Goal: Answer question/provide support: Share knowledge or assist other users

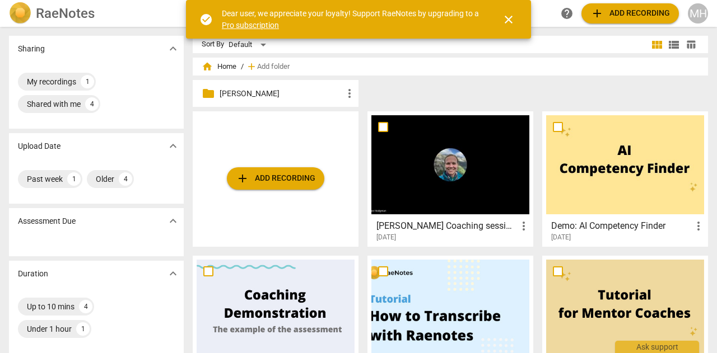
click at [403, 224] on h3 "[PERSON_NAME] Coaching session 2 - 2025_08_27 13_58 PDT - Recording" at bounding box center [446, 225] width 141 height 13
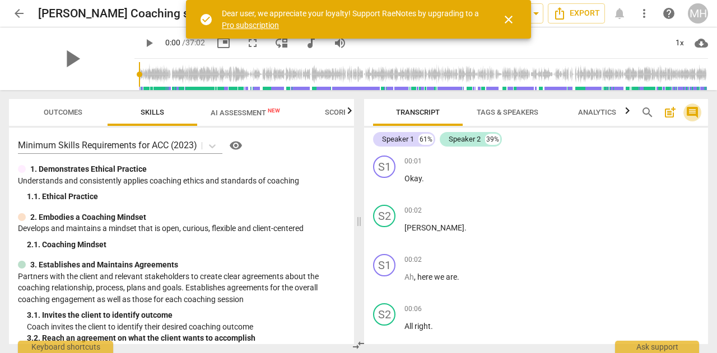
click at [693, 118] on span "comment" at bounding box center [691, 112] width 13 height 13
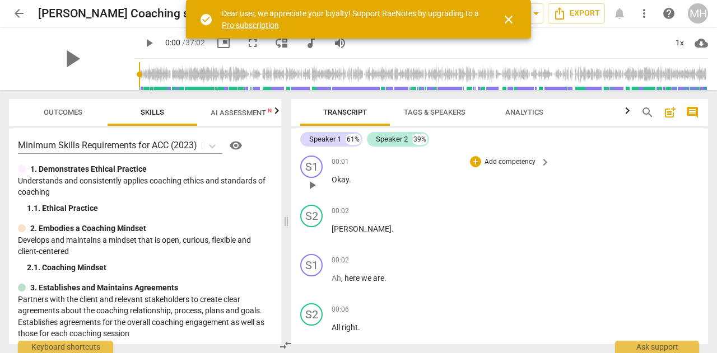
click at [664, 165] on div "S1 play_arrow pause 00:01 + Add competency keyboard_arrow_right Okay ." at bounding box center [499, 175] width 417 height 49
click at [536, 154] on div "S1 play_arrow pause 00:01 + Add competency keyboard_arrow_right Okay ." at bounding box center [499, 175] width 417 height 49
click at [533, 169] on div "00:01 + Add competency keyboard_arrow_right Okay ." at bounding box center [440, 176] width 219 height 40
click at [534, 163] on div "+ Add competency keyboard_arrow_right" at bounding box center [508, 162] width 83 height 12
click at [540, 160] on span "keyboard_arrow_right" at bounding box center [544, 162] width 13 height 13
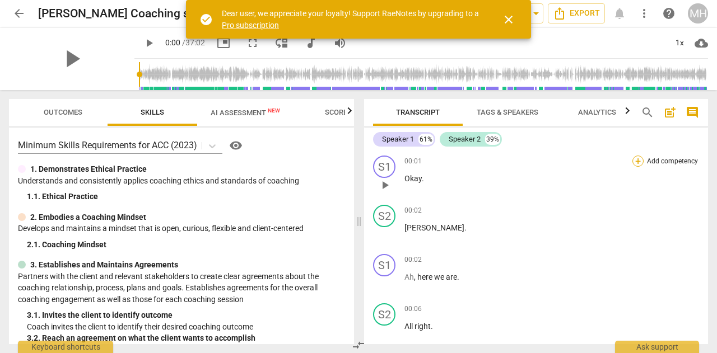
click at [635, 159] on div "+" at bounding box center [637, 161] width 11 height 11
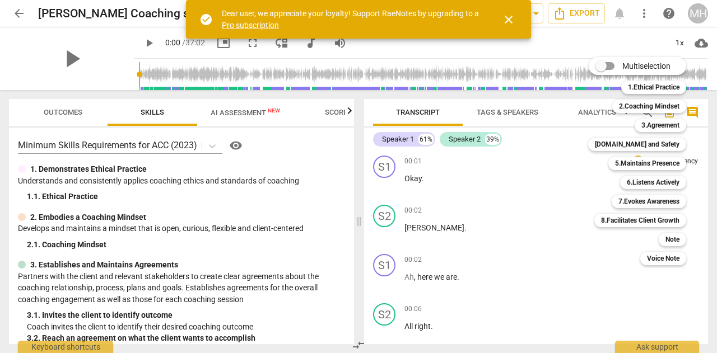
click at [584, 310] on div at bounding box center [358, 176] width 717 height 353
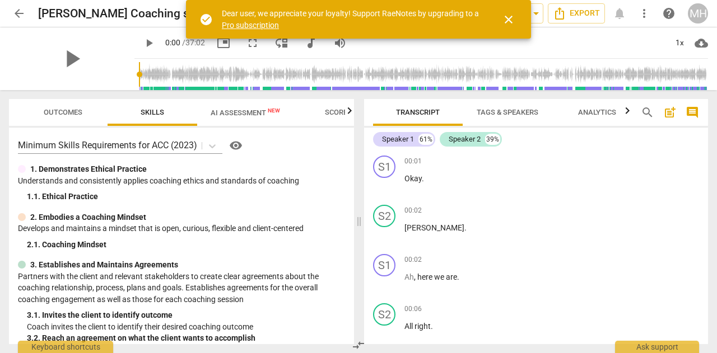
click at [507, 19] on span "close" at bounding box center [508, 19] width 13 height 13
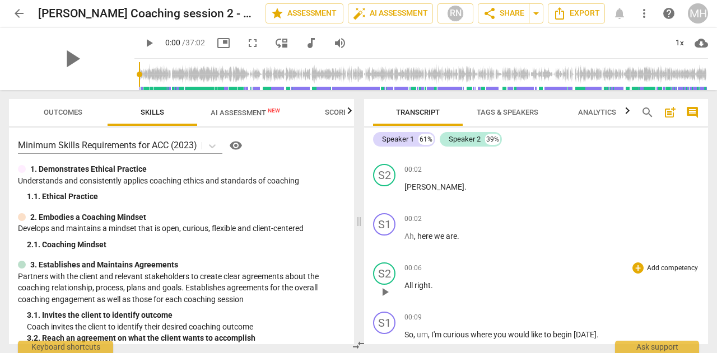
scroll to position [112, 0]
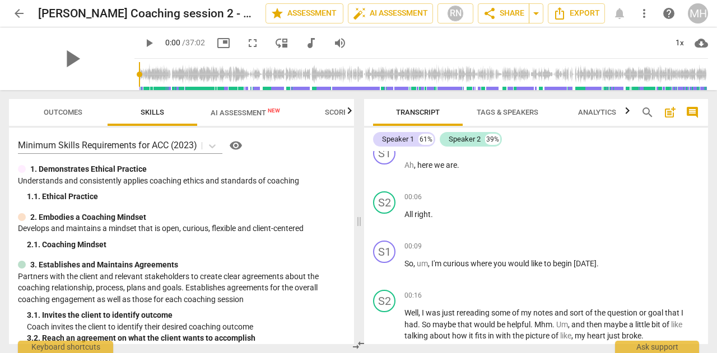
click at [69, 120] on button "Outcomes" at bounding box center [63, 112] width 90 height 27
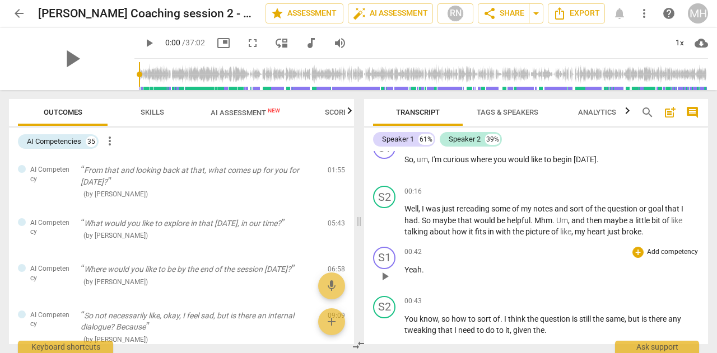
scroll to position [224, 0]
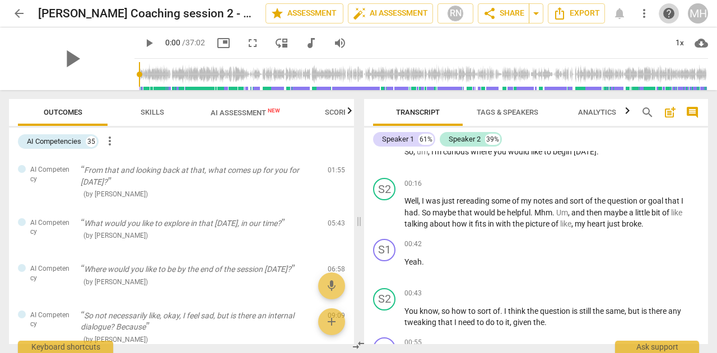
click at [660, 12] on span "help" at bounding box center [668, 13] width 20 height 13
click at [657, 347] on div "Ask support" at bounding box center [657, 344] width 84 height 18
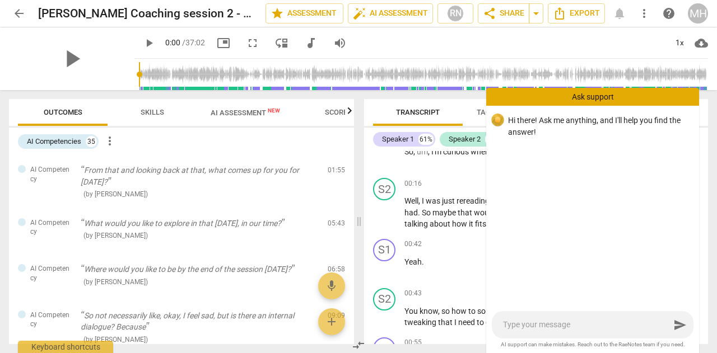
type textarea "h"
type textarea "ho"
type textarea "how"
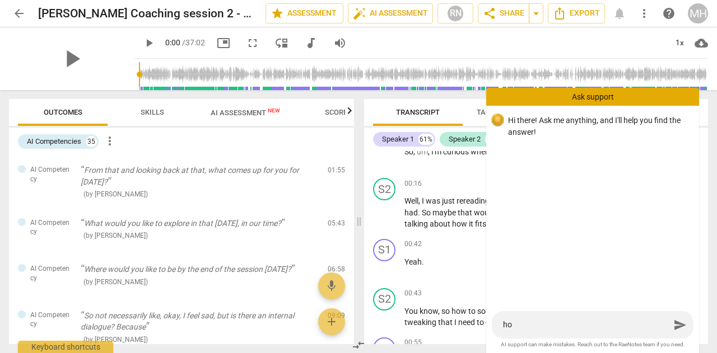
type textarea "how"
type textarea "how t"
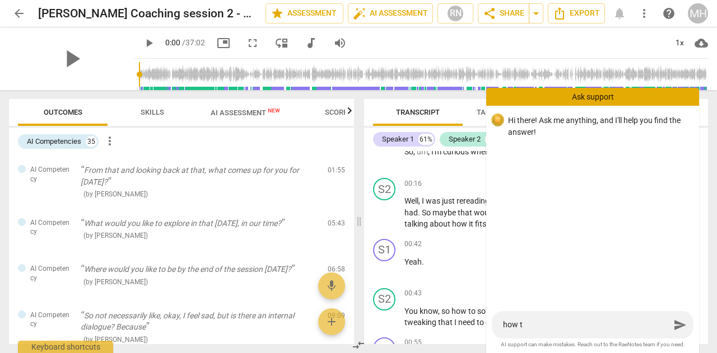
type textarea "how to"
type textarea "how to a"
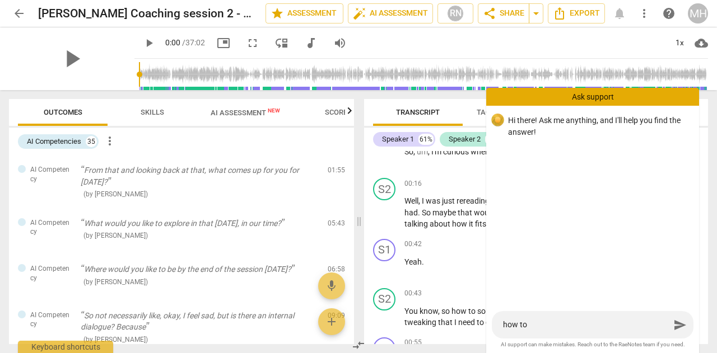
type textarea "how to a"
type textarea "how to ad"
type textarea "how to add"
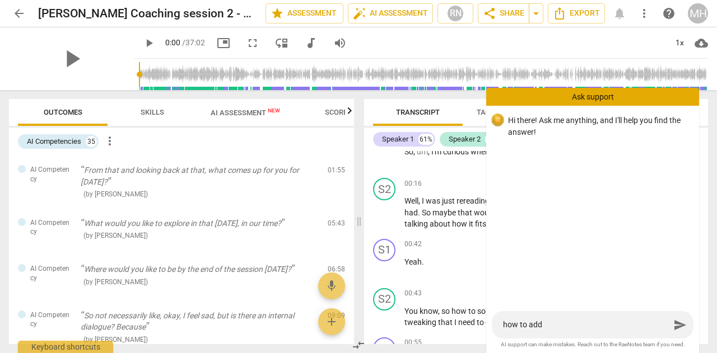
type textarea "how to add"
type textarea "how to add n"
type textarea "how to add no"
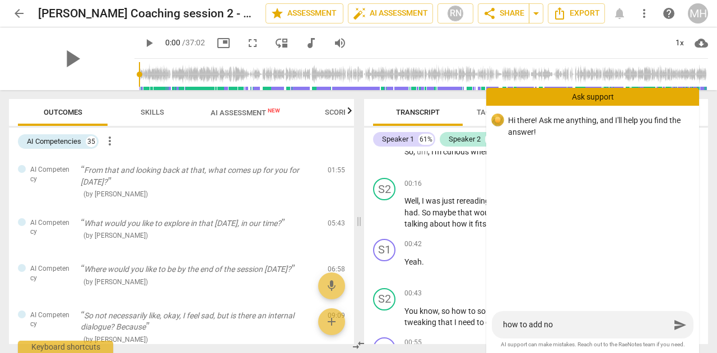
type textarea "how to add not"
type textarea "how to add note"
type textarea "how to add notes"
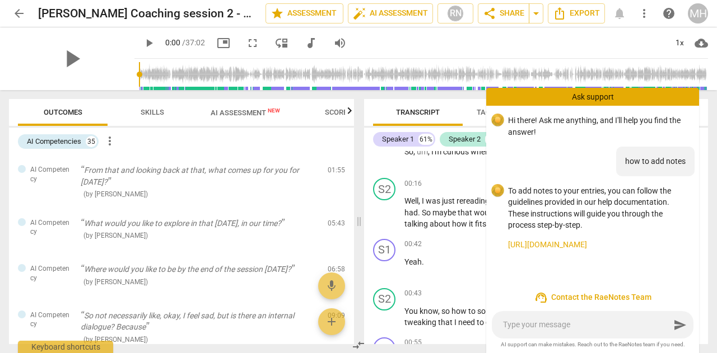
click at [619, 247] on link "[URL][DOMAIN_NAME]" at bounding box center [599, 245] width 182 height 12
click at [546, 334] on div "send" at bounding box center [593, 324] width 202 height 27
click at [546, 333] on div "send" at bounding box center [593, 324] width 202 height 27
click at [557, 323] on textarea at bounding box center [586, 325] width 167 height 11
type textarea "h"
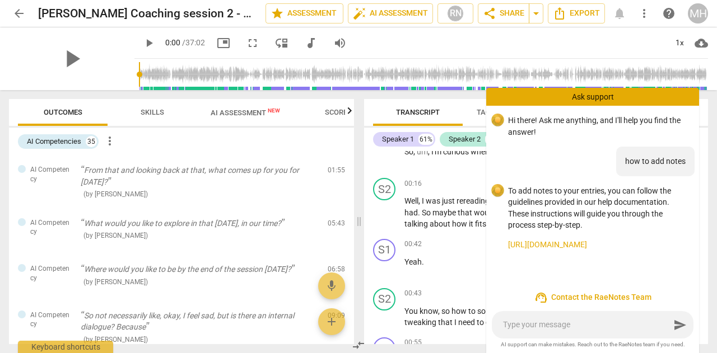
type textarea "h"
type textarea "ho"
type textarea "how"
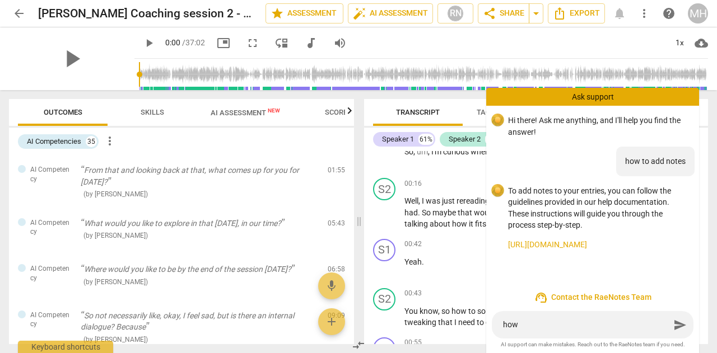
type textarea "how"
type textarea "how t"
type textarea "how to"
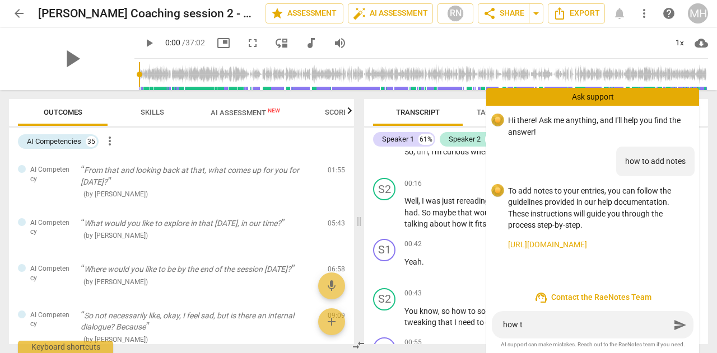
type textarea "how to"
type textarea "how to a"
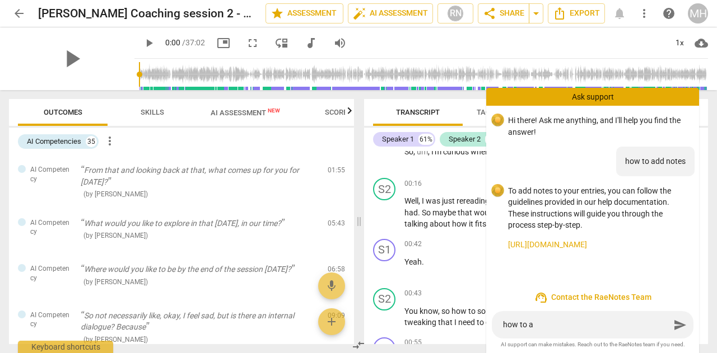
type textarea "how to ad"
type textarea "how to add"
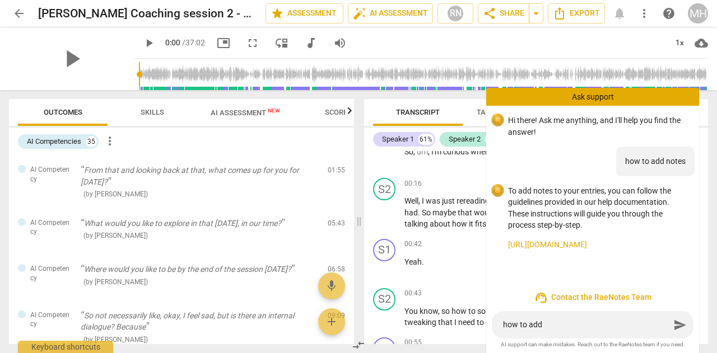
type textarea "how to add"
type textarea "how to add c"
type textarea "how to add co"
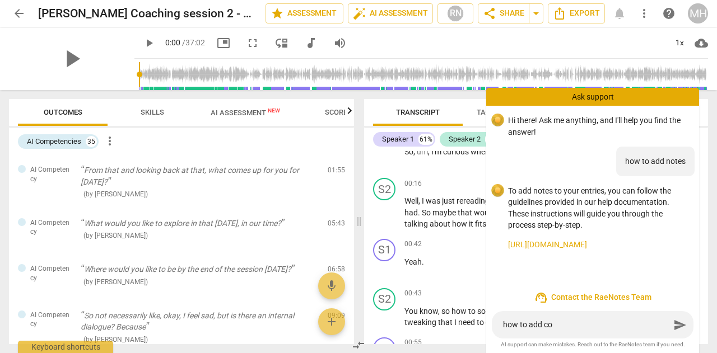
type textarea "how to add com"
type textarea "how to add comm"
type textarea "how to add comme"
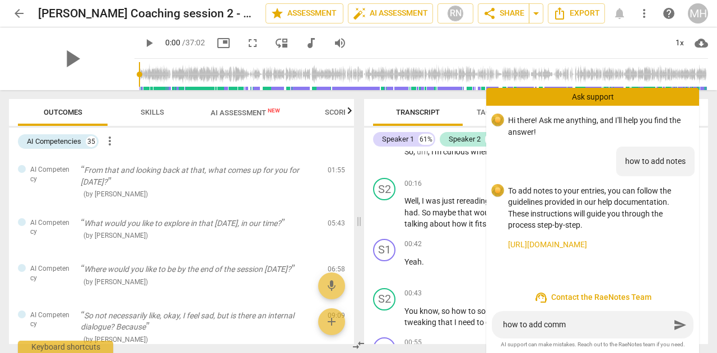
type textarea "how to add comme"
type textarea "how to add commen"
type textarea "how to add comment"
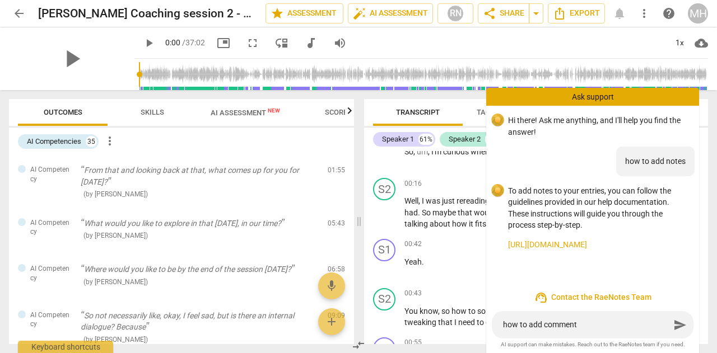
type textarea "how to add comments"
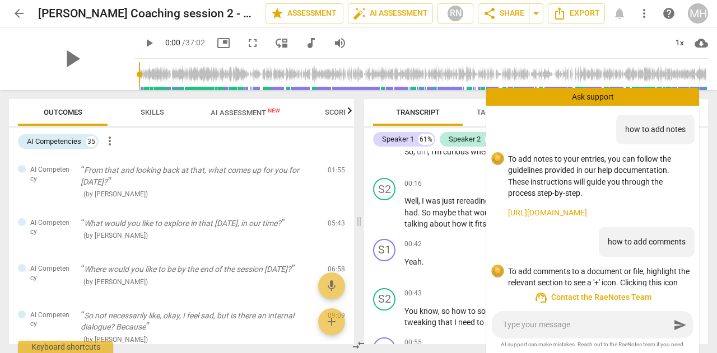
scroll to position [85, 0]
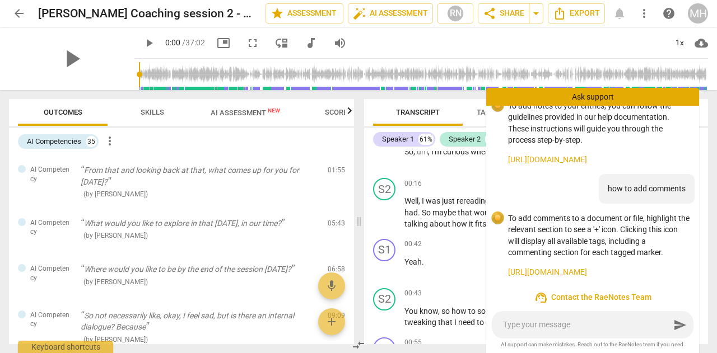
click at [590, 97] on div "Ask support" at bounding box center [592, 97] width 213 height 18
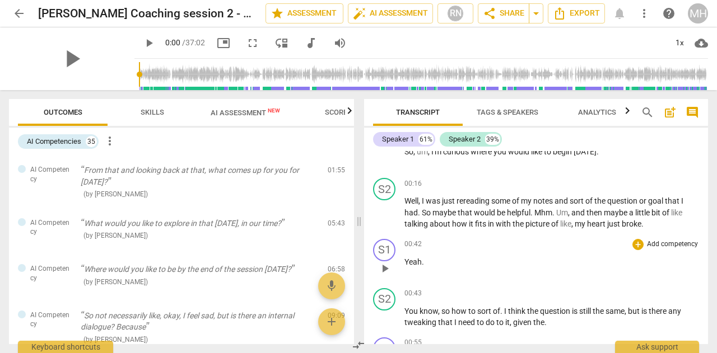
scroll to position [0, 0]
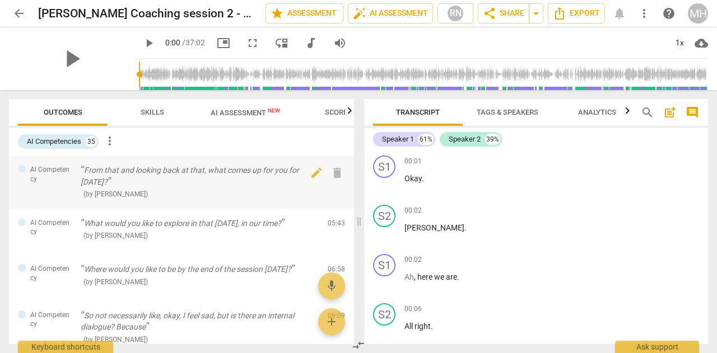
click at [182, 175] on p "From that and looking back at that, what comes up for you for [DATE]?" at bounding box center [200, 176] width 238 height 23
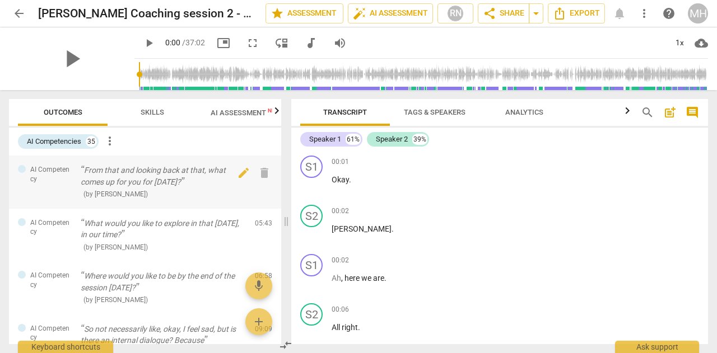
scroll to position [801, 0]
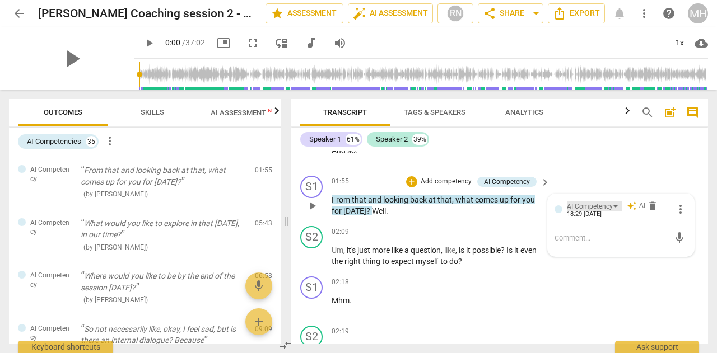
click at [595, 208] on div "AI Competency" at bounding box center [590, 207] width 46 height 11
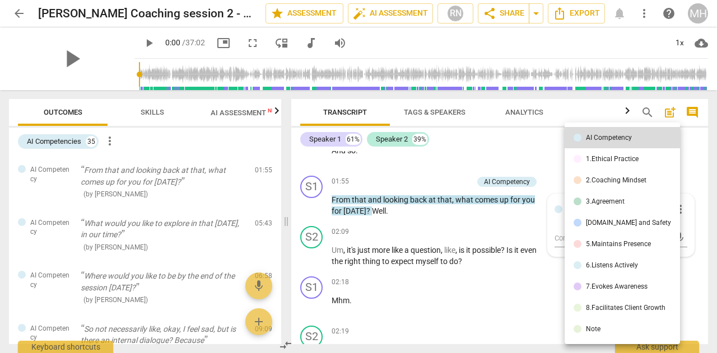
click at [534, 306] on div at bounding box center [358, 176] width 717 height 353
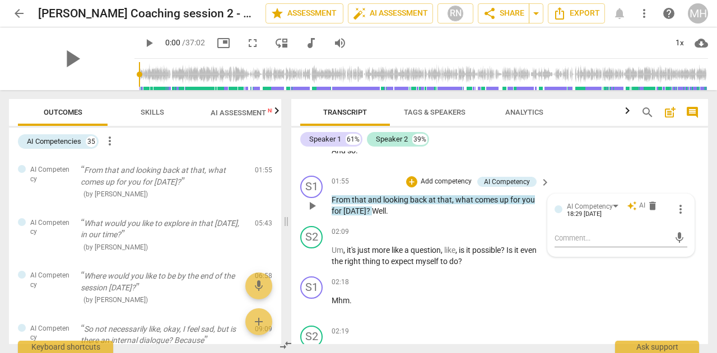
click at [555, 205] on div at bounding box center [558, 209] width 8 height 8
click at [503, 180] on div "AI Competency" at bounding box center [507, 182] width 46 height 10
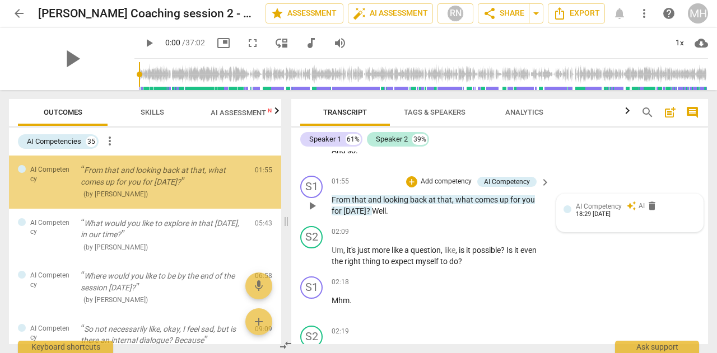
click at [568, 208] on div at bounding box center [567, 209] width 8 height 8
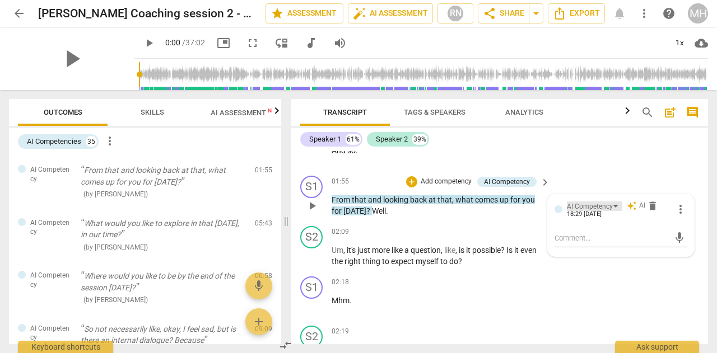
click at [606, 209] on div "AI Competency" at bounding box center [590, 207] width 46 height 11
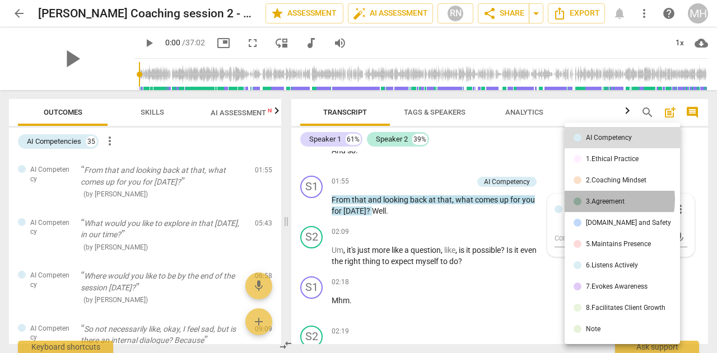
click at [599, 200] on div "3.Agreement" at bounding box center [605, 201] width 39 height 7
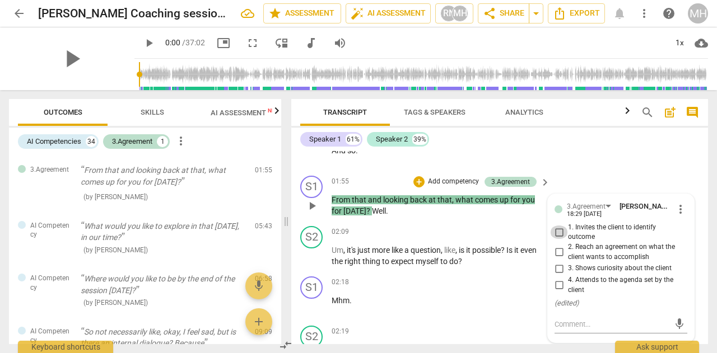
click at [553, 231] on input "1. Invites the client to identify outcome" at bounding box center [559, 232] width 18 height 13
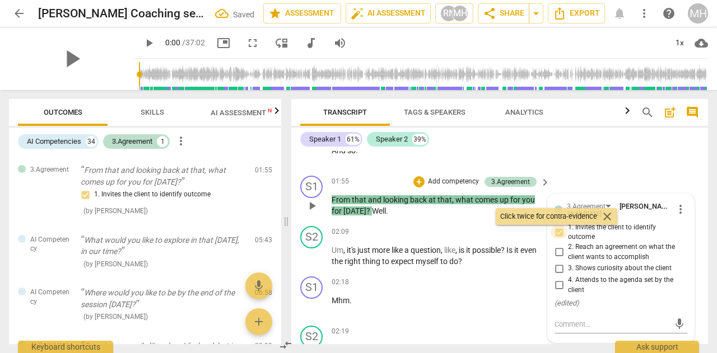
click at [559, 232] on input "1. Invites the client to identify outcome" at bounding box center [559, 232] width 18 height 13
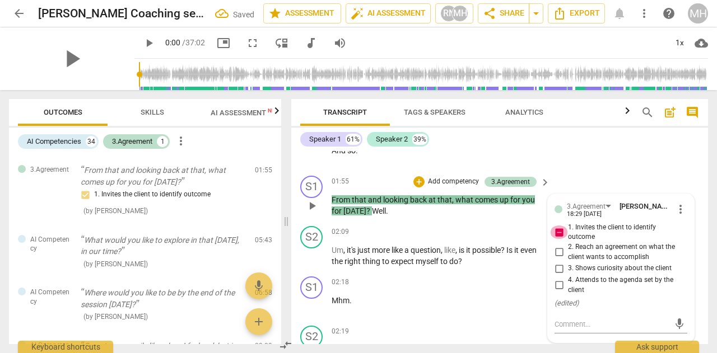
click at [559, 232] on input "1. Invites the client to identify outcome" at bounding box center [559, 232] width 18 height 13
checkbox input "true"
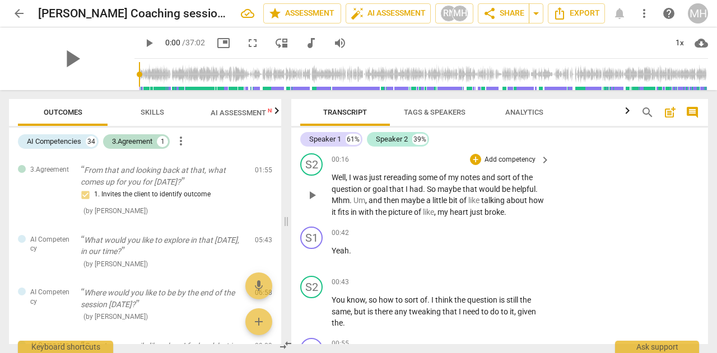
scroll to position [224, 0]
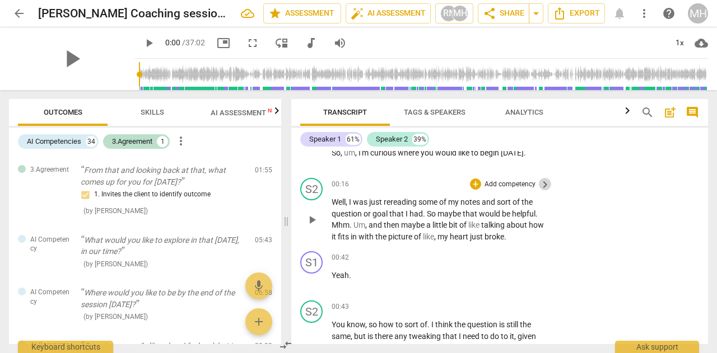
click at [538, 184] on span "keyboard_arrow_right" at bounding box center [544, 184] width 13 height 13
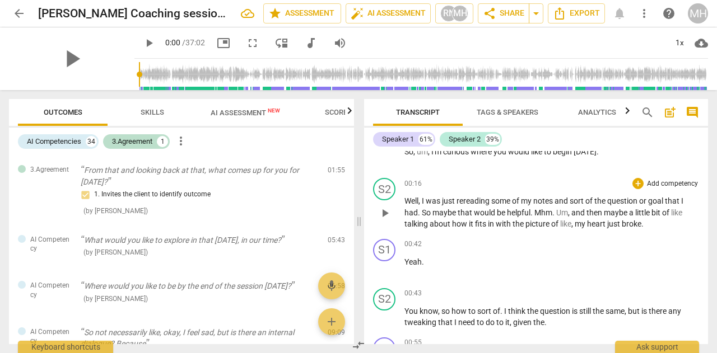
click at [659, 183] on p "Add competency" at bounding box center [672, 184] width 53 height 10
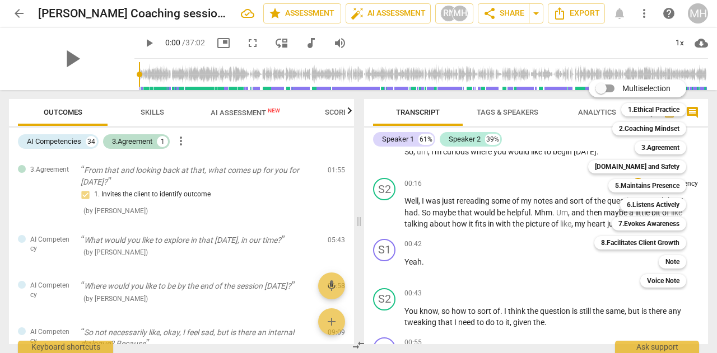
click at [524, 217] on div at bounding box center [358, 176] width 717 height 353
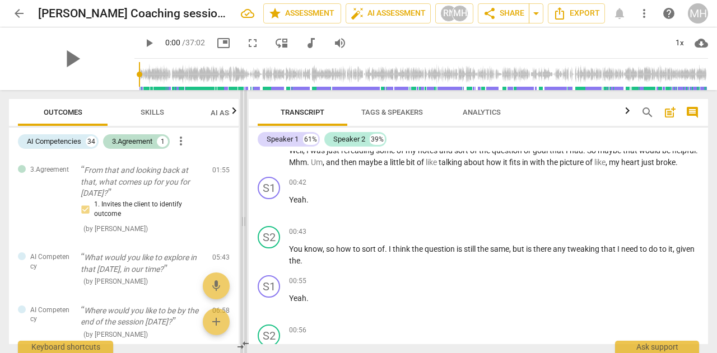
scroll to position [280, 0]
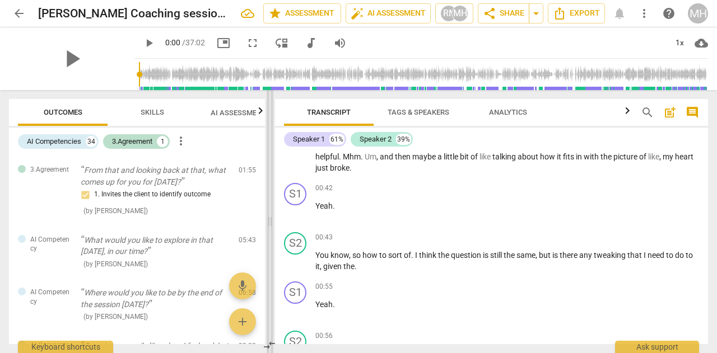
drag, startPoint x: 357, startPoint y: 222, endPoint x: 268, endPoint y: 204, distance: 90.8
click at [268, 204] on span at bounding box center [269, 221] width 7 height 263
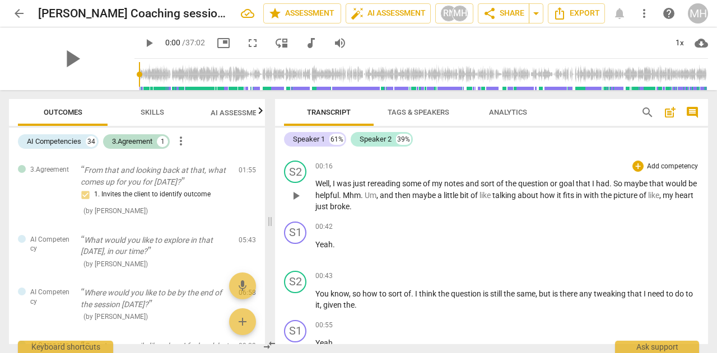
scroll to position [224, 0]
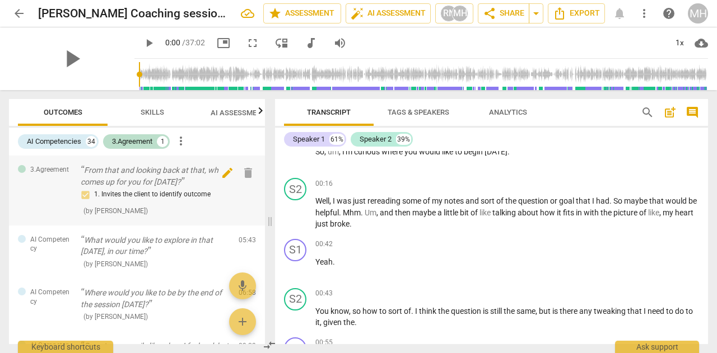
click at [222, 174] on span "edit" at bounding box center [227, 172] width 13 height 13
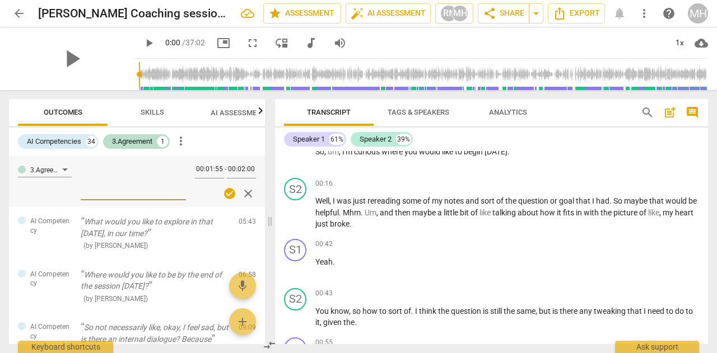
click at [106, 191] on textarea at bounding box center [133, 181] width 105 height 32
click at [463, 233] on div "S2 play_arrow pause 00:16 + Add competency keyboard_arrow_right Well , I was ju…" at bounding box center [491, 204] width 433 height 61
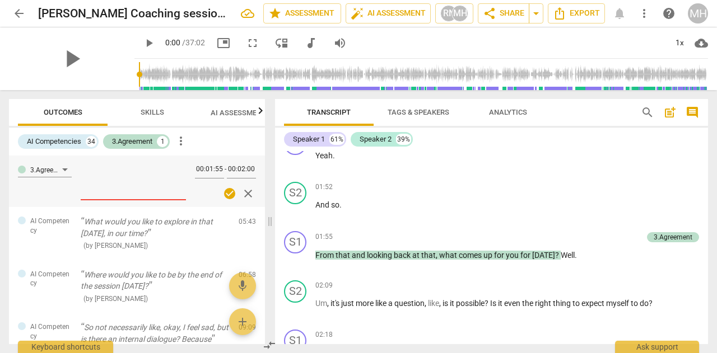
scroll to position [616, 0]
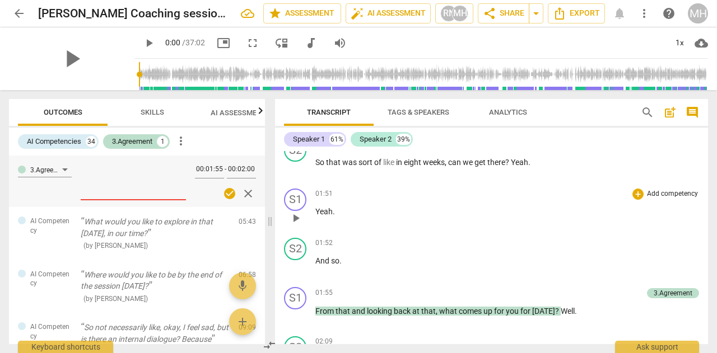
click at [656, 193] on p "Add competency" at bounding box center [672, 194] width 53 height 10
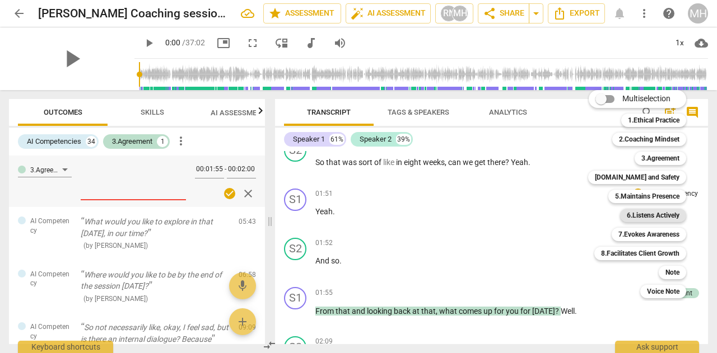
click at [652, 218] on b "6.Listens Actively" at bounding box center [652, 215] width 53 height 13
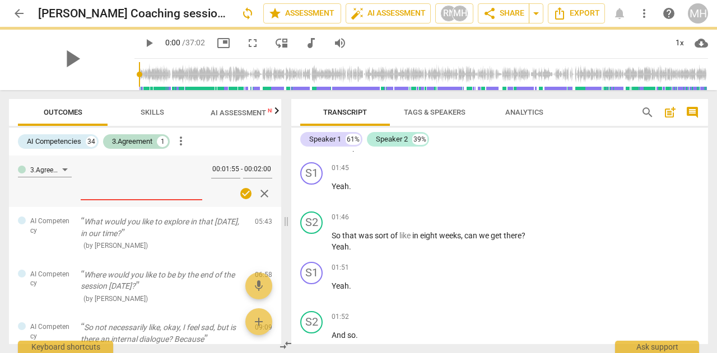
scroll to position [688, 0]
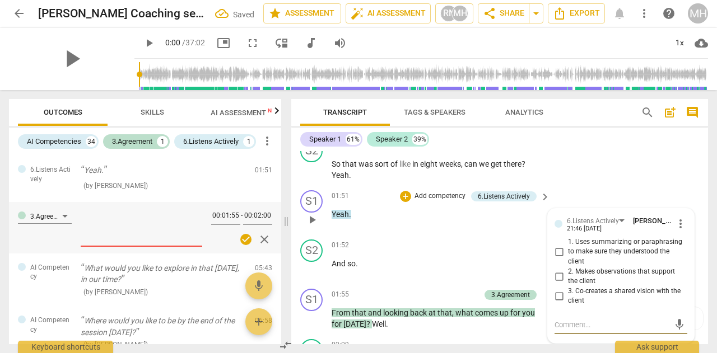
type textarea "I"
type textarea "I'"
type textarea "I'm"
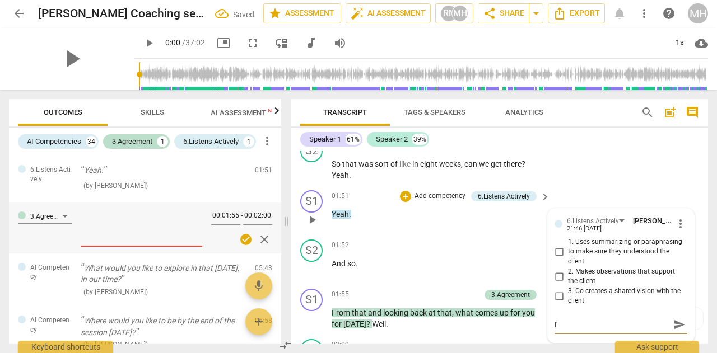
type textarea "I'm"
type textarea "I'm n"
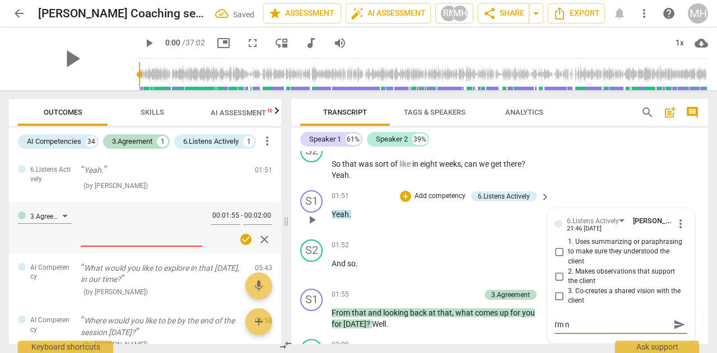
type textarea "I'm no"
type textarea "I'm not"
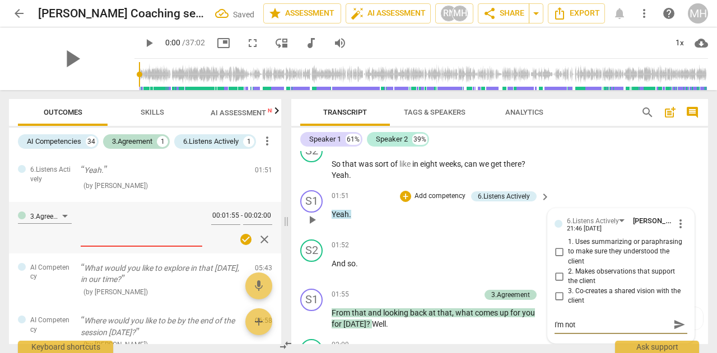
type textarea "I'm not"
type textarea "I'm not s"
type textarea "I'm not su"
type textarea "I'm not sue"
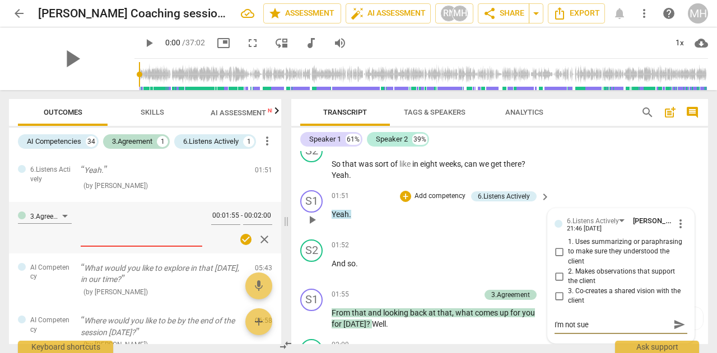
type textarea "I'm not su"
type textarea "I'm not sur"
type textarea "I'm not sure"
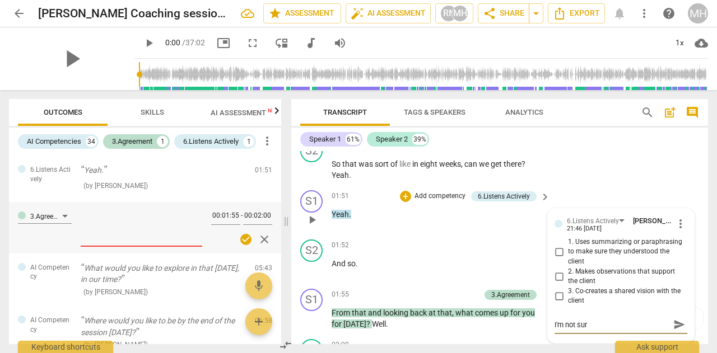
type textarea "I'm not sure"
type textarea "I'm not sure i"
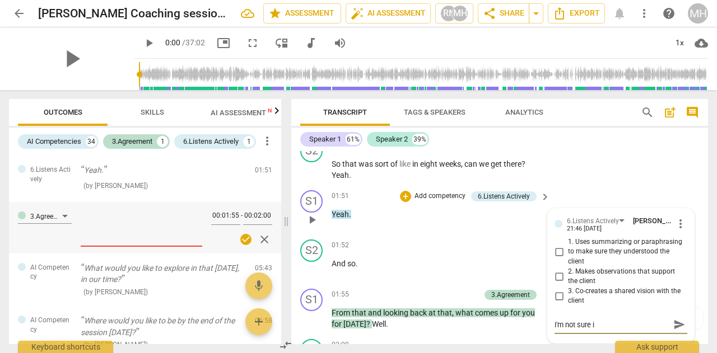
type textarea "I'm not sure if"
type textarea "I'm not sure if I"
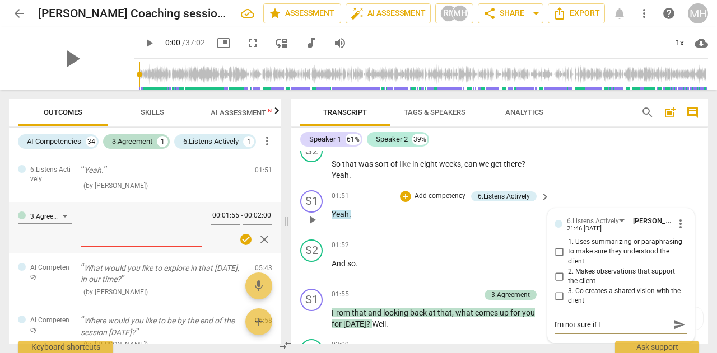
type textarea "I'm not sure if I"
type textarea "I'm not sure if I s"
type textarea "I'm not sure if I sh"
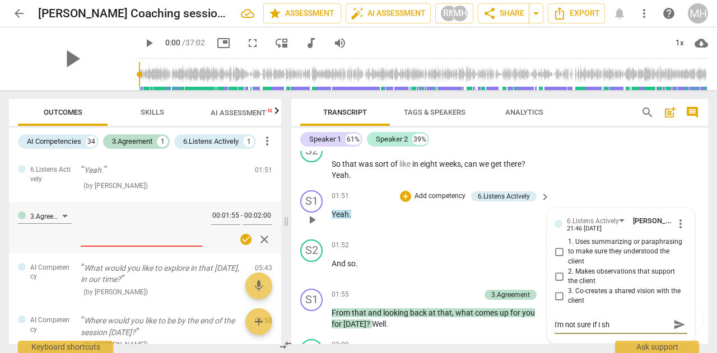
type textarea "I'm not sure if I sho"
type textarea "I'm not sure if I shou"
type textarea "I'm not sure if I shoul"
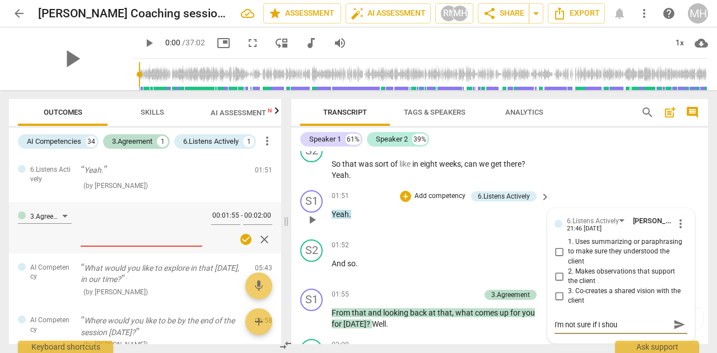
type textarea "I'm not sure if I shoul"
type textarea "I'm not sure if I should"
type textarea "I'm not sure if I should h"
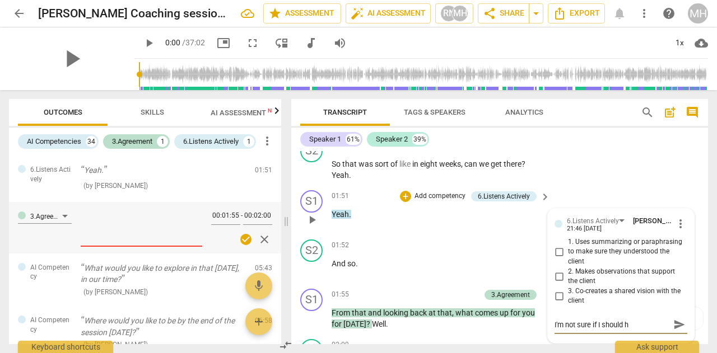
type textarea "I'm not sure if I should ha"
type textarea "I'm not sure if I should hav"
type textarea "I'm not sure if I should have"
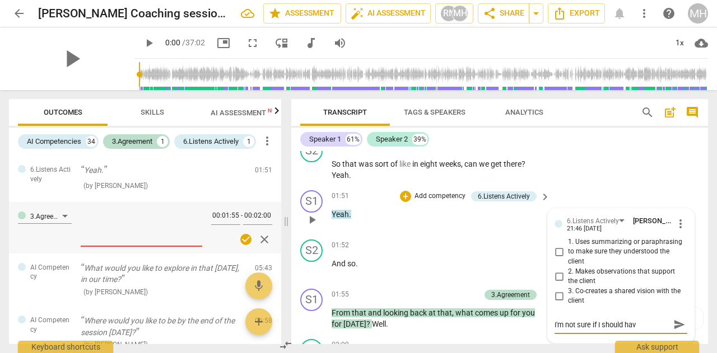
type textarea "I'm not sure if I should have"
type textarea "I'm not sure if I should have s"
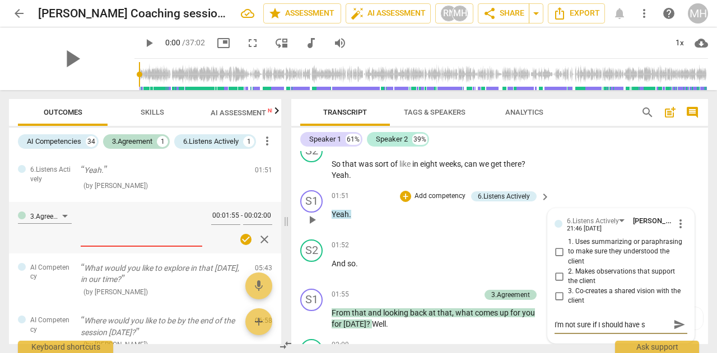
type textarea "I'm not sure if I should have sp"
type textarea "I'm not sure if I should have spo"
type textarea "I'm not sure if I should have spok"
type textarea "I'm not sure if I should have spoke"
type textarea "I'm not sure if I should have spoken"
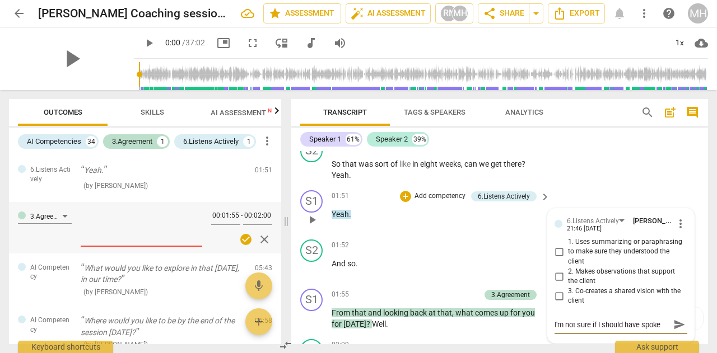
type textarea "I'm not sure if I should have spoken"
type textarea "I'm not sure if I should have spoken m"
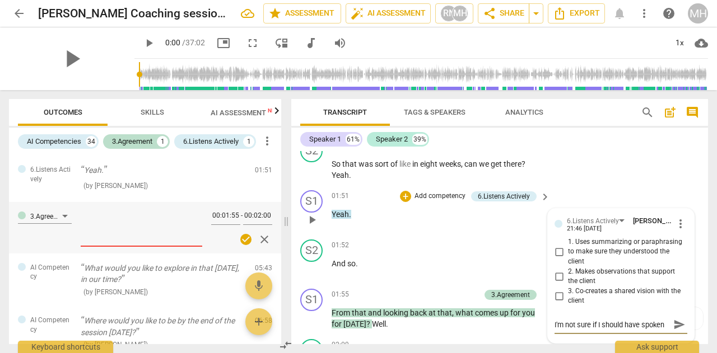
scroll to position [10, 0]
type textarea "I'm not sure if I should have spoken mo"
type textarea "I'm not sure if I should have spoken mor"
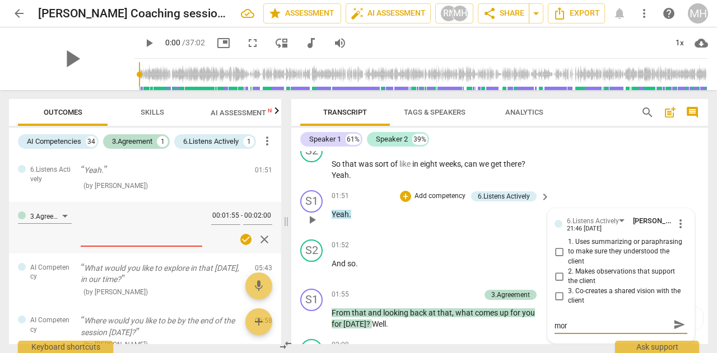
type textarea "I'm not sure if I should have spoken more"
type textarea "I'm not sure if I should have spoken more t"
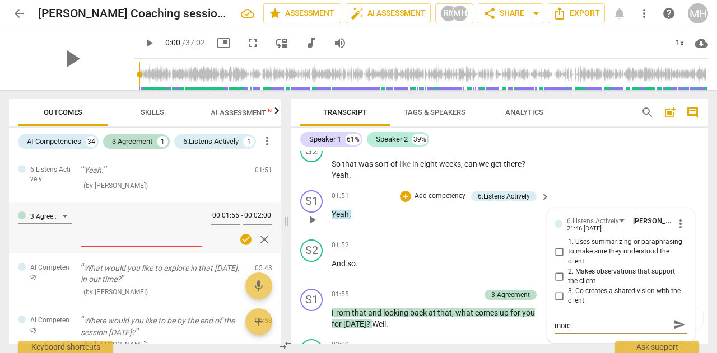
type textarea "I'm not sure if I should have spoken more t"
type textarea "I'm not sure if I should have spoken more to"
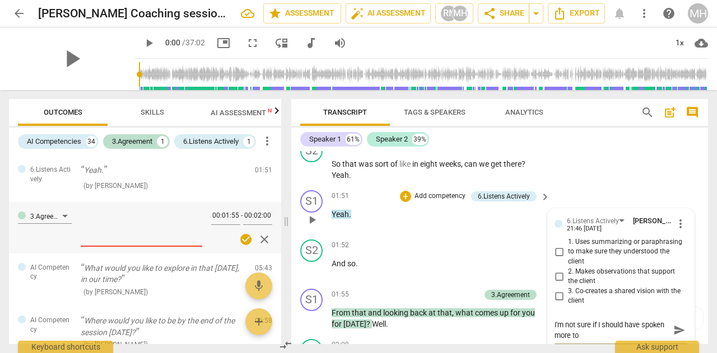
type textarea "I'm not sure if I should have spoken more to"
type textarea "I'm not sure if I should have spoken more to h"
type textarea "I'm not sure if I should have spoken more to he"
type textarea "I'm not sure if I should have spoken more to her"
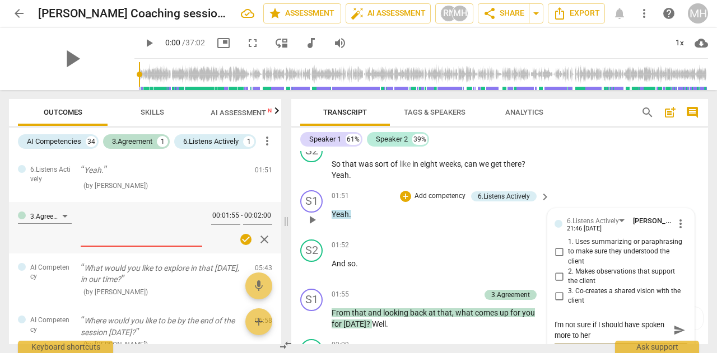
type textarea "I'm not sure if I should have spoken more to her"
type textarea "I'm not sure if I should have spoken more to her o"
type textarea "I'm not sure if I should have spoken more to her ov"
type textarea "I'm not sure if I should have spoken more to her ove"
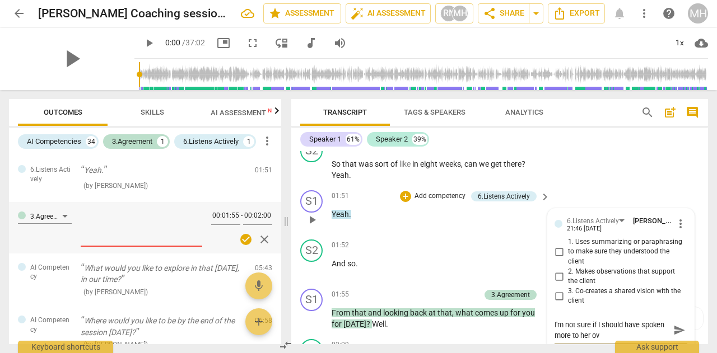
type textarea "I'm not sure if I should have spoken more to her ove"
type textarea "I'm not sure if I should have spoken more to her over"
type textarea "I'm not sure if I should have spoken more to her overa"
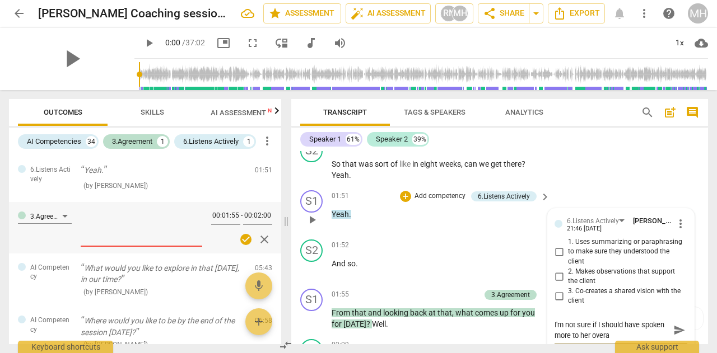
type textarea "I'm not sure if I should have spoken more to her overat"
type textarea "I'm not sure if I should have spoken more to her overatr"
type textarea "I'm not sure if I should have spoken more to her overat"
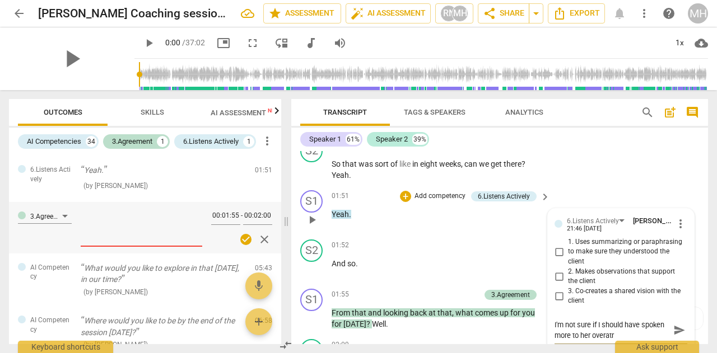
type textarea "I'm not sure if I should have spoken more to her overat"
type textarea "I'm not sure if I should have spoken more to her overatr"
type textarea "I'm not sure if I should have spoken more to her overat"
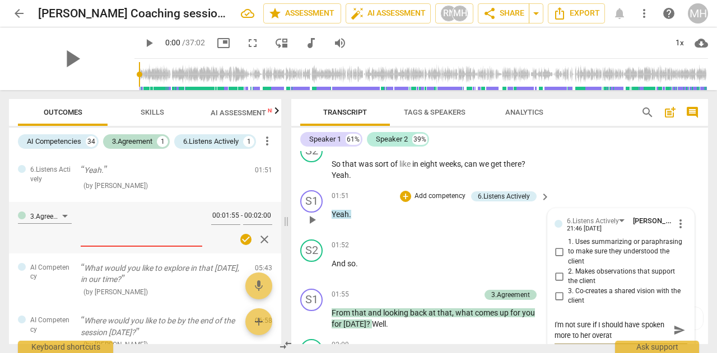
type textarea "I'm not sure if I should have spoken more to her overa"
type textarea "I'm not sure if I should have spoken more to her overar"
type textarea "I'm not sure if I should have spoken more to her overarc"
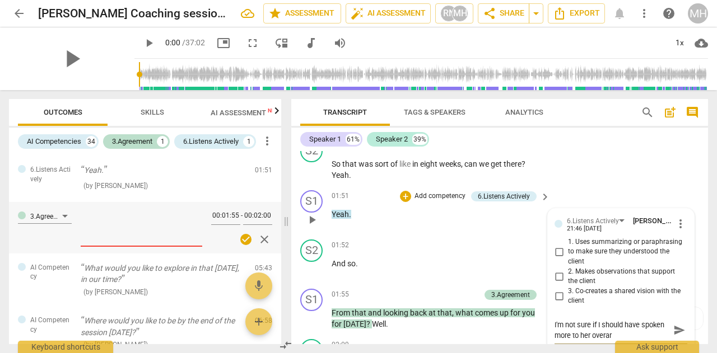
type textarea "I'm not sure if I should have spoken more to her overarc"
type textarea "I'm not sure if I should have spoken more to her overarch"
type textarea "I'm not sure if I should have spoken more to her overarchi"
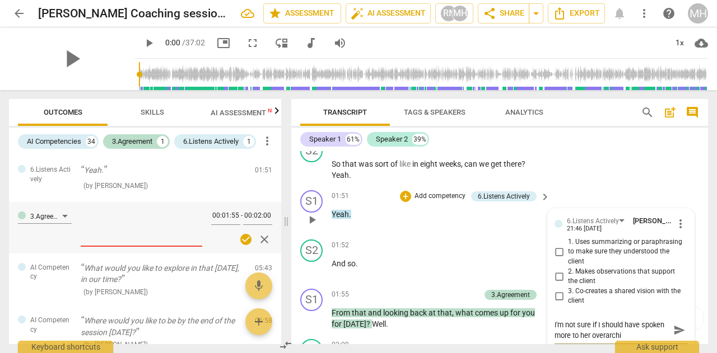
type textarea "I'm not sure if I should have spoken more to her overarchin"
type textarea "I'm not sure if I should have spoken more to her overarching"
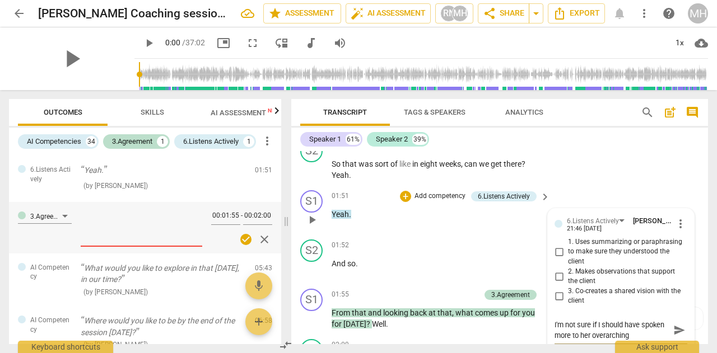
type textarea "I'm not sure if I should have spoken more to her overarching"
type textarea "I'm not sure if I should have spoken more to her overarching q"
type textarea "I'm not sure if I should have spoken more to her overarching qu"
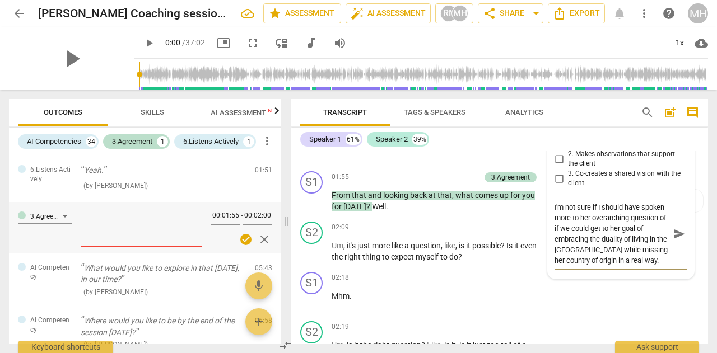
click at [571, 220] on textarea "I'm not sure if I should have spoken more to her overarching question of if we …" at bounding box center [611, 234] width 115 height 64
drag, startPoint x: 663, startPoint y: 205, endPoint x: 641, endPoint y: 204, distance: 21.9
click at [641, 204] on textarea "I'm not sure if I should have spoken more to her overarching question of if we …" at bounding box center [611, 234] width 115 height 64
click at [571, 220] on textarea "I'm not sure if I should have asked more to her overarching question of if we c…" at bounding box center [611, 234] width 115 height 64
click at [591, 216] on textarea "I'm not sure if I should have asked more here to her overarching question of if…" at bounding box center [611, 234] width 115 height 64
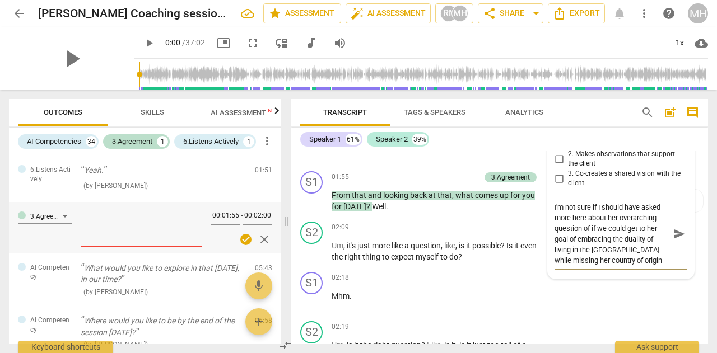
click at [666, 258] on div "I'm not sure if I should have asked more here about her overarching question of…" at bounding box center [620, 234] width 133 height 64
click at [675, 237] on span "send" at bounding box center [679, 234] width 12 height 12
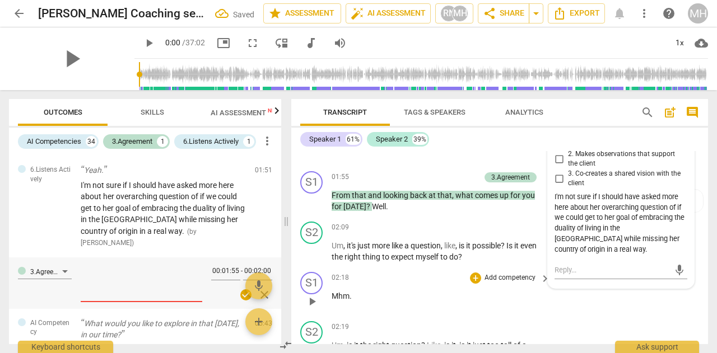
click at [643, 301] on div "S1 play_arrow pause 02:18 + Add competency keyboard_arrow_right Mhm ." at bounding box center [499, 292] width 417 height 49
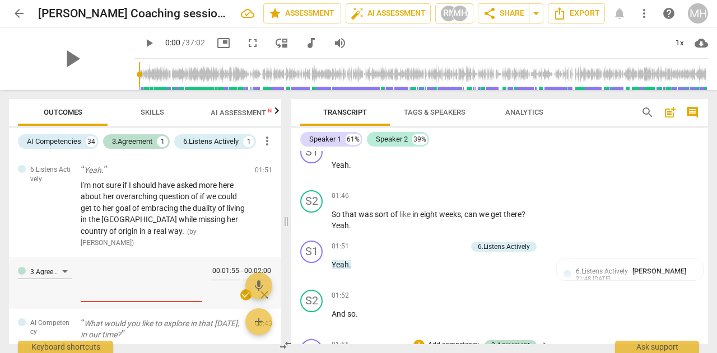
scroll to position [749, 0]
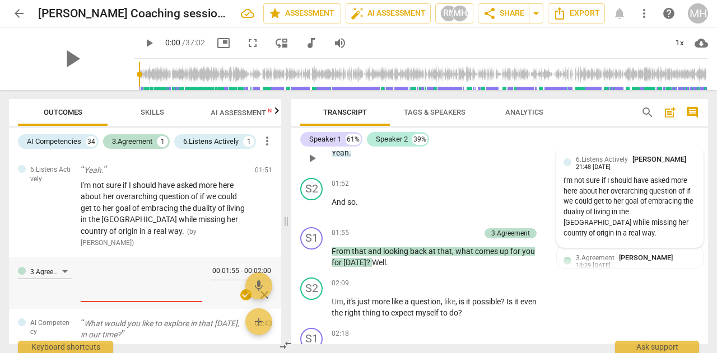
click at [589, 165] on div "21:48 [DATE]" at bounding box center [593, 167] width 35 height 7
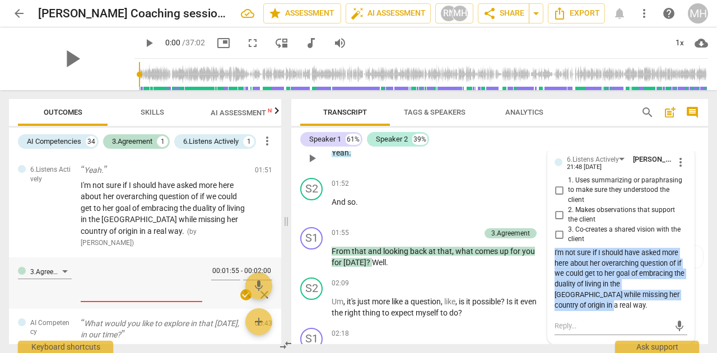
drag, startPoint x: 580, startPoint y: 302, endPoint x: 550, endPoint y: 252, distance: 58.0
click at [550, 252] on div "6.Listens Actively [PERSON_NAME] 21:48 [DATE] more_vert 1. Uses summarizing or …" at bounding box center [621, 246] width 146 height 198
click at [675, 161] on span "more_vert" at bounding box center [680, 162] width 13 height 13
click at [675, 161] on li "Edit" at bounding box center [687, 162] width 39 height 21
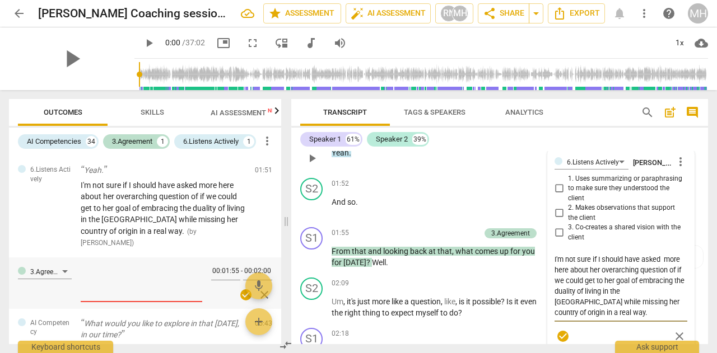
drag, startPoint x: 583, startPoint y: 315, endPoint x: 548, endPoint y: 258, distance: 66.6
click at [548, 258] on div "6.Listens Actively [PERSON_NAME] more_vert 1. Uses summarizing or paraphrasing …" at bounding box center [621, 250] width 146 height 207
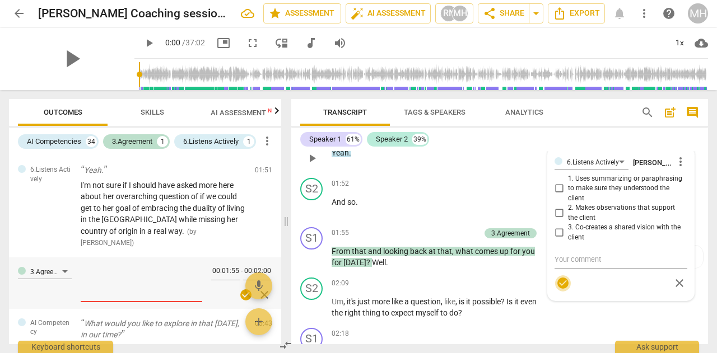
click at [560, 278] on span "check_circle" at bounding box center [562, 283] width 13 height 13
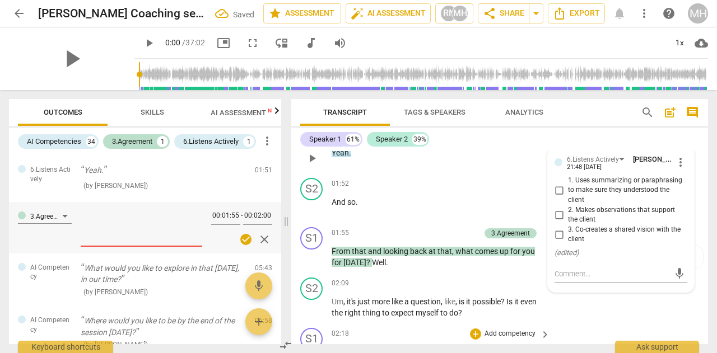
click at [483, 330] on p "Add competency" at bounding box center [509, 334] width 53 height 10
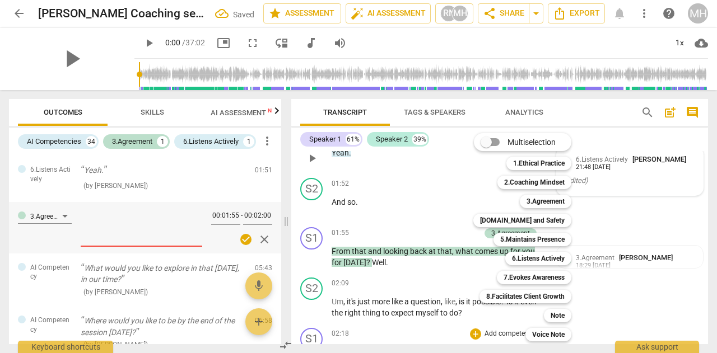
click at [407, 285] on div at bounding box center [358, 176] width 717 height 353
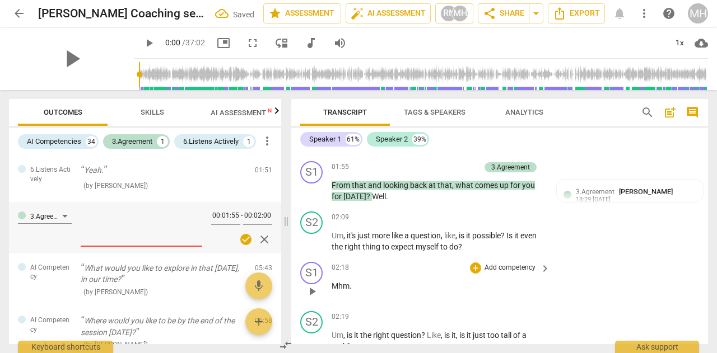
scroll to position [805, 0]
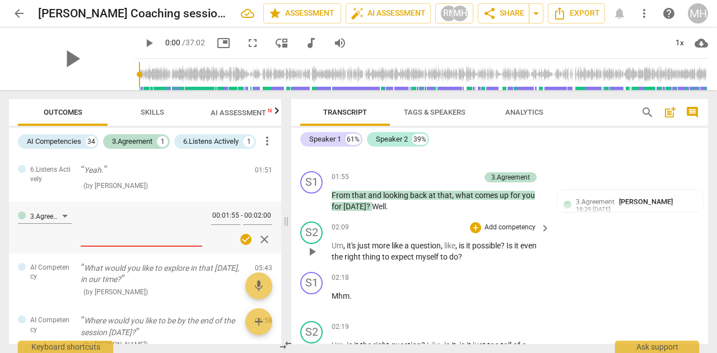
click at [531, 225] on p "Add competency" at bounding box center [509, 228] width 53 height 10
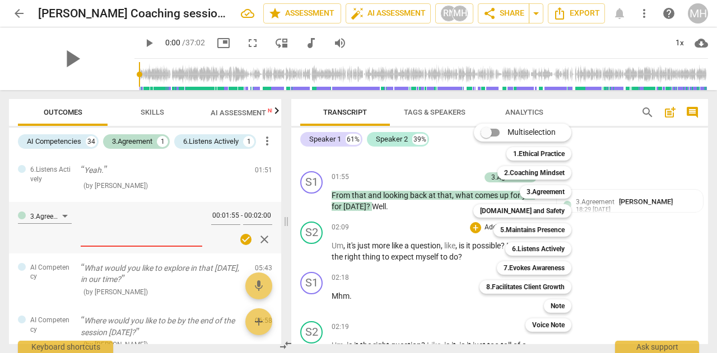
click at [421, 301] on div at bounding box center [358, 176] width 717 height 353
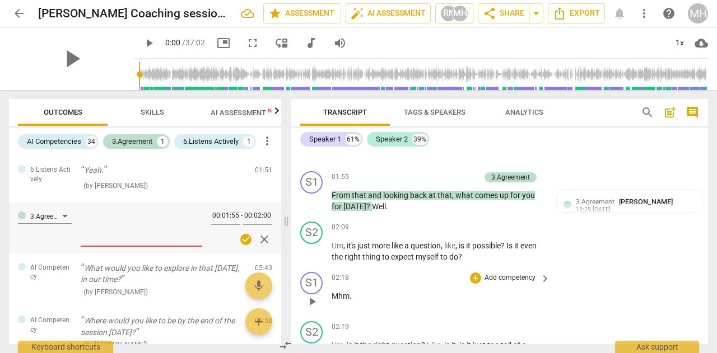
click at [359, 288] on div "02:18 + Add competency keyboard_arrow_right Mhm ." at bounding box center [440, 292] width 219 height 40
click at [507, 280] on p "Add competency" at bounding box center [509, 278] width 53 height 10
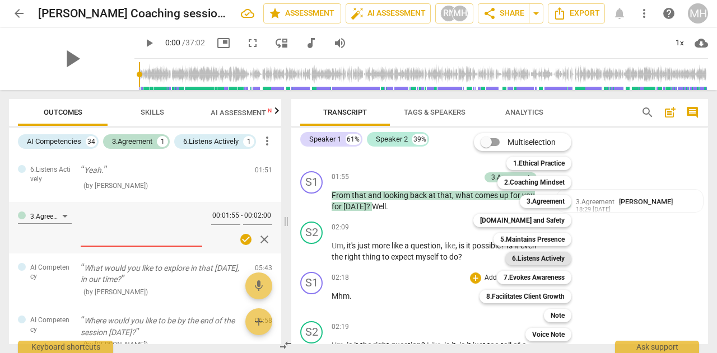
click at [523, 258] on b "6.Listens Actively" at bounding box center [538, 258] width 53 height 13
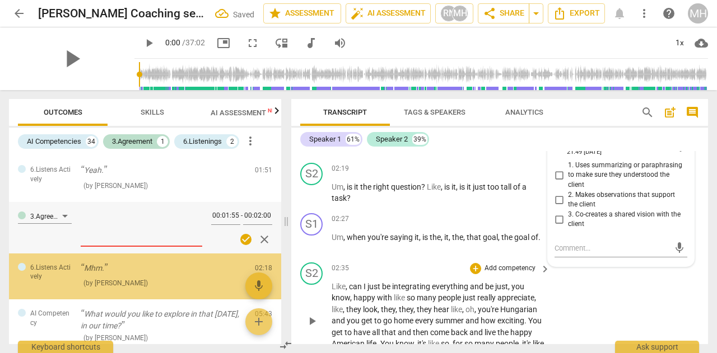
scroll to position [26, 0]
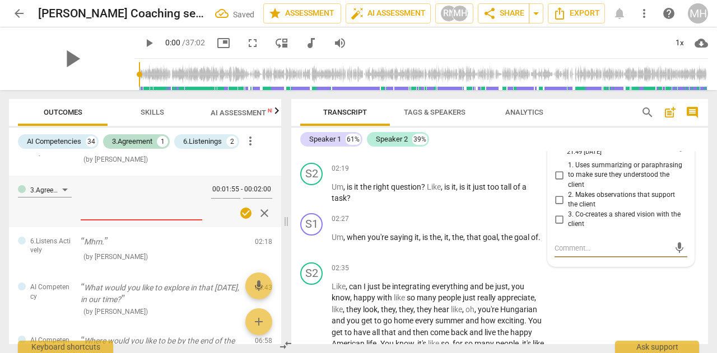
paste textarea "I'm not sure if I should have asked more here about her overarching question of…"
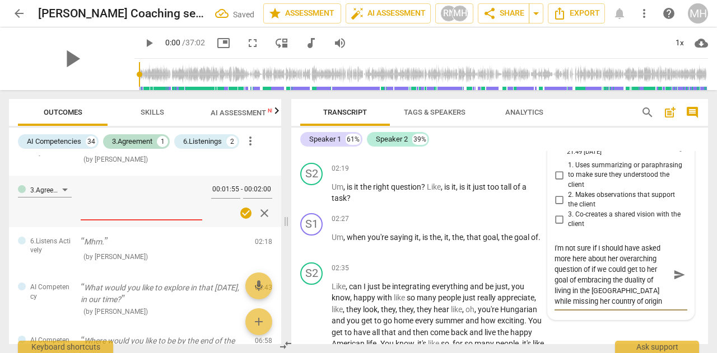
click at [673, 272] on span "send" at bounding box center [679, 275] width 12 height 12
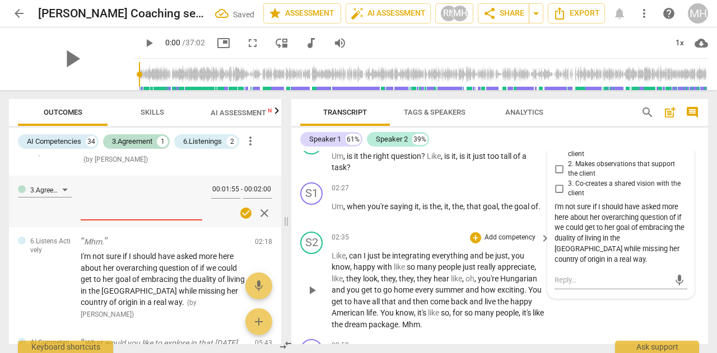
scroll to position [1020, 0]
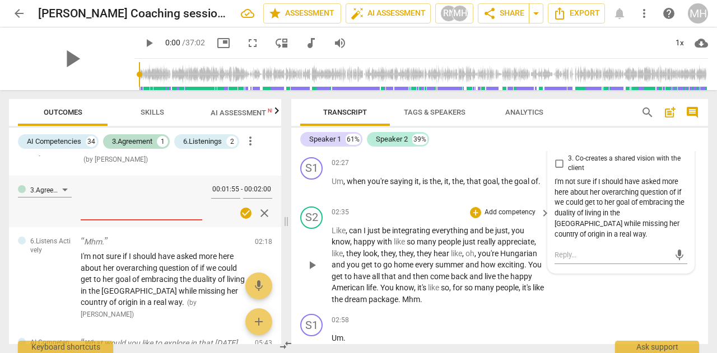
click at [449, 286] on span "so" at bounding box center [445, 287] width 8 height 9
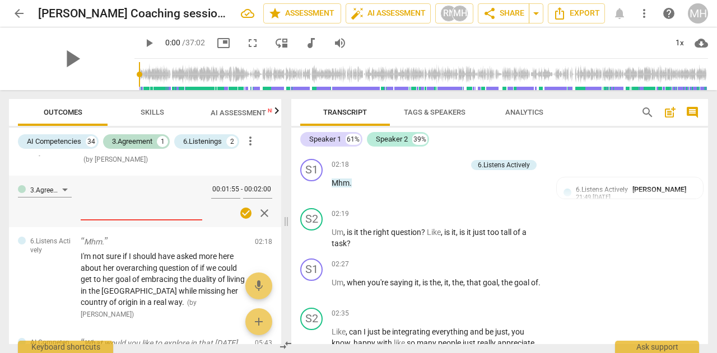
scroll to position [908, 0]
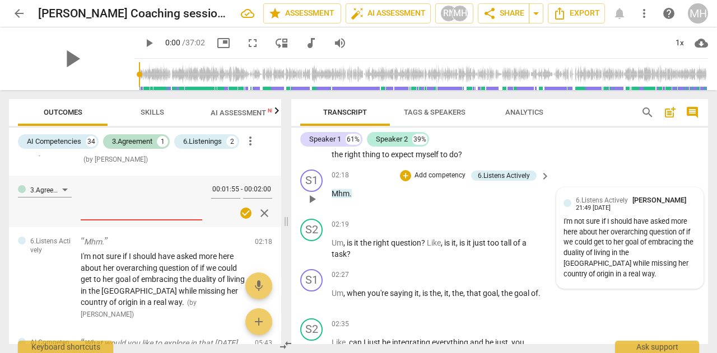
click at [589, 208] on div "21:49 [DATE]" at bounding box center [593, 208] width 35 height 7
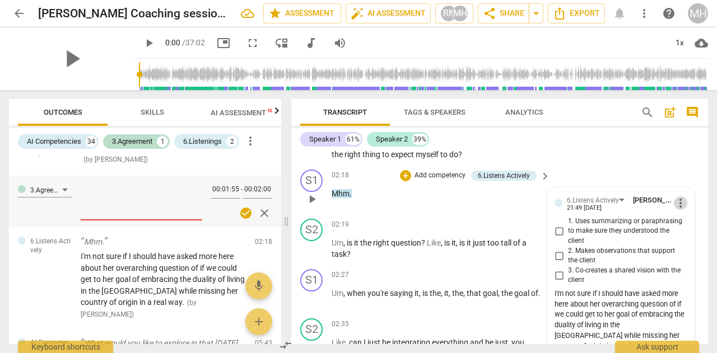
click at [675, 205] on span "more_vert" at bounding box center [680, 203] width 13 height 13
click at [676, 225] on li "Delete" at bounding box center [687, 223] width 39 height 21
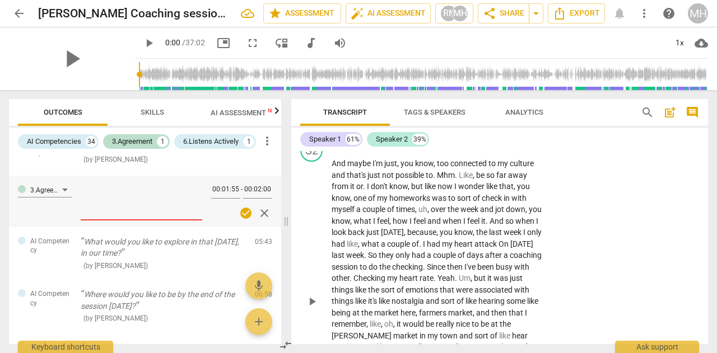
scroll to position [1131, 0]
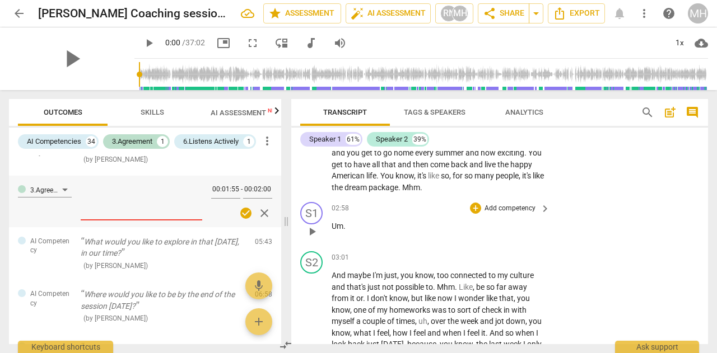
click at [513, 207] on p "Add competency" at bounding box center [509, 209] width 53 height 10
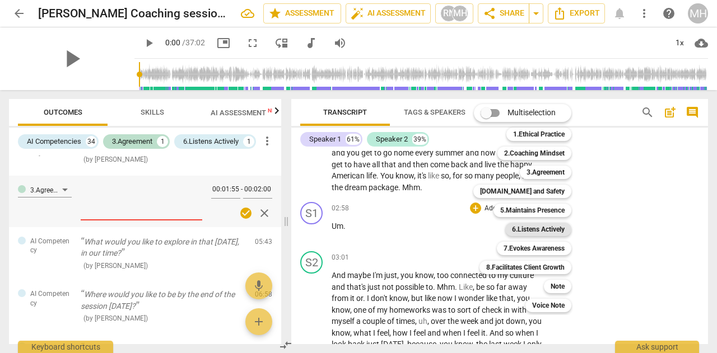
click at [516, 235] on b "6.Listens Actively" at bounding box center [538, 229] width 53 height 13
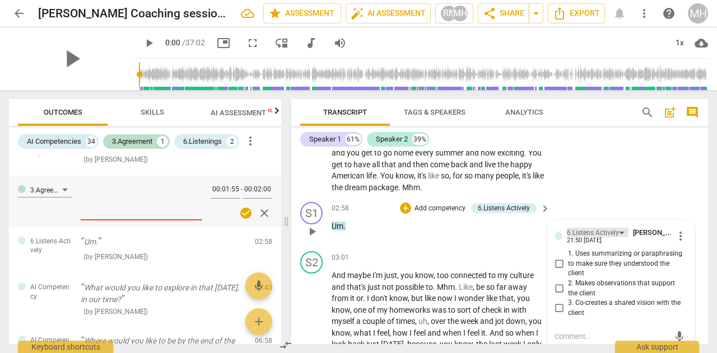
click at [618, 233] on div "6.Listens Actively" at bounding box center [598, 233] width 62 height 10
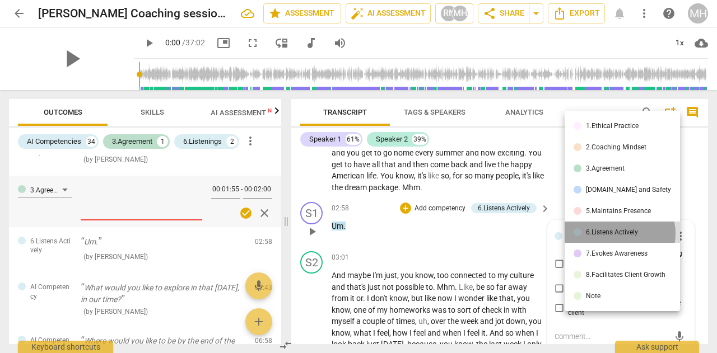
click at [618, 233] on div "6.Listens Actively" at bounding box center [612, 232] width 52 height 7
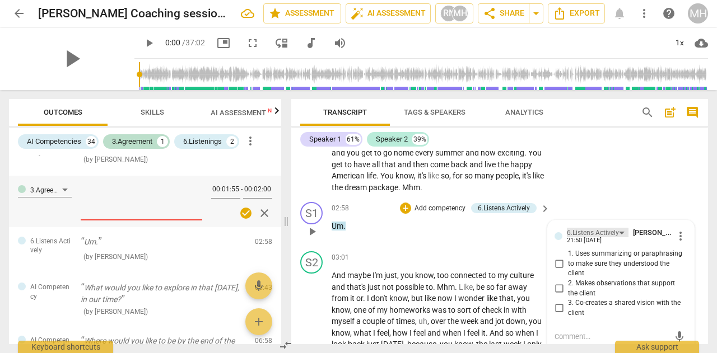
click at [590, 230] on div "6.Listens Actively" at bounding box center [593, 233] width 52 height 11
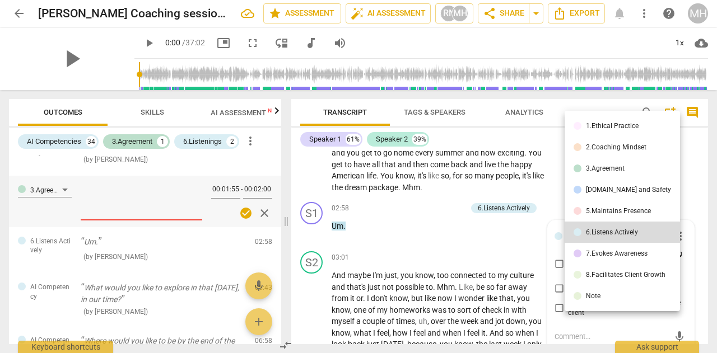
click at [590, 212] on div "5.Maintains Presence" at bounding box center [618, 211] width 65 height 7
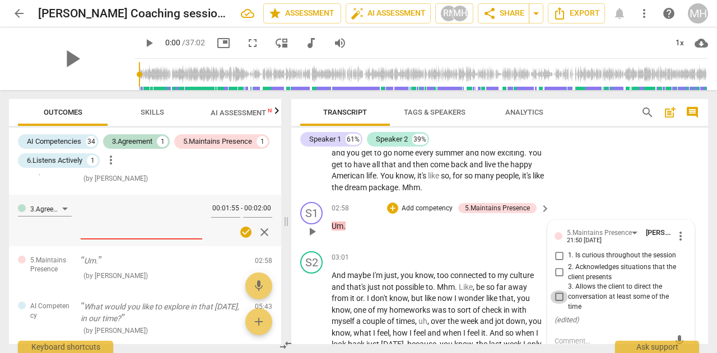
click at [557, 297] on input "3. Allows the client to direct the conversation at least some of the time" at bounding box center [559, 297] width 18 height 13
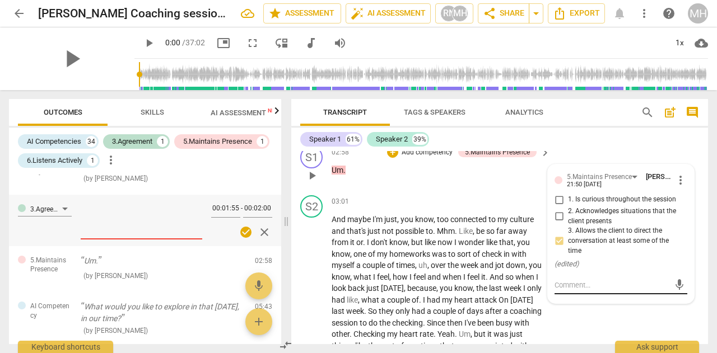
click at [568, 283] on textarea at bounding box center [611, 285] width 115 height 11
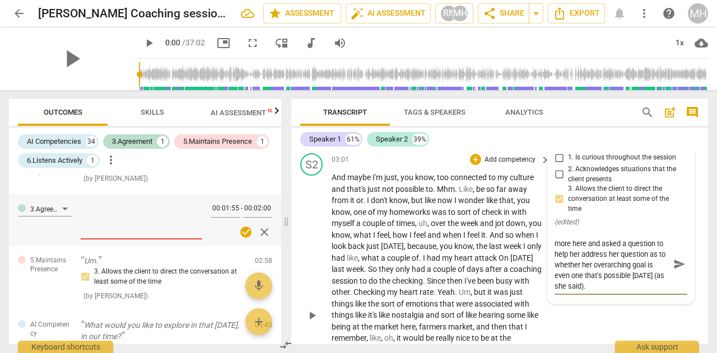
scroll to position [1299, 0]
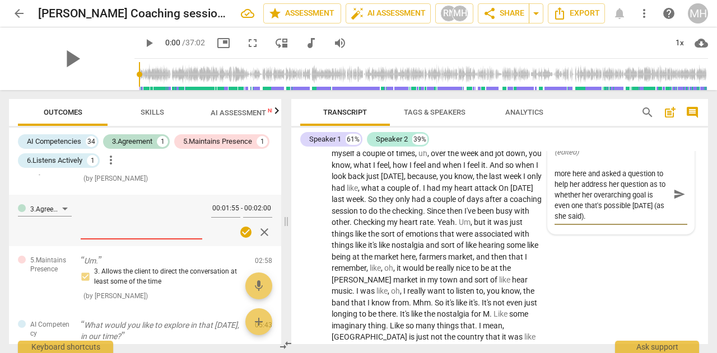
click at [674, 195] on span "send" at bounding box center [679, 195] width 12 height 12
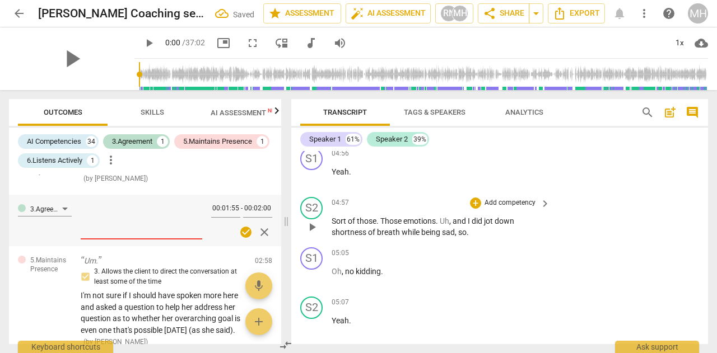
scroll to position [1575, 0]
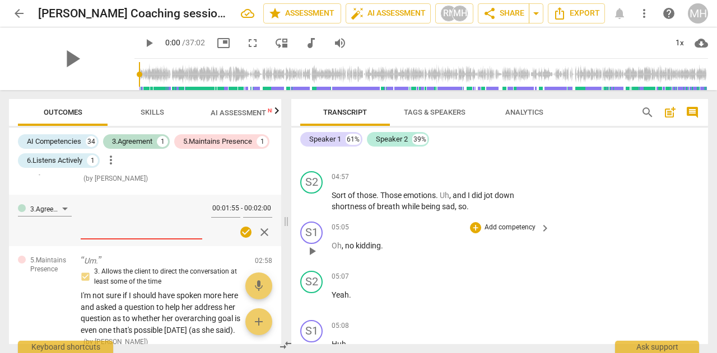
click at [522, 223] on p "Add competency" at bounding box center [509, 228] width 53 height 10
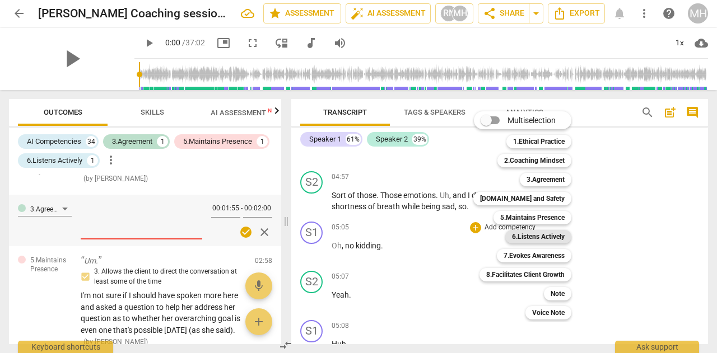
click at [531, 236] on b "6.Listens Actively" at bounding box center [538, 236] width 53 height 13
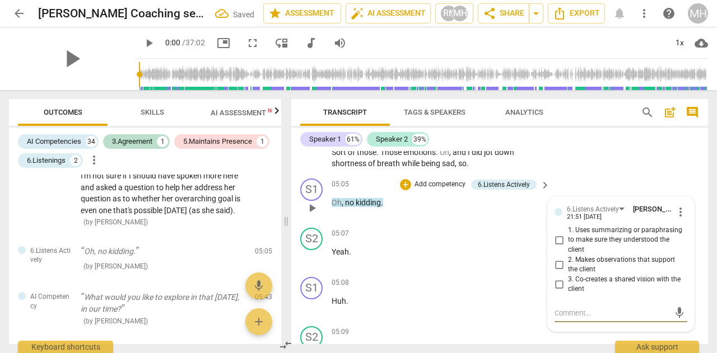
scroll to position [1636, 0]
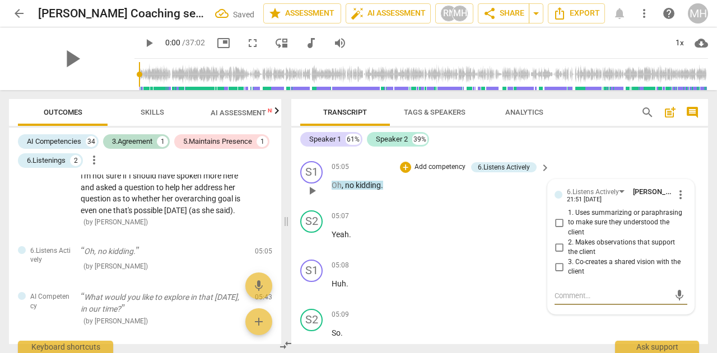
click at [555, 241] on input "2. Makes observations that support the client" at bounding box center [559, 247] width 18 height 13
click at [558, 291] on textarea at bounding box center [611, 296] width 115 height 11
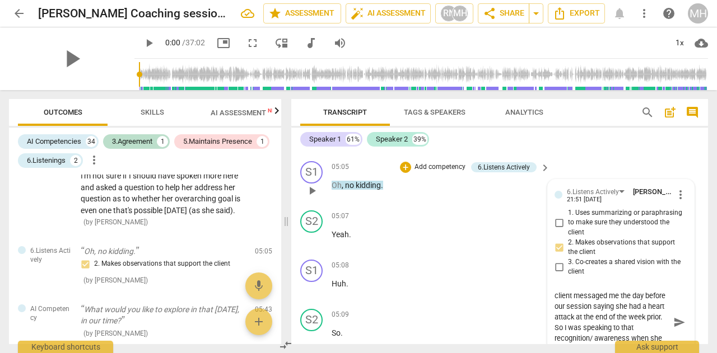
scroll to position [20, 0]
click at [676, 316] on span "send" at bounding box center [679, 322] width 12 height 12
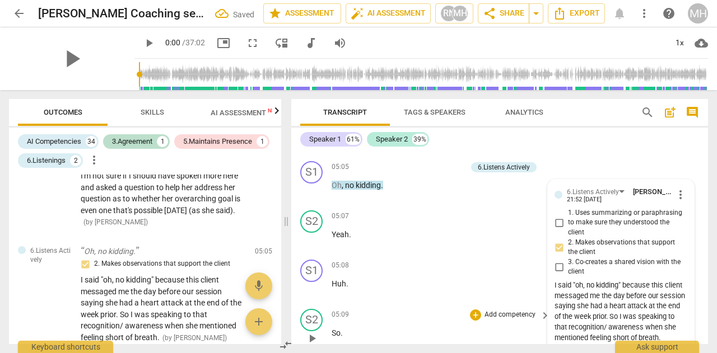
scroll to position [1692, 0]
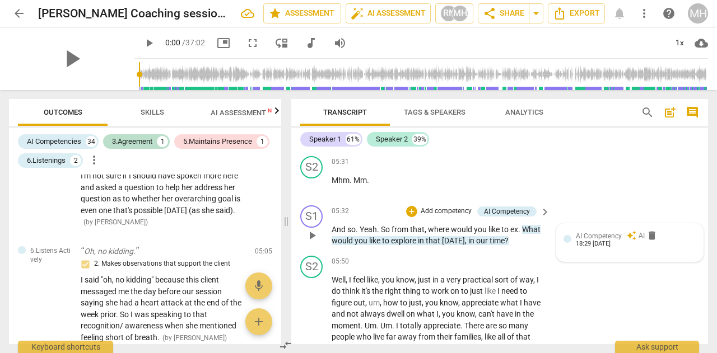
scroll to position [2028, 0]
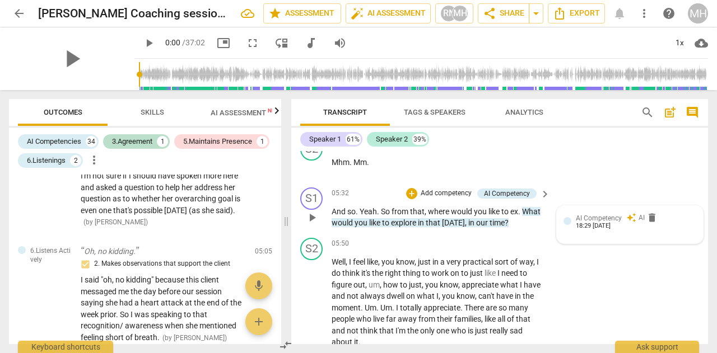
click at [604, 223] on div "18:29 [DATE]" at bounding box center [593, 226] width 35 height 7
click at [674, 214] on span "more_vert" at bounding box center [680, 220] width 13 height 13
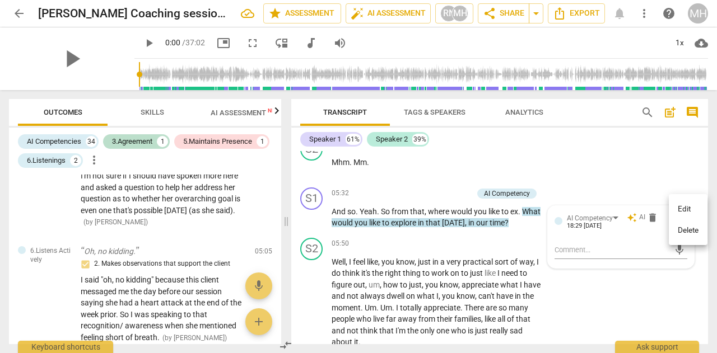
click at [579, 239] on div at bounding box center [358, 176] width 717 height 353
click at [486, 189] on div "AI Competency" at bounding box center [507, 194] width 46 height 10
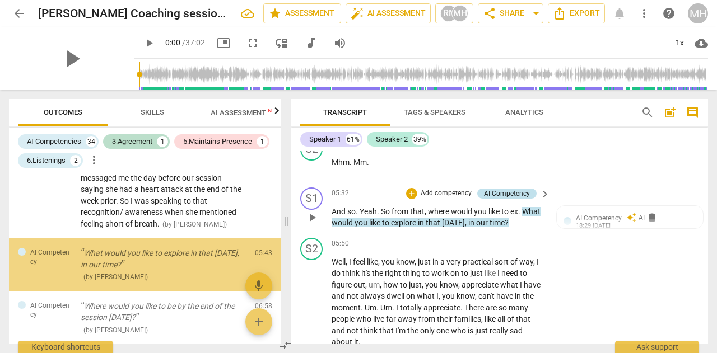
scroll to position [265, 0]
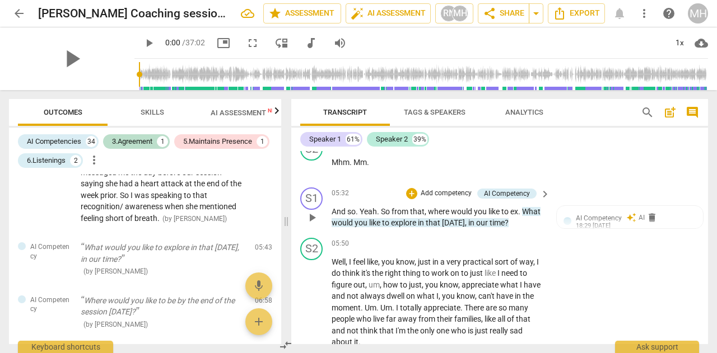
click at [545, 188] on span "keyboard_arrow_right" at bounding box center [544, 194] width 13 height 13
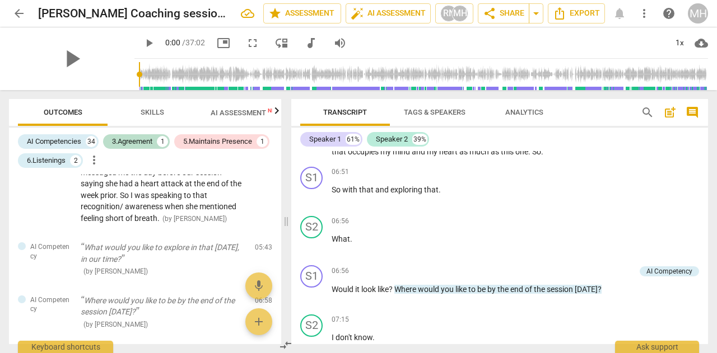
scroll to position [247, 0]
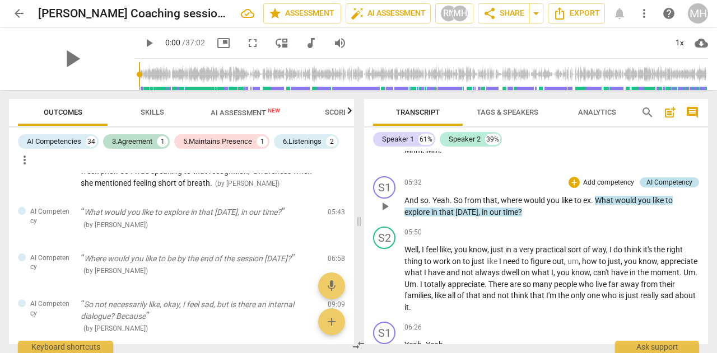
click at [653, 184] on div "AI Competency" at bounding box center [669, 182] width 46 height 10
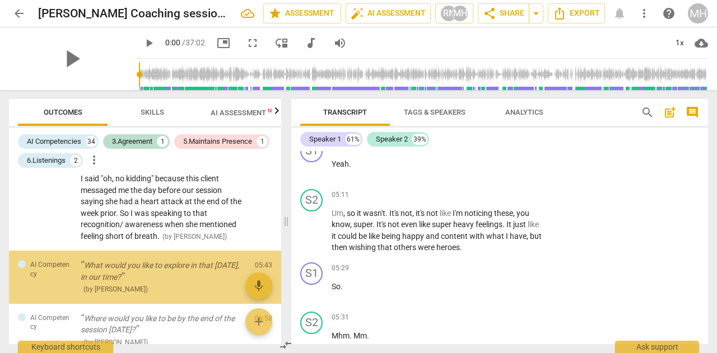
scroll to position [221, 0]
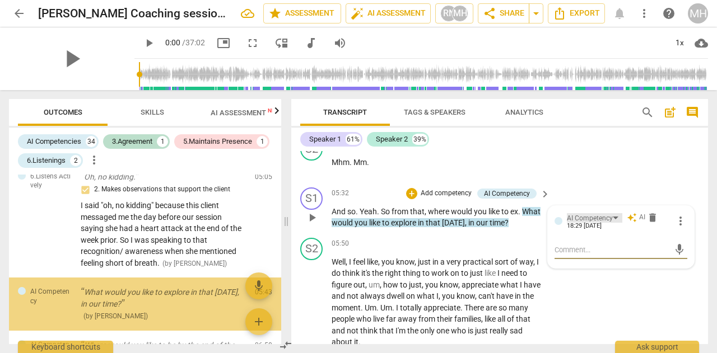
click at [593, 213] on div "AI Competency" at bounding box center [590, 218] width 46 height 11
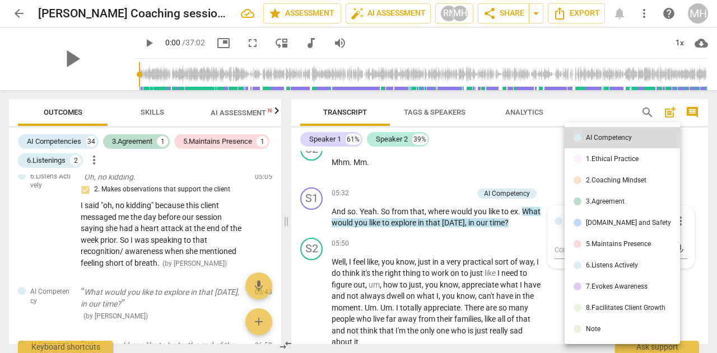
click at [591, 205] on li "3.Agreement" at bounding box center [621, 201] width 115 height 21
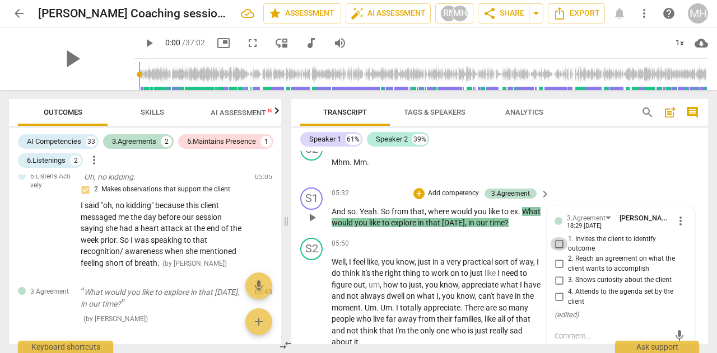
click at [557, 237] on input "1. Invites the client to identify outcome" at bounding box center [559, 243] width 18 height 13
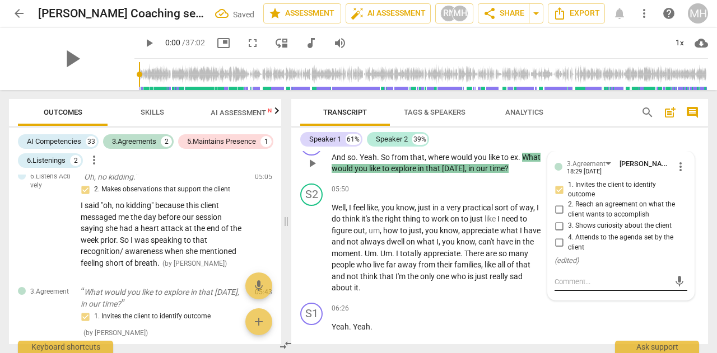
scroll to position [2084, 0]
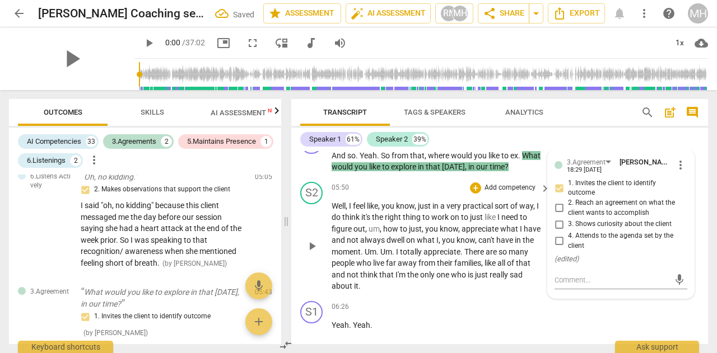
click at [483, 247] on span "There" at bounding box center [474, 251] width 21 height 9
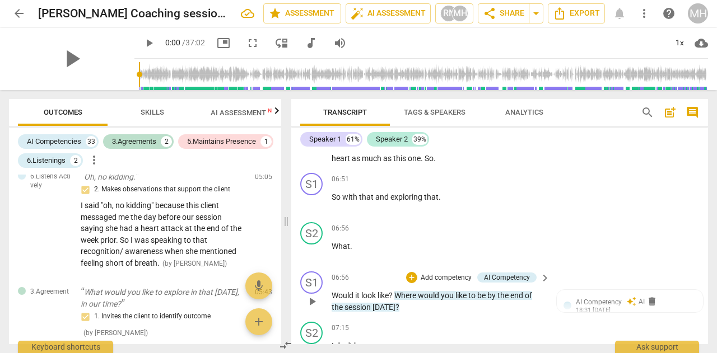
scroll to position [2420, 0]
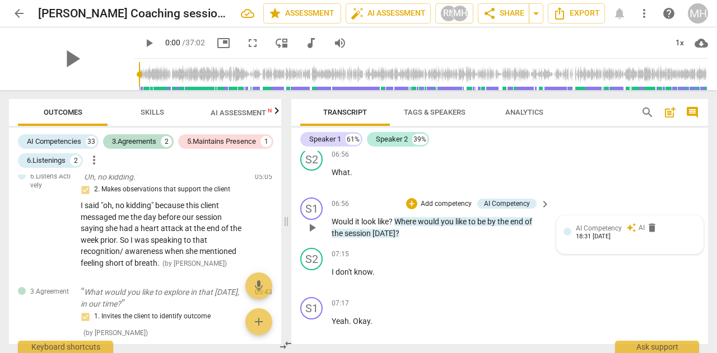
click at [598, 225] on span "AI Competency" at bounding box center [599, 229] width 46 height 8
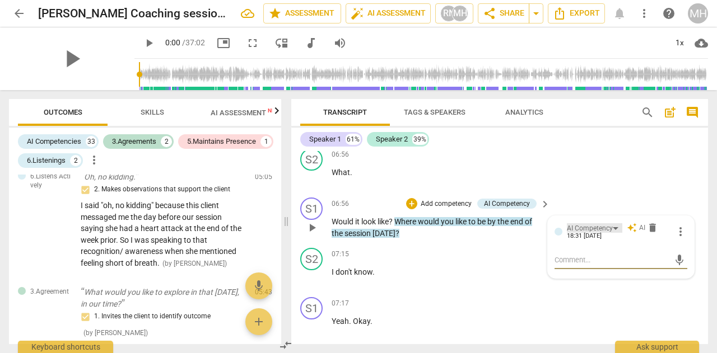
click at [603, 223] on div "AI Competency" at bounding box center [590, 228] width 46 height 11
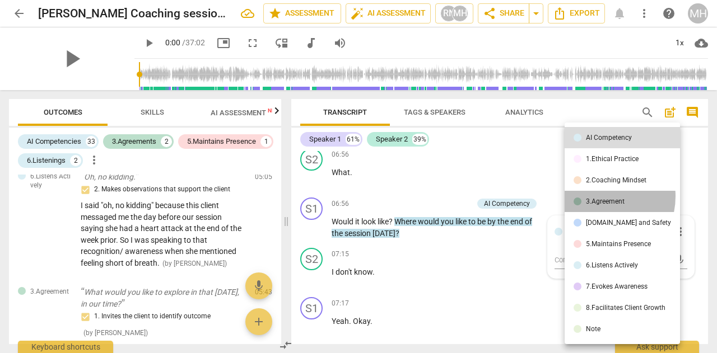
click at [596, 197] on li "3.Agreement" at bounding box center [621, 201] width 115 height 21
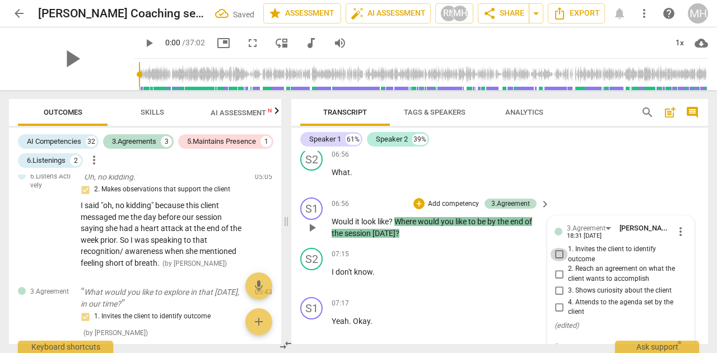
click at [554, 248] on input "1. Invites the client to identify outcome" at bounding box center [559, 254] width 18 height 13
click at [629, 165] on div "S2 play_arrow pause 06:56 + Add competency keyboard_arrow_right What ." at bounding box center [499, 168] width 417 height 49
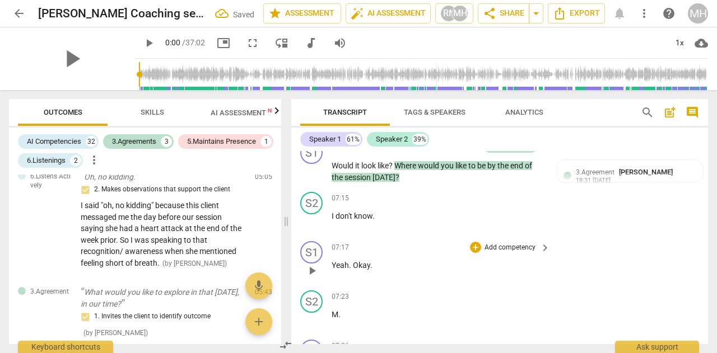
scroll to position [2588, 0]
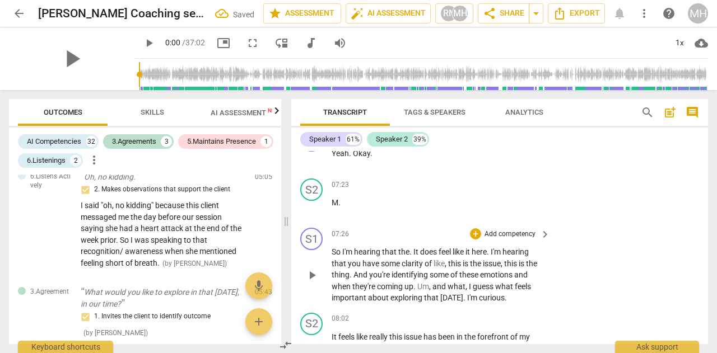
click at [525, 230] on p "Add competency" at bounding box center [509, 235] width 53 height 10
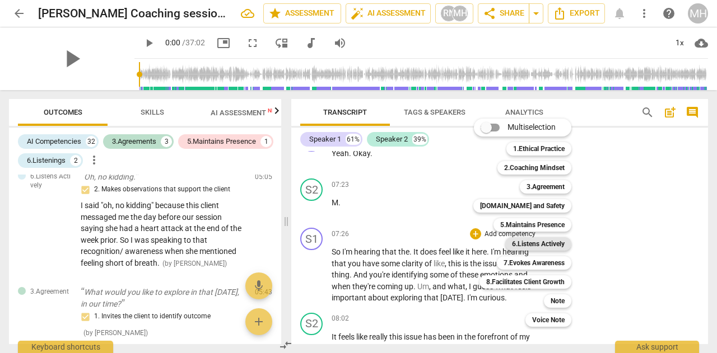
click at [527, 242] on b "6.Listens Actively" at bounding box center [538, 243] width 53 height 13
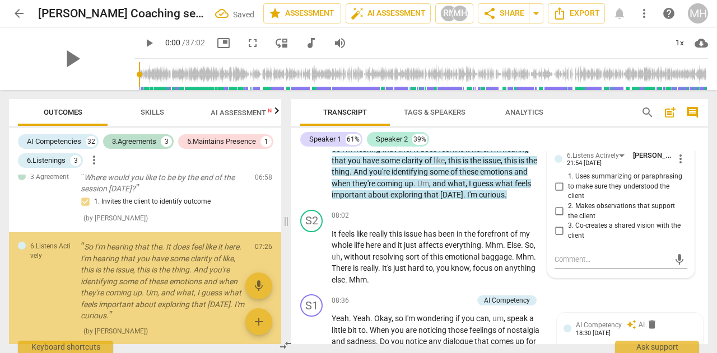
scroll to position [434, 0]
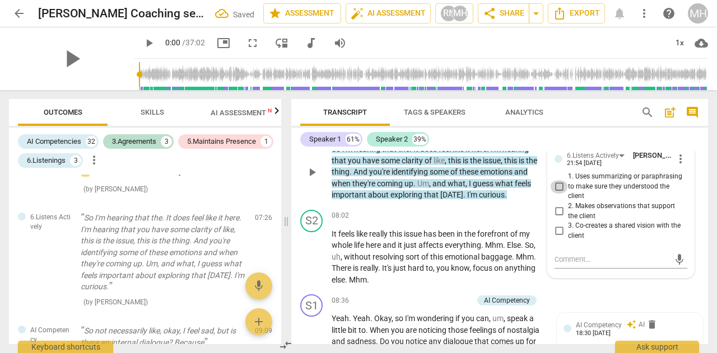
click at [562, 180] on input "1. Uses summarizing or paraphrasing to make sure they understood the client" at bounding box center [559, 186] width 18 height 13
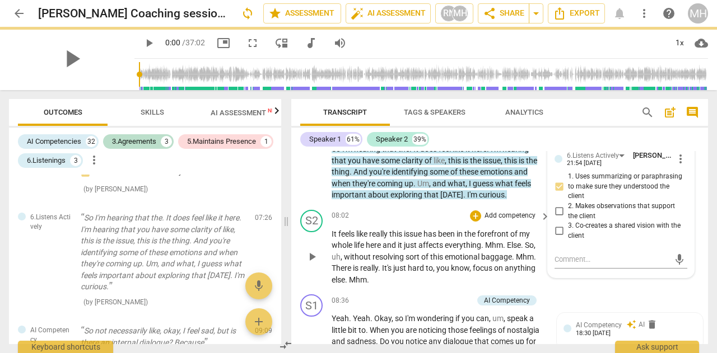
click at [641, 274] on div "S2 play_arrow pause 08:02 + Add competency keyboard_arrow_right It feels like r…" at bounding box center [499, 247] width 417 height 85
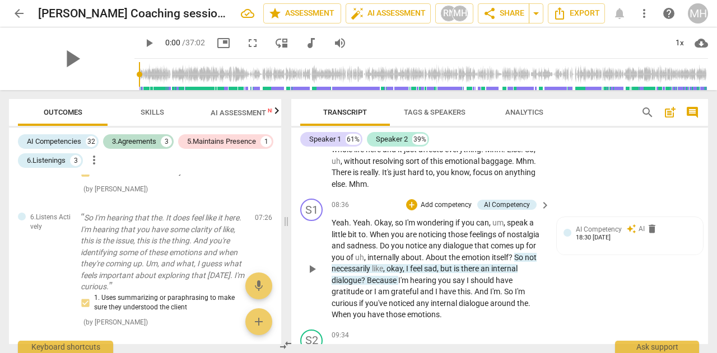
scroll to position [2803, 0]
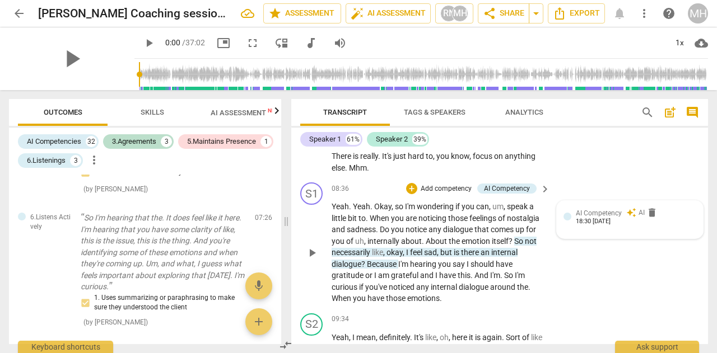
click at [607, 209] on span "AI Competency" at bounding box center [599, 213] width 46 height 8
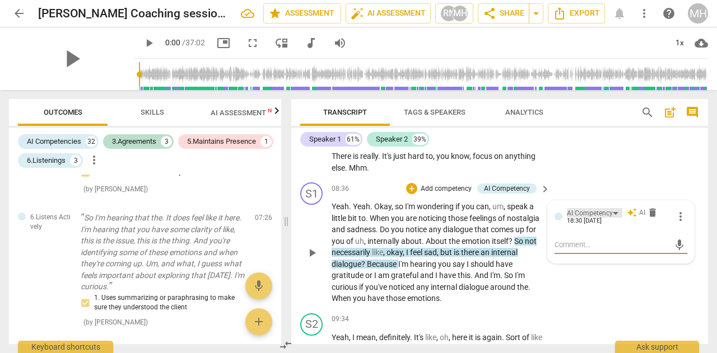
click at [601, 208] on div "AI Competency" at bounding box center [590, 213] width 46 height 11
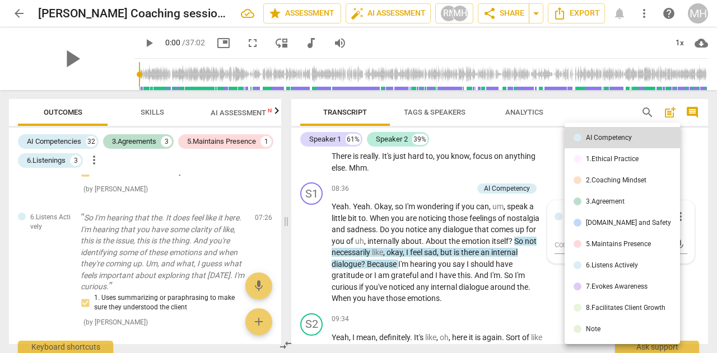
click at [611, 264] on div "6.Listens Actively" at bounding box center [612, 265] width 52 height 7
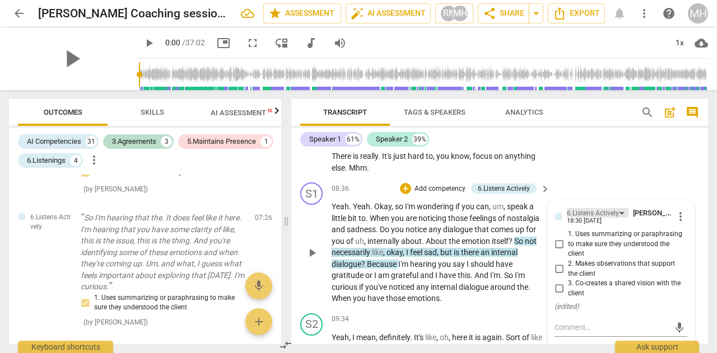
click at [595, 208] on div "6.Listens Actively" at bounding box center [593, 213] width 52 height 11
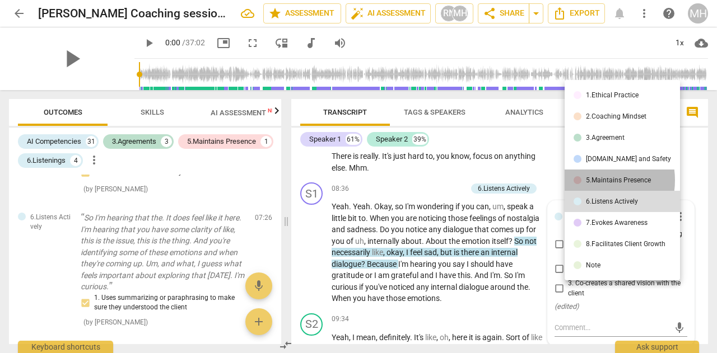
click at [590, 180] on div "5.Maintains Presence" at bounding box center [618, 180] width 65 height 7
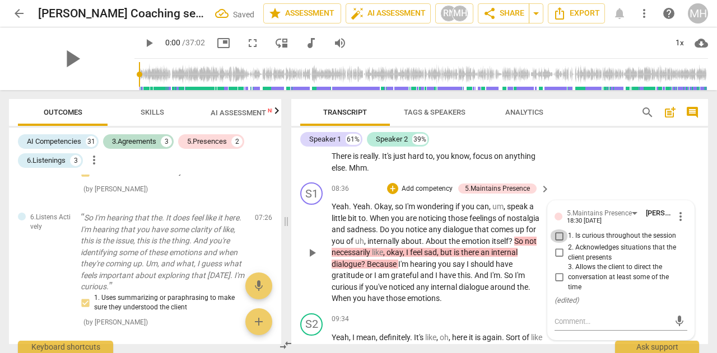
click at [554, 230] on input "1. Is curious throughout the session" at bounding box center [559, 236] width 18 height 13
click at [597, 163] on div "S2 play_arrow pause 08:02 + Add competency keyboard_arrow_right It feels like r…" at bounding box center [499, 135] width 417 height 85
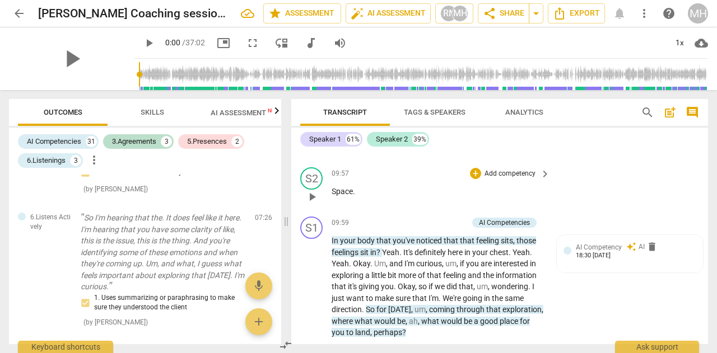
scroll to position [3083, 0]
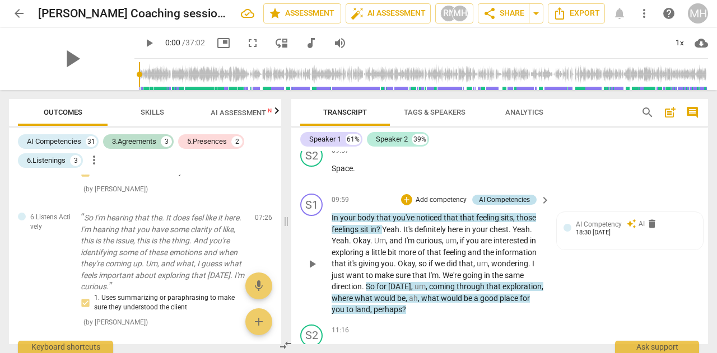
click at [512, 195] on div "AI Competencies" at bounding box center [504, 200] width 51 height 10
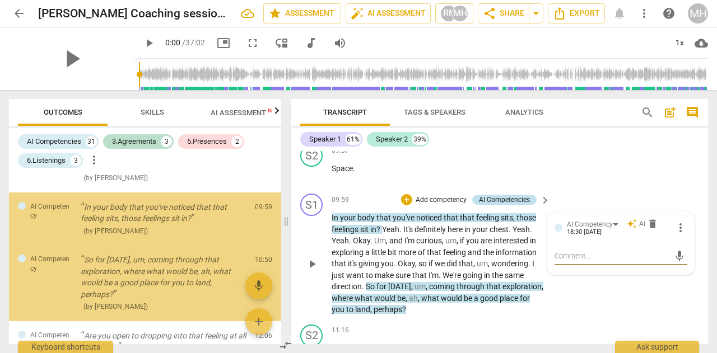
scroll to position [672, 0]
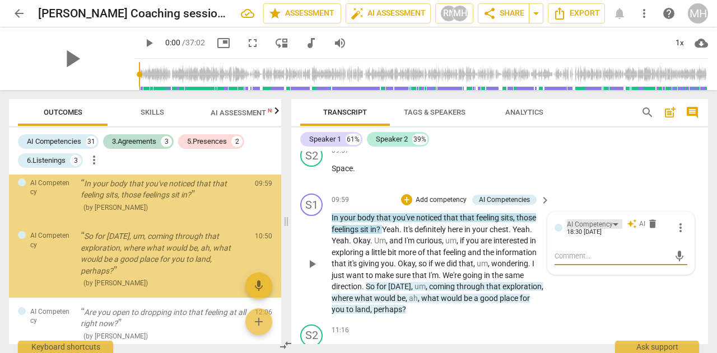
click at [582, 219] on div "AI Competency" at bounding box center [590, 224] width 46 height 11
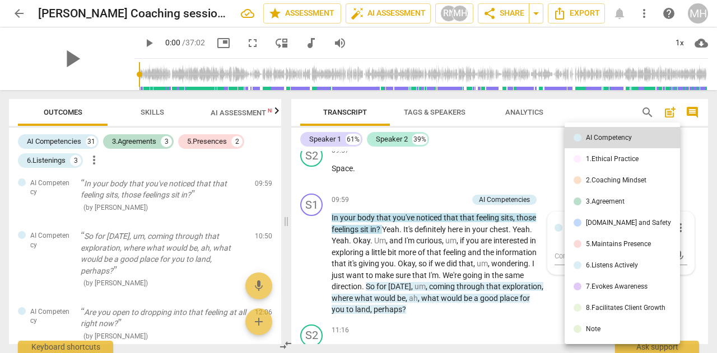
click at [606, 266] on div "6.Listens Actively" at bounding box center [612, 265] width 52 height 7
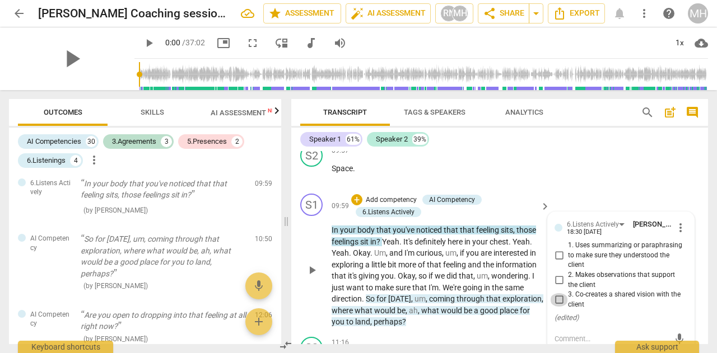
click at [560, 293] on input "3. Co-creates a shared vision with the client" at bounding box center [559, 299] width 18 height 13
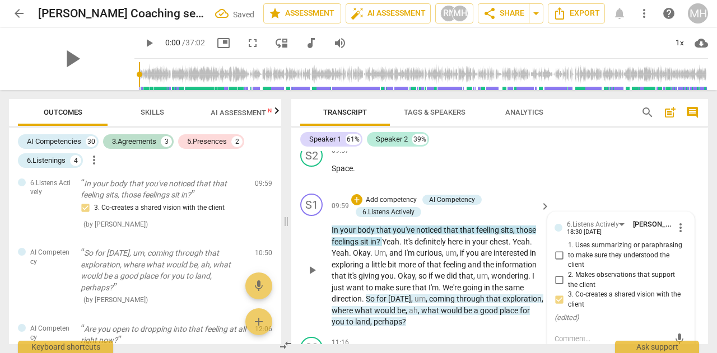
click at [496, 249] on span "interested" at bounding box center [511, 253] width 36 height 9
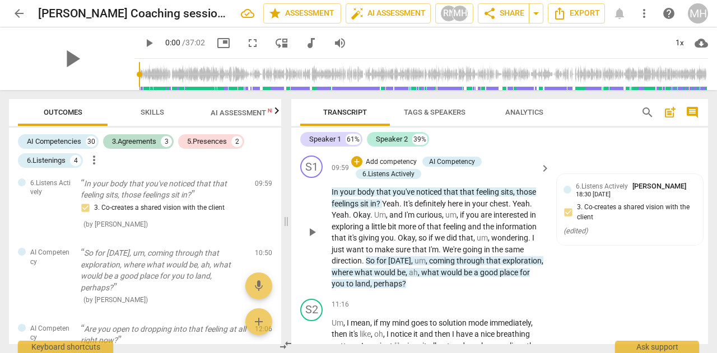
scroll to position [3139, 0]
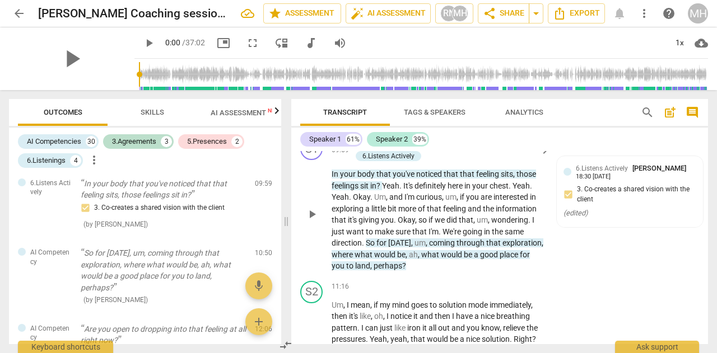
click at [537, 242] on p "In your body that you've noticed that that feeling sits , those feelings sit in…" at bounding box center [437, 221] width 213 height 104
click at [598, 165] on span "6.Listens Actively" at bounding box center [602, 169] width 52 height 8
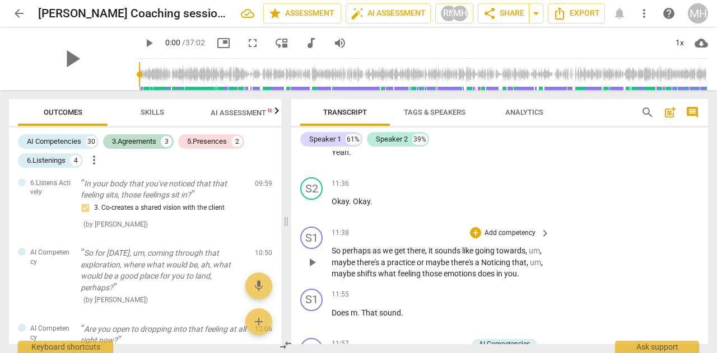
scroll to position [3530, 0]
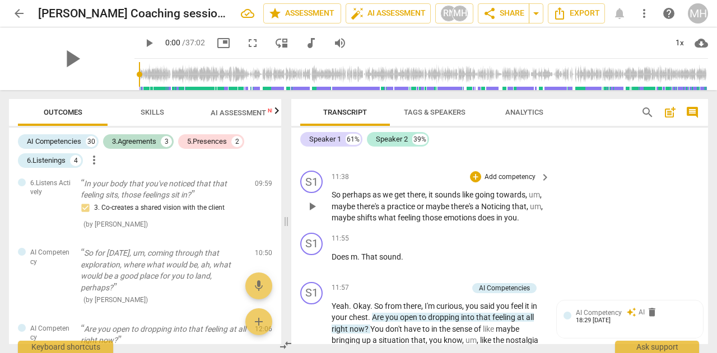
click at [502, 172] on p "Add competency" at bounding box center [509, 177] width 53 height 10
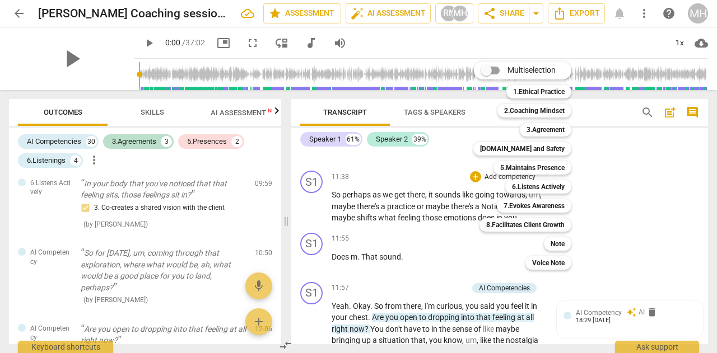
click at [552, 136] on b "3.Agreement" at bounding box center [545, 129] width 38 height 13
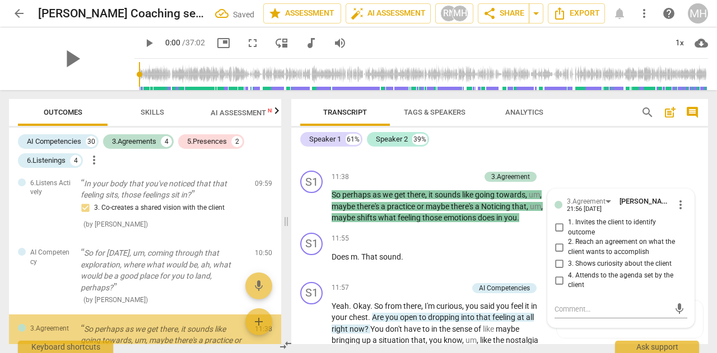
scroll to position [771, 0]
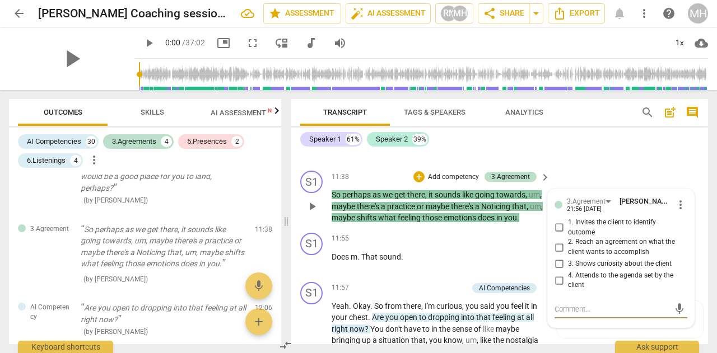
click at [556, 222] on input "1. Invites the client to identify outcome" at bounding box center [559, 227] width 18 height 13
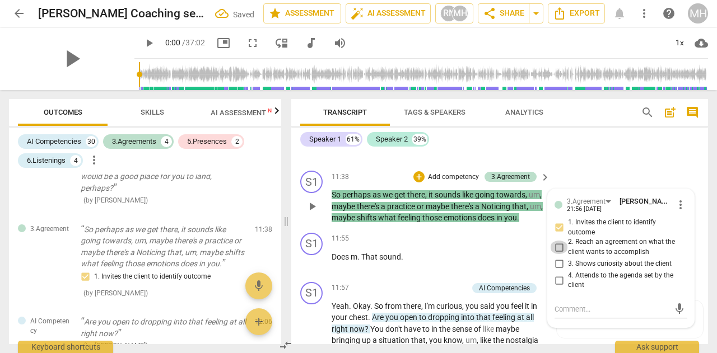
click at [553, 241] on input "2. Reach an agreement on what the client wants to accomplish" at bounding box center [559, 247] width 18 height 13
click at [555, 221] on input "1. Invites the client to identify outcome" at bounding box center [559, 227] width 18 height 13
click at [560, 221] on input "1. Invites the client to identify outcome" at bounding box center [559, 227] width 18 height 13
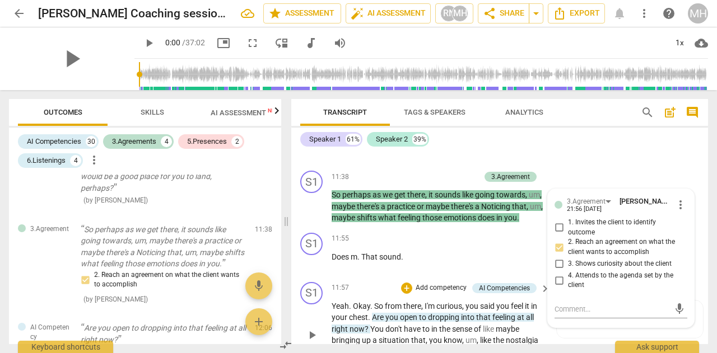
click at [488, 330] on span "like" at bounding box center [489, 329] width 13 height 9
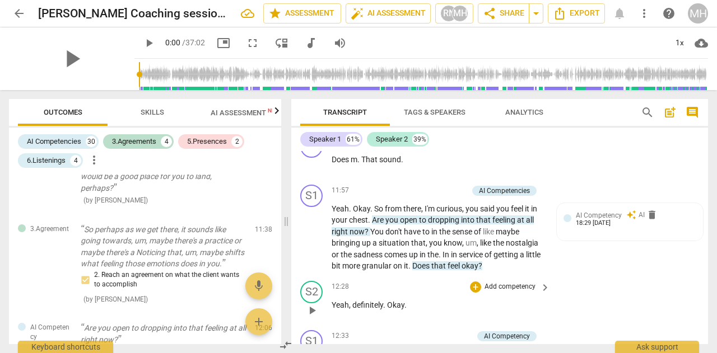
scroll to position [3642, 0]
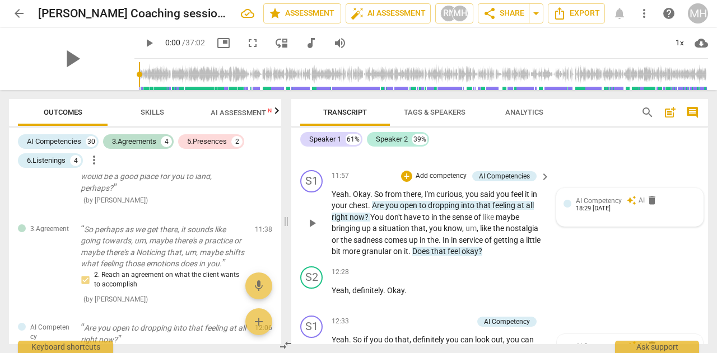
click at [587, 202] on span "AI Competency" at bounding box center [599, 201] width 46 height 8
click at [587, 201] on div "AI Competency" at bounding box center [590, 201] width 46 height 11
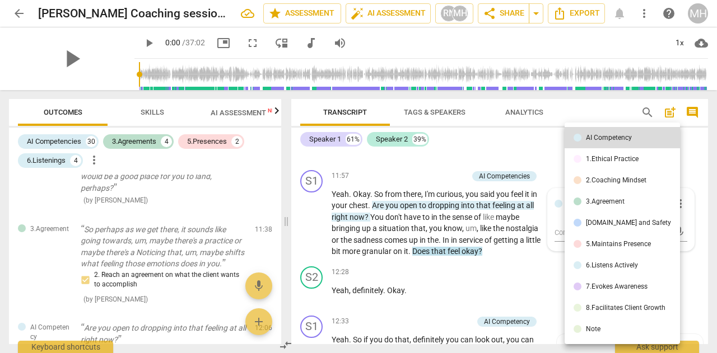
click at [588, 226] on div "[DOMAIN_NAME] and Safety" at bounding box center [628, 222] width 85 height 7
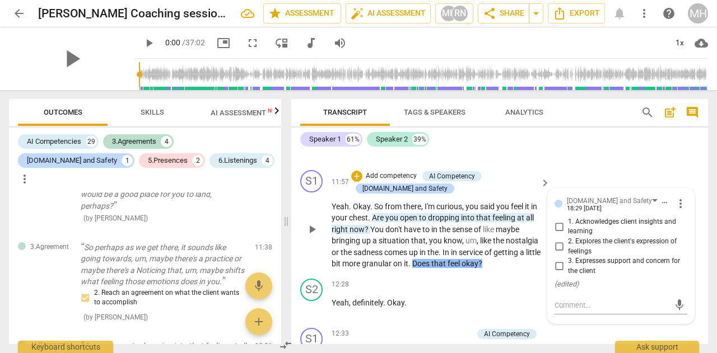
click at [555, 248] on input "2. Explores the client's expression of feelings" at bounding box center [559, 246] width 18 height 13
click at [555, 265] on input "3. Expresses support and concern for the client" at bounding box center [559, 266] width 18 height 13
click at [600, 152] on div "S1 play_arrow pause 11:55 + Add competency keyboard_arrow_right Does m . That s…" at bounding box center [499, 140] width 417 height 49
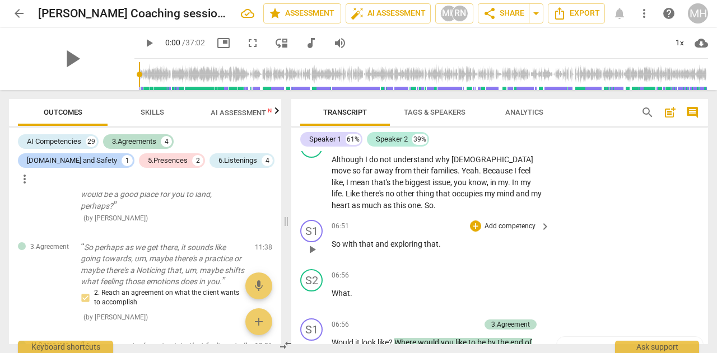
scroll to position [2355, 0]
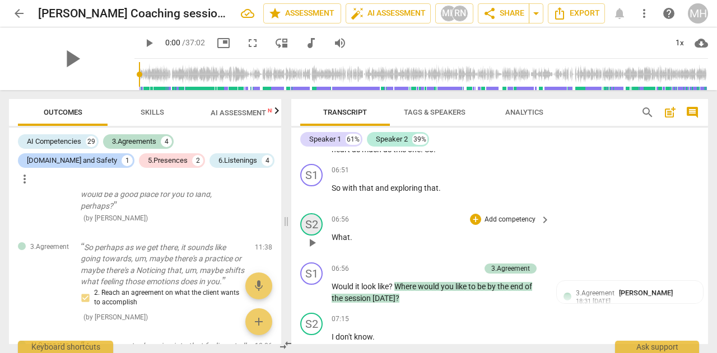
click at [317, 213] on div "S2" at bounding box center [311, 224] width 22 height 22
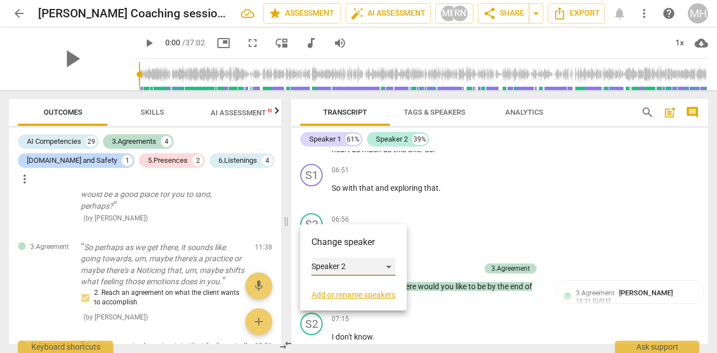
click at [323, 264] on div "Speaker 2" at bounding box center [353, 267] width 84 height 18
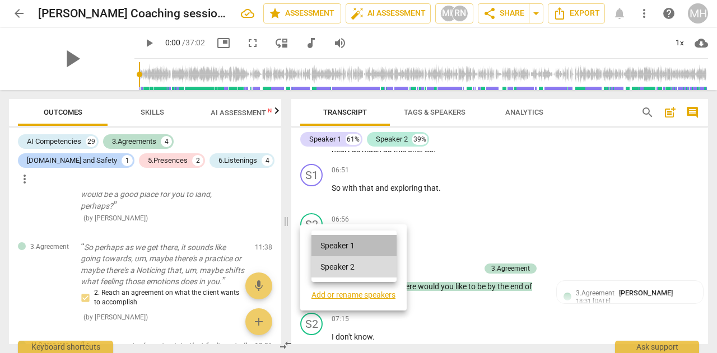
click at [324, 245] on li "Speaker 1" at bounding box center [353, 245] width 85 height 21
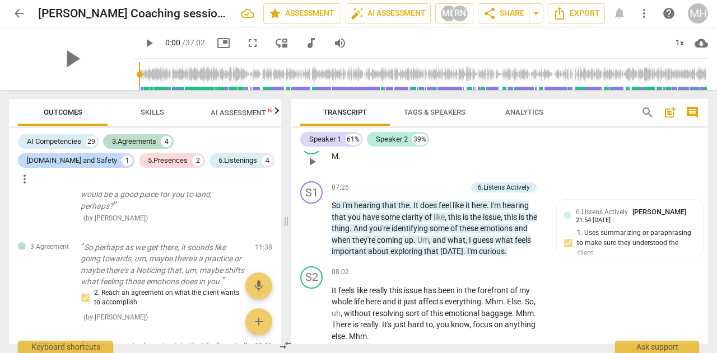
scroll to position [2635, 0]
click at [612, 228] on div "6.Listens Actively [PERSON_NAME] 21:54 [DATE] 1. Uses summarizing or paraphrasi…" at bounding box center [629, 234] width 133 height 57
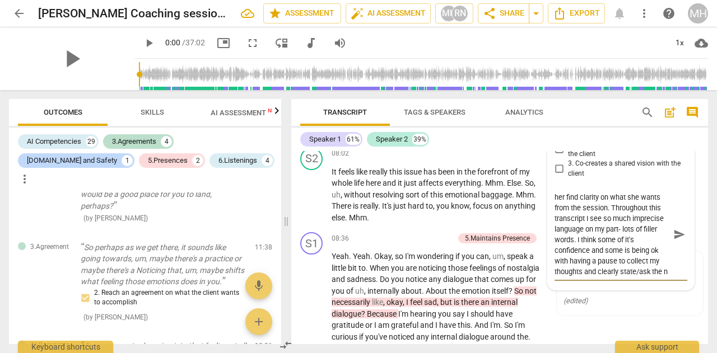
scroll to position [41, 0]
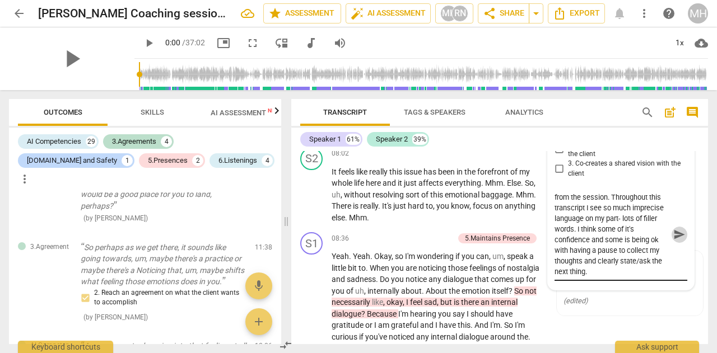
click at [674, 229] on span "send" at bounding box center [679, 235] width 12 height 12
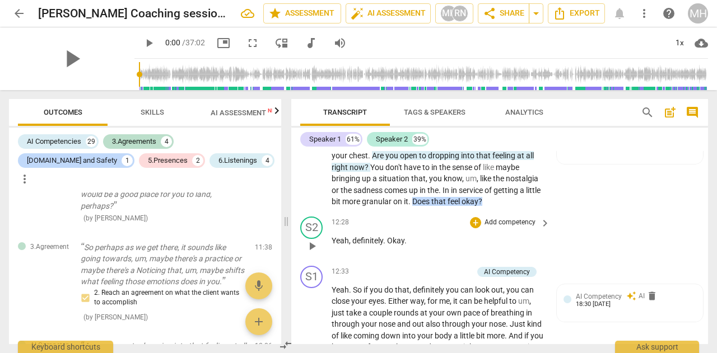
scroll to position [3649, 0]
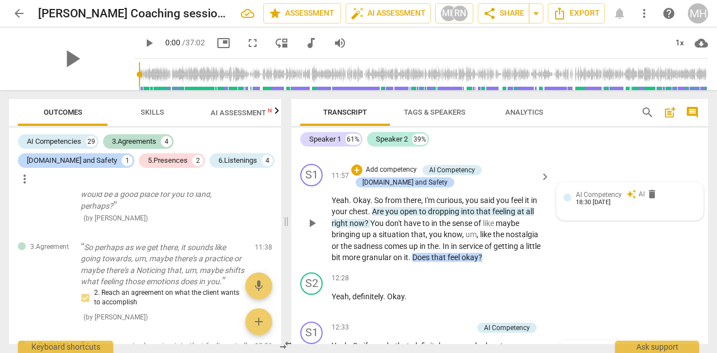
click at [587, 199] on div "18:30 [DATE]" at bounding box center [593, 202] width 35 height 7
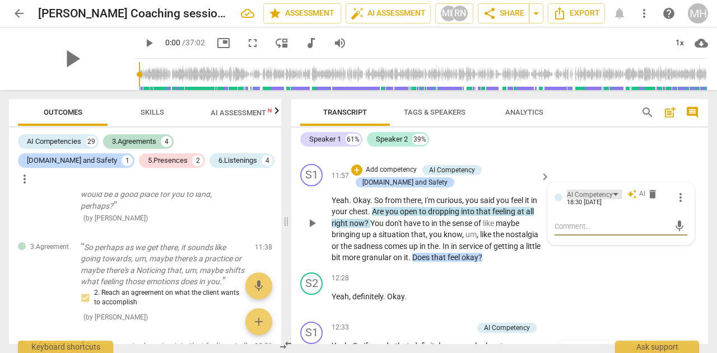
click at [614, 194] on div "AI Competency" at bounding box center [594, 195] width 55 height 10
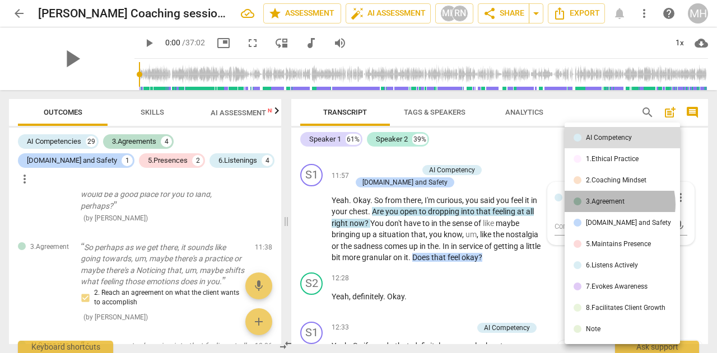
click at [610, 204] on div "3.Agreement" at bounding box center [605, 201] width 39 height 7
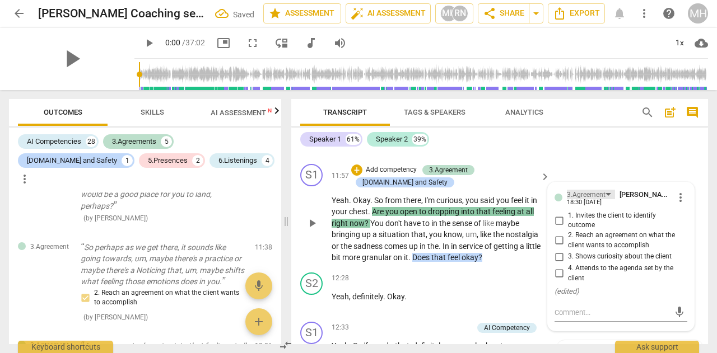
click at [600, 195] on div "3.Agreement" at bounding box center [586, 195] width 39 height 11
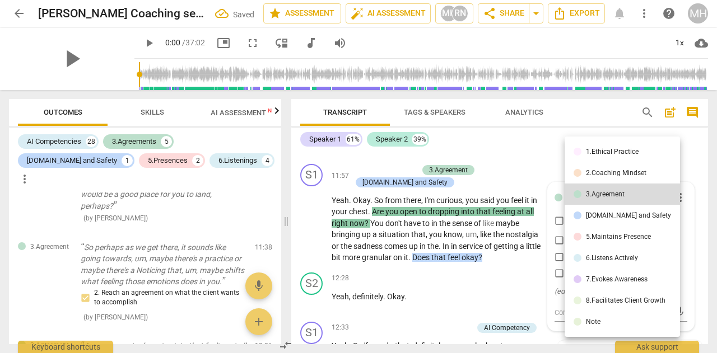
click at [600, 260] on div "6.Listens Actively" at bounding box center [612, 258] width 52 height 7
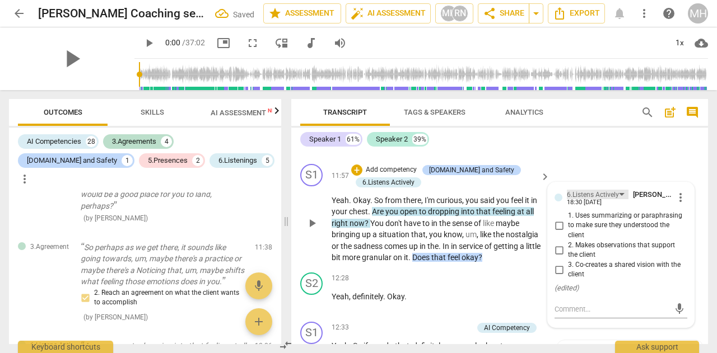
click at [588, 194] on div "6.Listens Actively" at bounding box center [593, 195] width 52 height 11
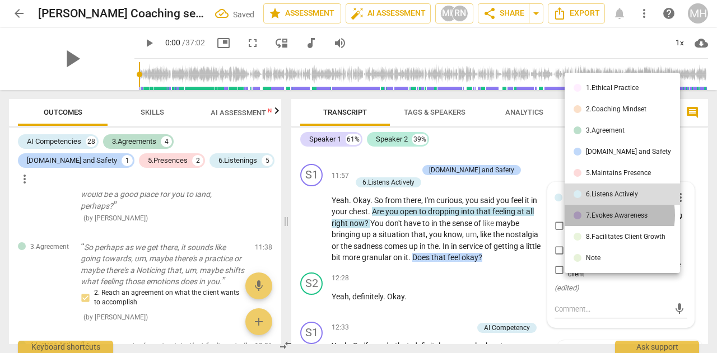
click at [596, 216] on div "7.Evokes Awareness" at bounding box center [617, 215] width 62 height 7
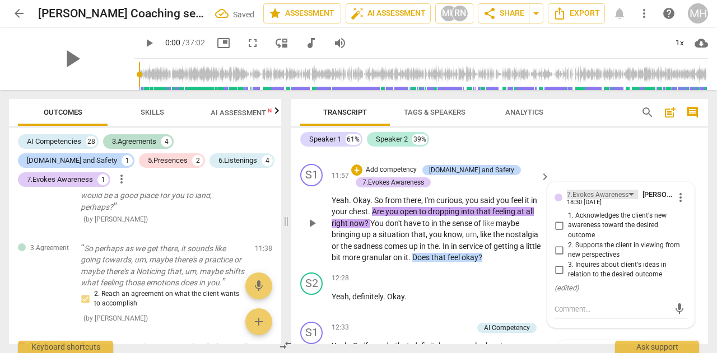
click at [581, 195] on div "7.Evokes Awareness" at bounding box center [598, 195] width 62 height 11
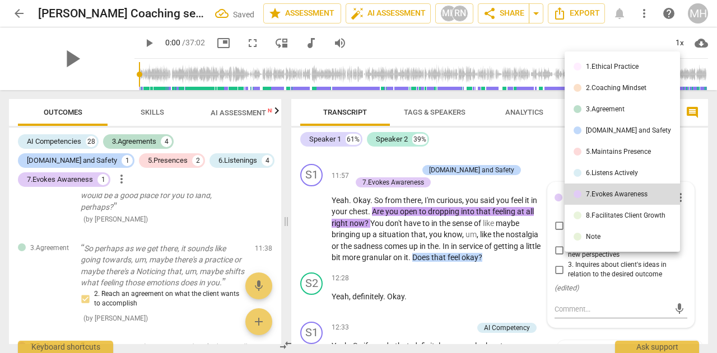
click at [586, 217] on div "8.Facilitates Client Growth" at bounding box center [626, 215] width 80 height 7
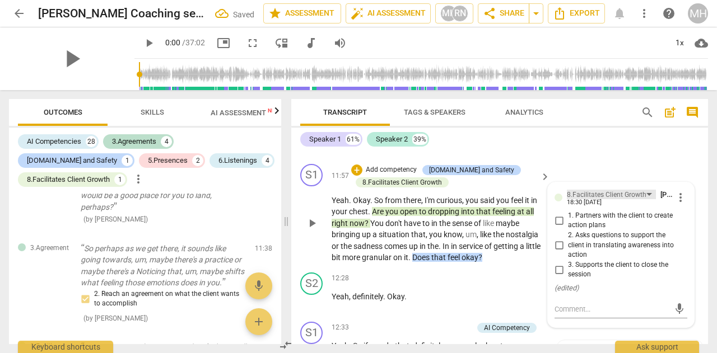
click at [590, 195] on div "8.Facilitates Client Growth" at bounding box center [607, 195] width 80 height 11
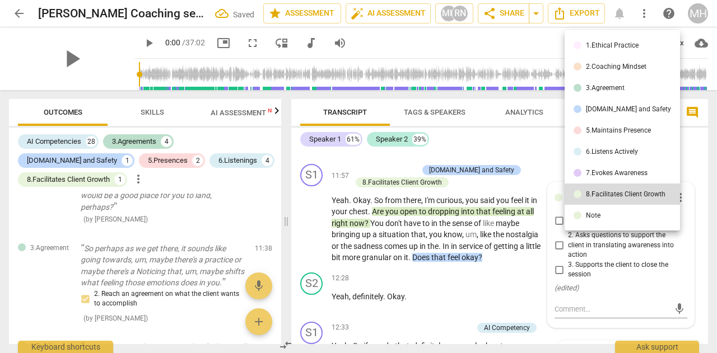
click at [601, 85] on div "3.Agreement" at bounding box center [605, 88] width 39 height 7
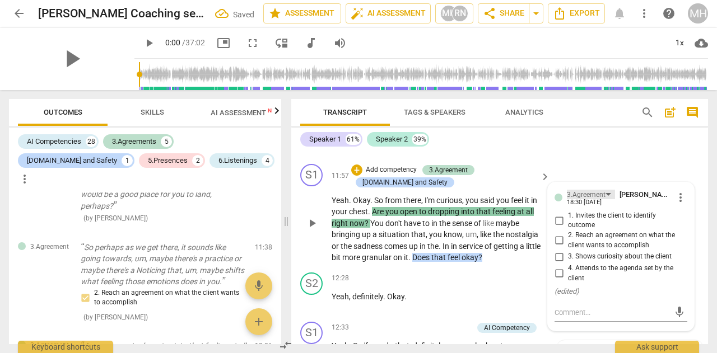
click at [568, 190] on div "3.Agreement" at bounding box center [586, 195] width 39 height 11
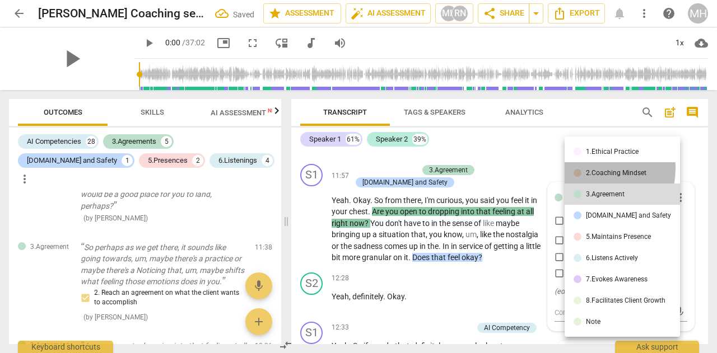
click at [583, 169] on li "2.Coaching Mindset" at bounding box center [621, 172] width 115 height 21
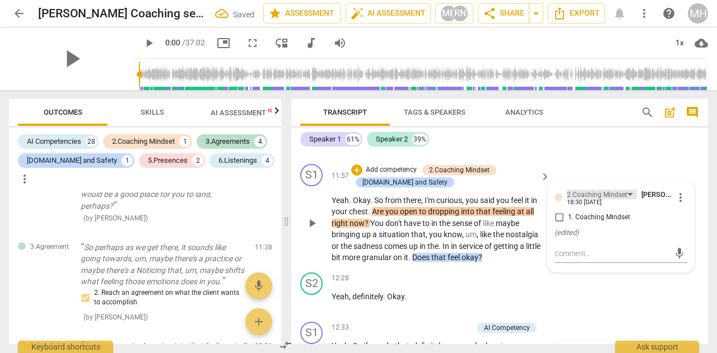
click at [589, 193] on div "2.Coaching Mindset" at bounding box center [597, 195] width 60 height 11
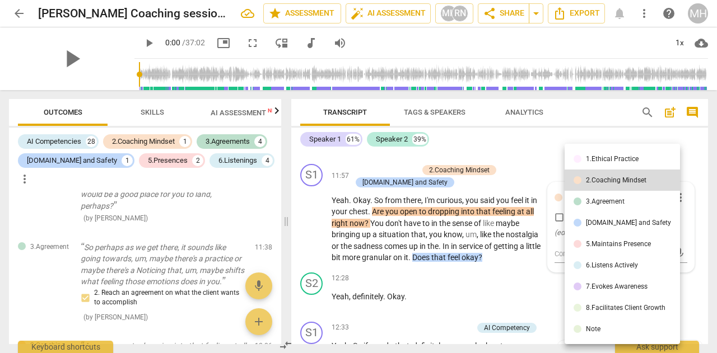
click at [141, 138] on div at bounding box center [358, 176] width 717 height 353
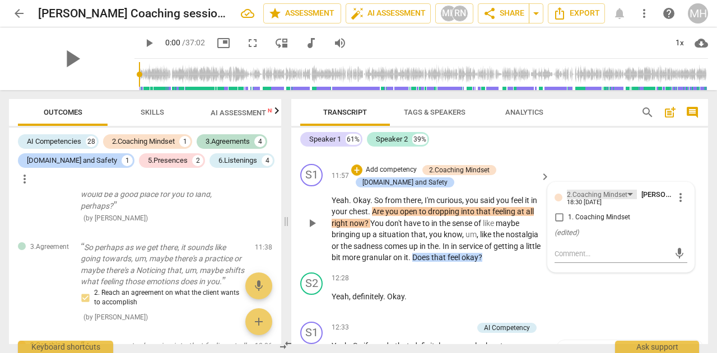
click at [573, 194] on div "2.Coaching Mindset" at bounding box center [597, 195] width 60 height 11
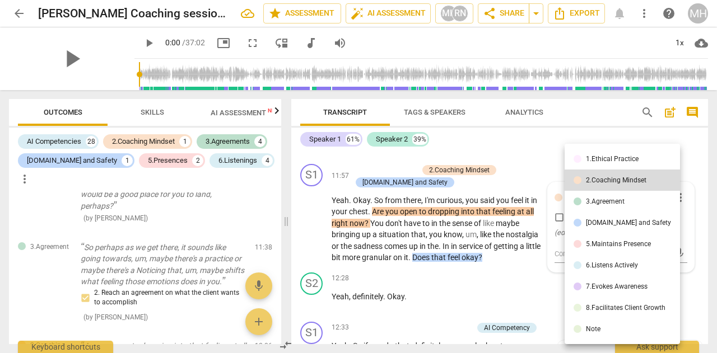
click at [612, 241] on div "5.Maintains Presence" at bounding box center [618, 244] width 65 height 7
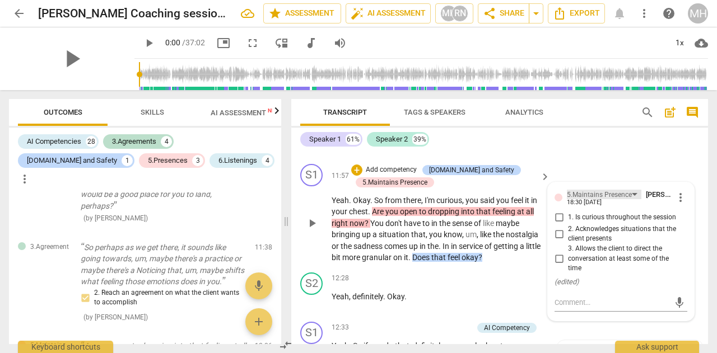
click at [605, 192] on div "5.Maintains Presence" at bounding box center [599, 195] width 65 height 11
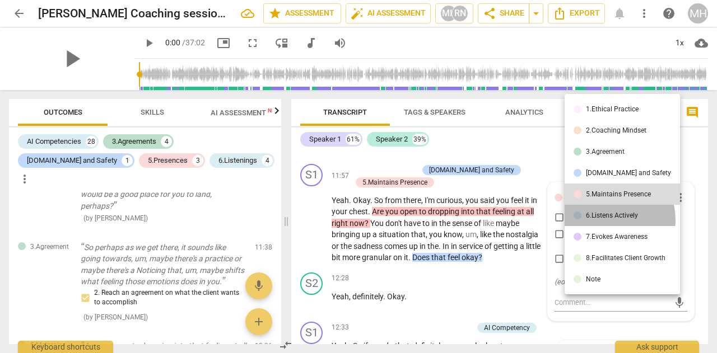
click at [605, 220] on li "6.Listens Actively" at bounding box center [621, 215] width 115 height 21
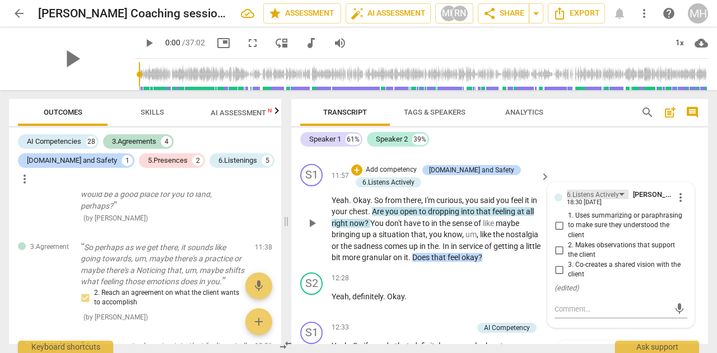
click at [575, 198] on div "6.Listens Actively" at bounding box center [593, 195] width 52 height 11
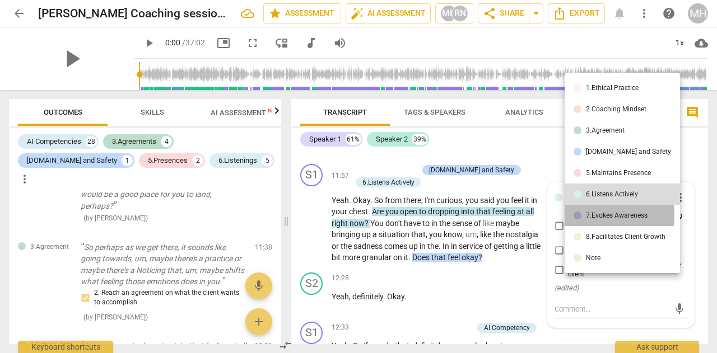
click at [582, 216] on li "7.Evokes Awareness" at bounding box center [621, 215] width 115 height 21
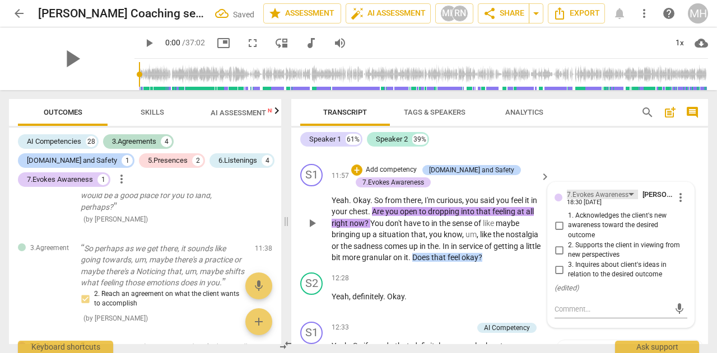
click at [580, 194] on div "7.Evokes Awareness" at bounding box center [598, 195] width 62 height 11
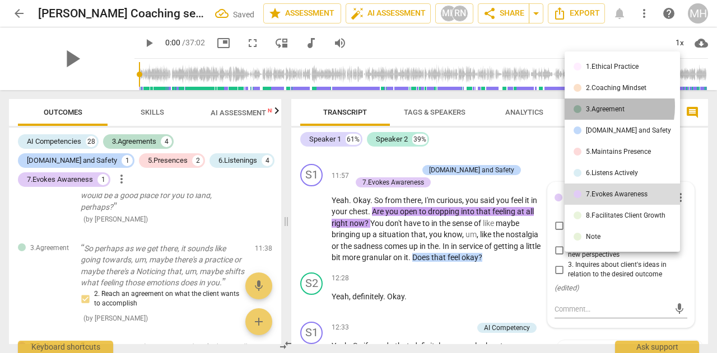
click at [587, 106] on div "3.Agreement" at bounding box center [605, 109] width 39 height 7
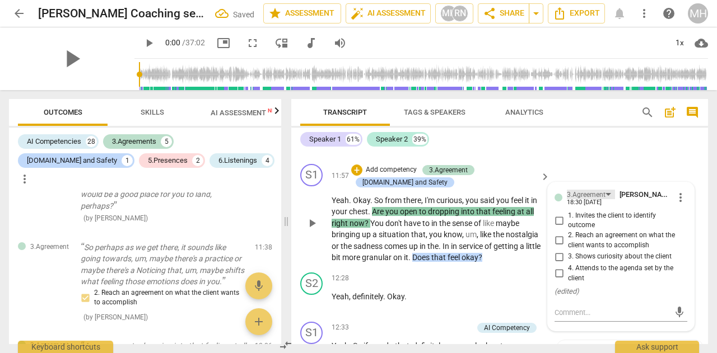
click at [589, 192] on div "3.Agreement" at bounding box center [586, 195] width 39 height 11
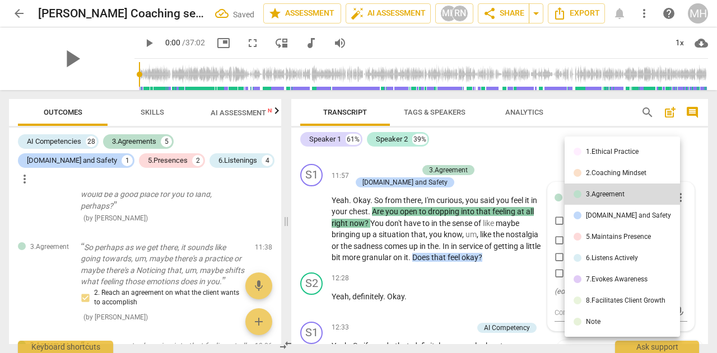
click at [597, 298] on div "8.Facilitates Client Growth" at bounding box center [626, 300] width 80 height 7
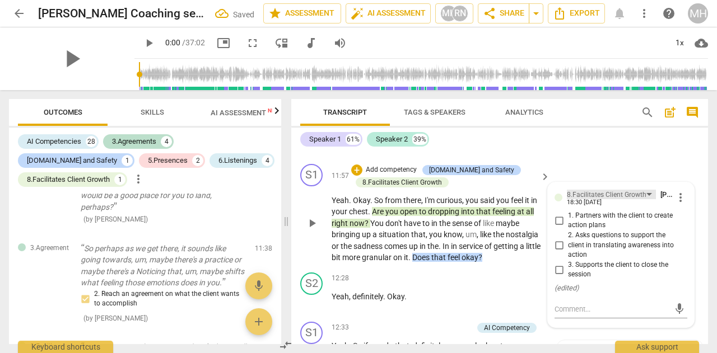
click at [582, 191] on div "8.Facilitates Client Growth" at bounding box center [607, 195] width 80 height 11
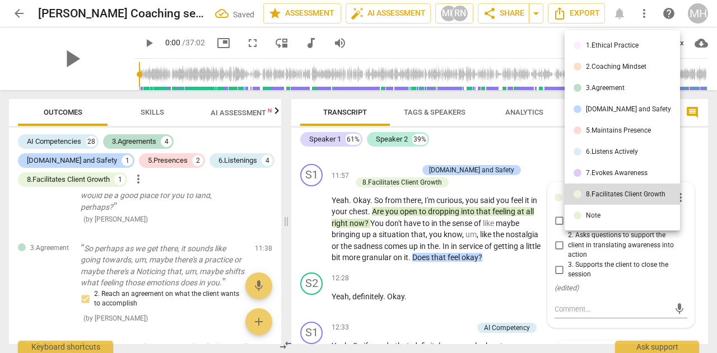
click at [580, 163] on li "7.Evokes Awareness" at bounding box center [621, 172] width 115 height 21
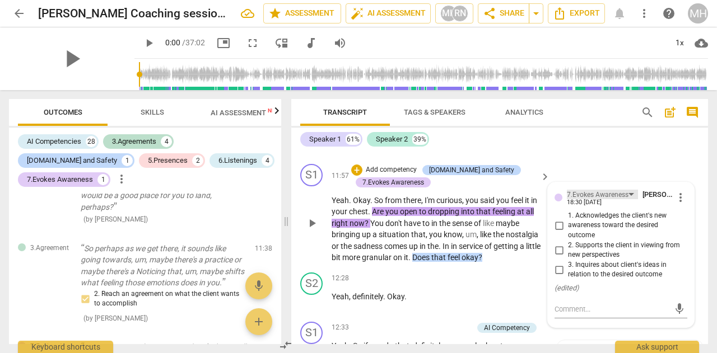
click at [583, 195] on div "7.Evokes Awareness" at bounding box center [598, 195] width 62 height 11
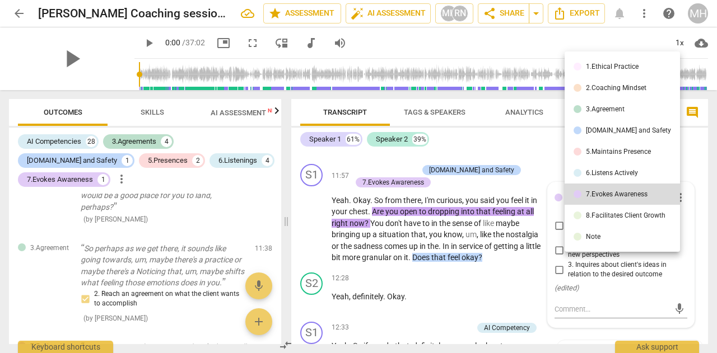
click at [592, 166] on li "6.Listens Actively" at bounding box center [621, 172] width 115 height 21
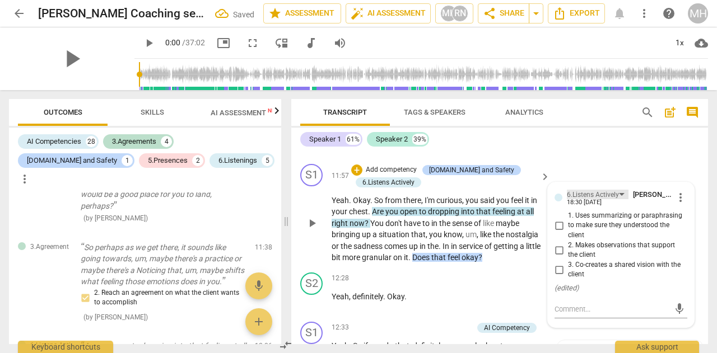
click at [590, 197] on div "6.Listens Actively" at bounding box center [593, 195] width 52 height 11
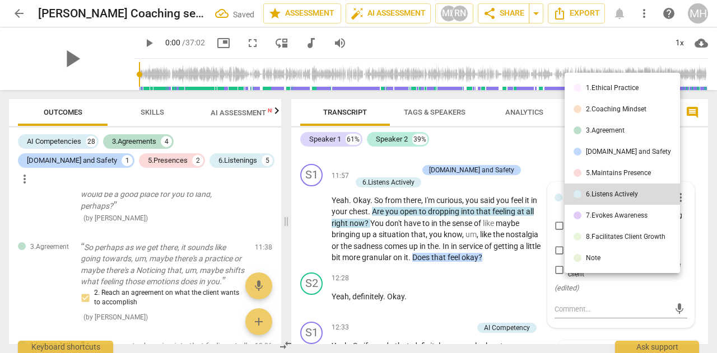
click at [593, 171] on div "5.Maintains Presence" at bounding box center [618, 173] width 65 height 7
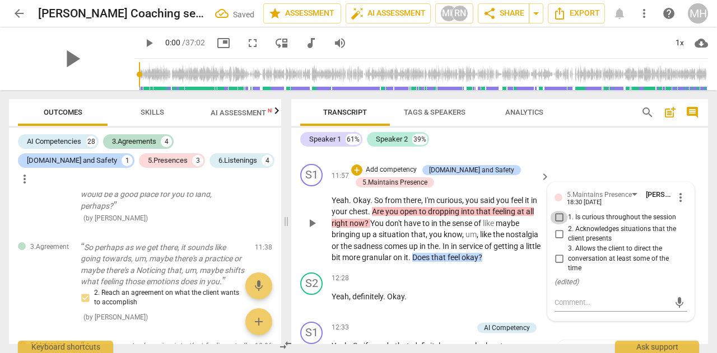
click at [557, 217] on input "1. Is curious throughout the session" at bounding box center [559, 217] width 18 height 13
click at [674, 148] on div "Speaker 1 61% Speaker 2 39%" at bounding box center [499, 139] width 399 height 19
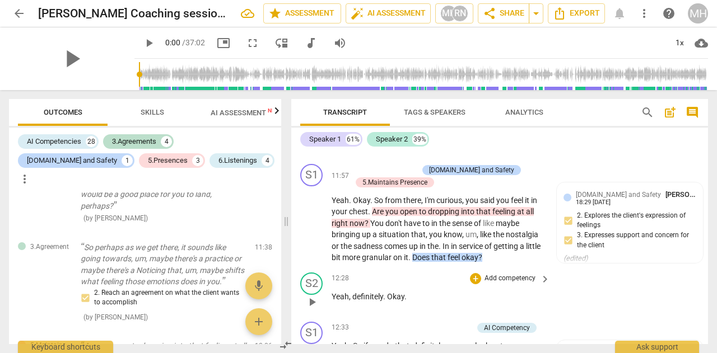
click at [616, 299] on div "S2 play_arrow pause 12:28 + Add competency keyboard_arrow_right Yeah , definite…" at bounding box center [499, 292] width 417 height 49
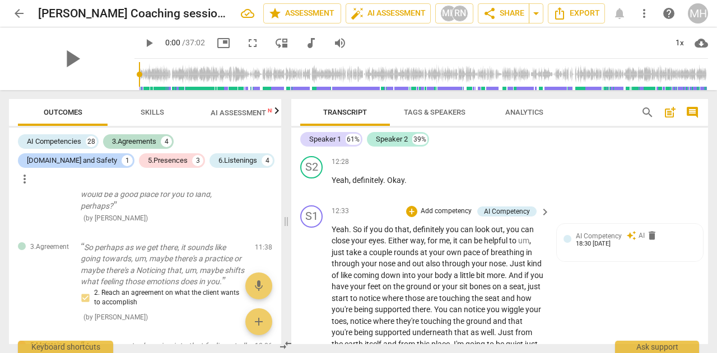
scroll to position [3761, 0]
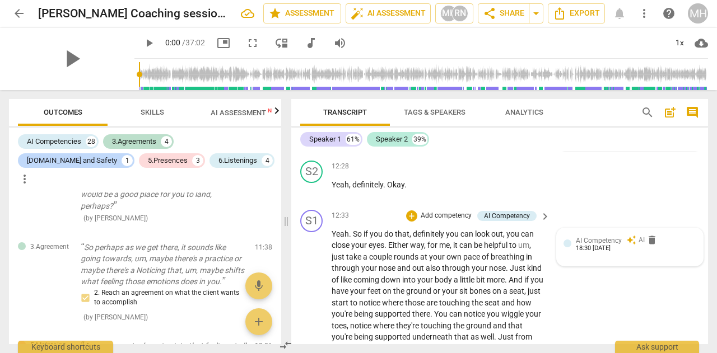
click at [577, 249] on div "18:30 [DATE]" at bounding box center [593, 248] width 35 height 7
click at [612, 244] on div "AI Competency" at bounding box center [594, 241] width 55 height 10
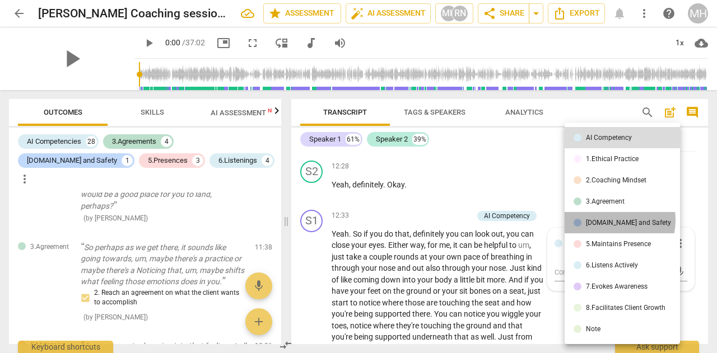
click at [607, 220] on div "[DOMAIN_NAME] and Safety" at bounding box center [628, 222] width 85 height 7
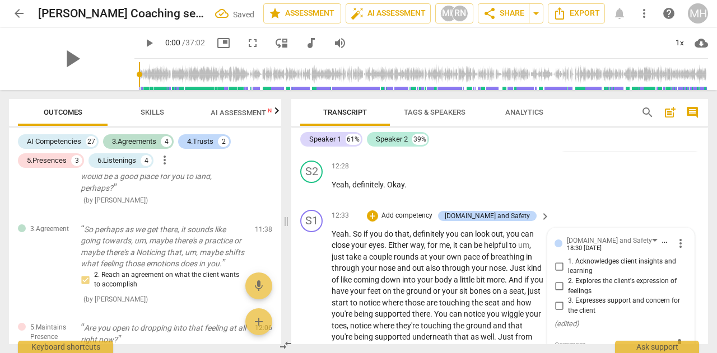
click at [558, 283] on input "2. Explores the client's expression of feelings" at bounding box center [559, 286] width 18 height 13
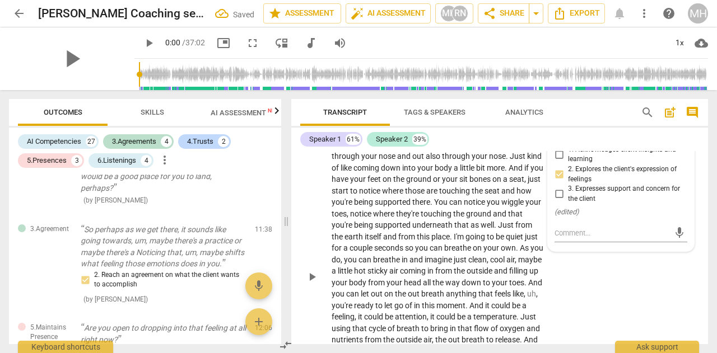
scroll to position [3817, 0]
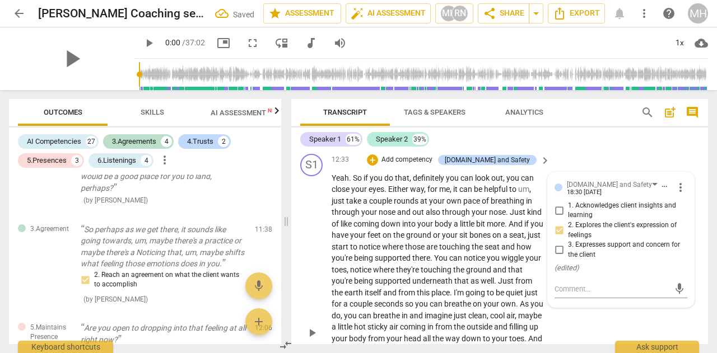
click at [559, 231] on input "2. Explores the client's expression of feelings" at bounding box center [559, 230] width 18 height 13
click at [557, 226] on input "2. Explores the client's expression of feelings" at bounding box center [559, 230] width 18 height 13
click at [575, 189] on div "[DOMAIN_NAME] and Safety" at bounding box center [609, 185] width 85 height 11
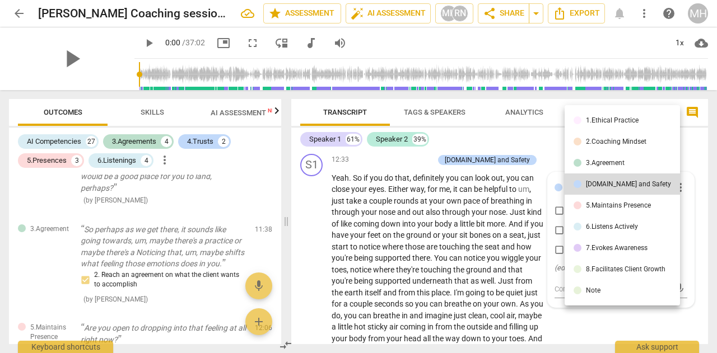
click at [589, 143] on div "2.Coaching Mindset" at bounding box center [616, 141] width 60 height 7
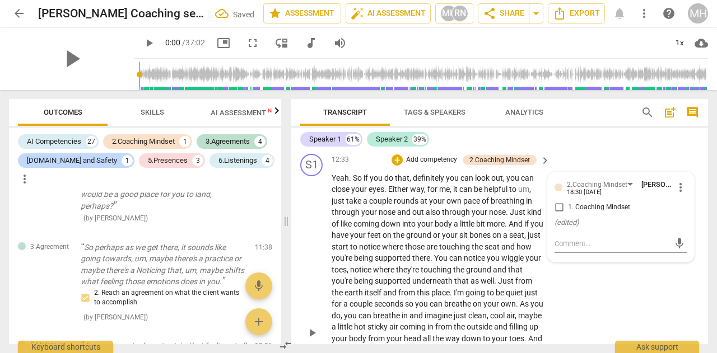
click at [555, 202] on input "1. Coaching Mindset" at bounding box center [559, 207] width 18 height 13
click at [415, 158] on p "Add competency" at bounding box center [431, 160] width 53 height 10
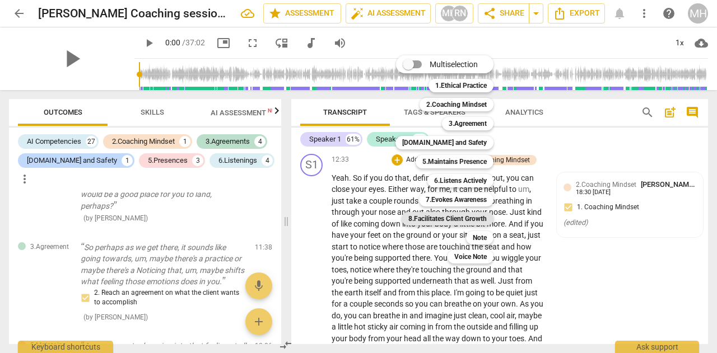
click at [433, 218] on b "8.Facilitates Client Growth" at bounding box center [447, 218] width 78 height 13
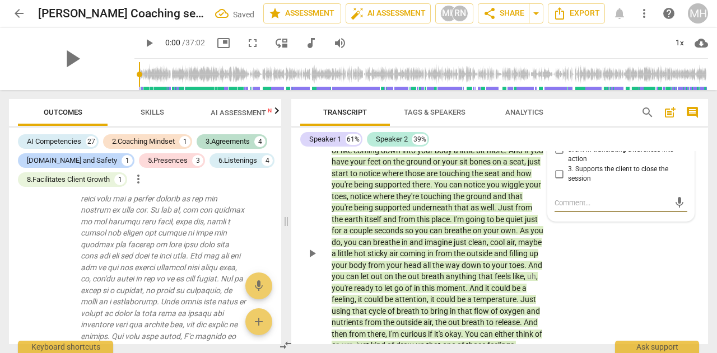
scroll to position [3790, 0]
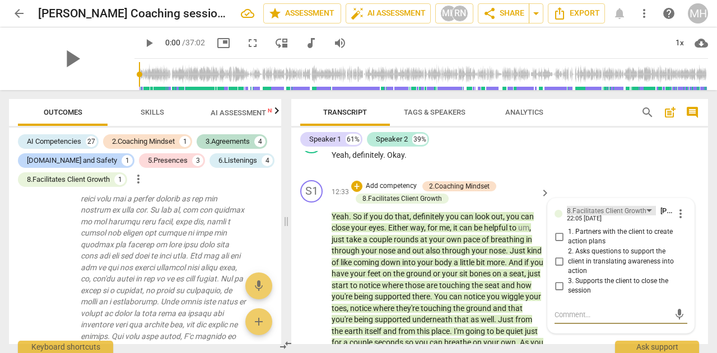
click at [577, 208] on div "8.Facilitates Client Growth" at bounding box center [607, 211] width 80 height 11
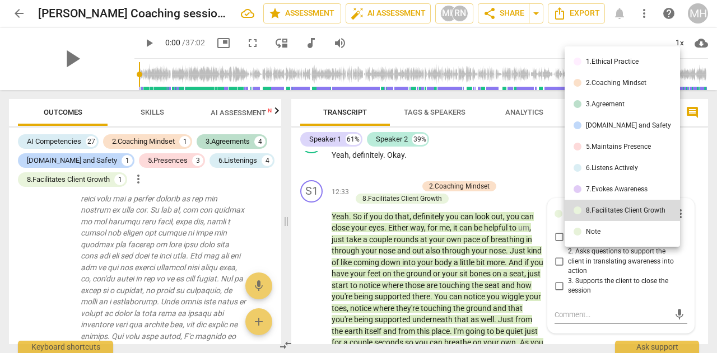
click at [592, 130] on li "[DOMAIN_NAME] and Safety" at bounding box center [621, 125] width 115 height 21
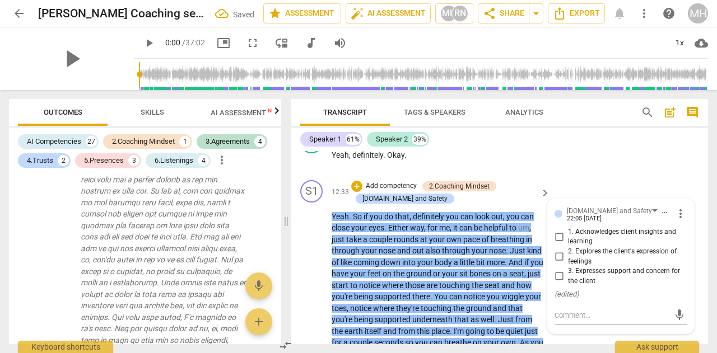
click at [592, 204] on div "[DOMAIN_NAME] and Safety [PERSON_NAME] 22:05 [DATE] more_vert 1. Acknowledges c…" at bounding box center [621, 266] width 146 height 135
click at [590, 209] on div "[DOMAIN_NAME] and Safety" at bounding box center [609, 211] width 85 height 11
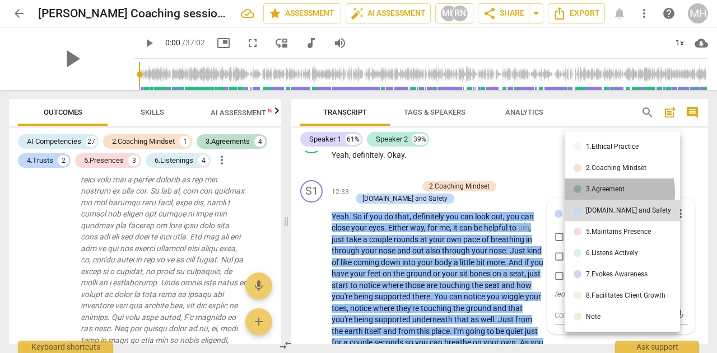
click at [595, 192] on div "3.Agreement" at bounding box center [605, 189] width 39 height 7
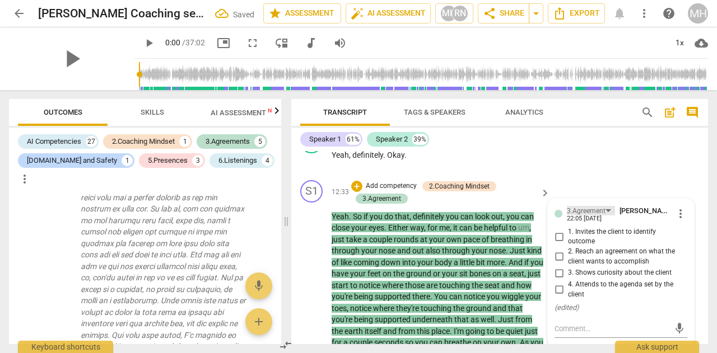
click at [591, 211] on div "3.Agreement" at bounding box center [586, 211] width 39 height 11
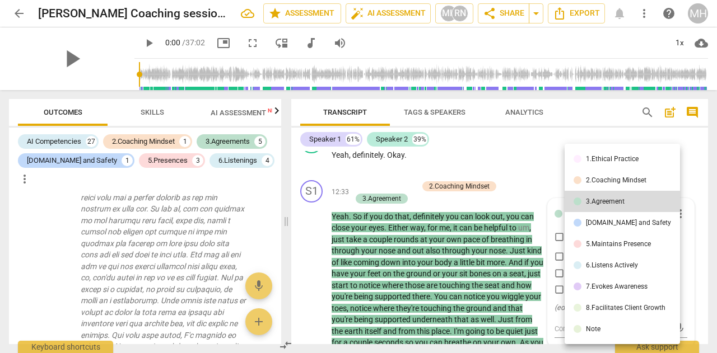
click at [588, 329] on div "Note" at bounding box center [593, 329] width 15 height 7
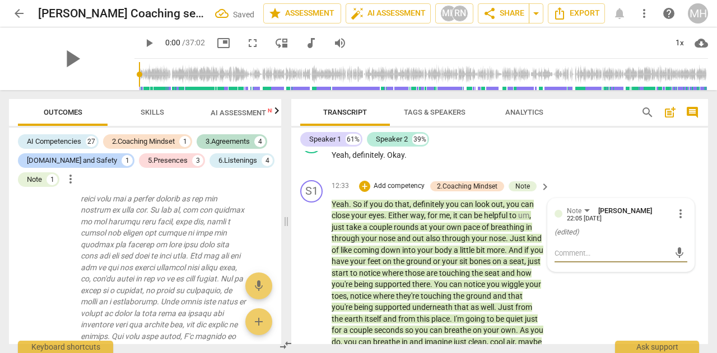
click at [586, 252] on textarea at bounding box center [611, 253] width 115 height 11
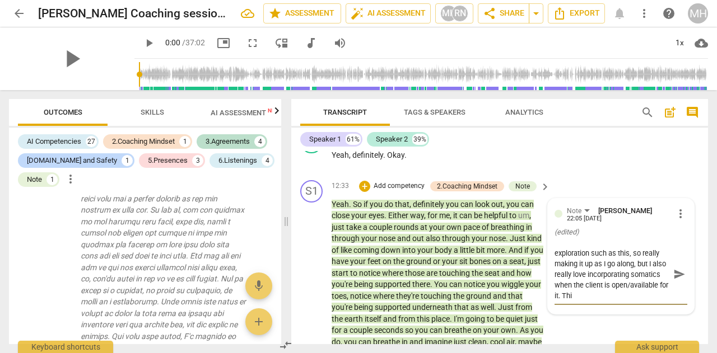
scroll to position [10, 0]
click at [624, 284] on textarea "I'm very new to leading an embodied exploration such as this, so really making …" at bounding box center [611, 274] width 115 height 53
click at [674, 273] on span "send" at bounding box center [679, 274] width 12 height 12
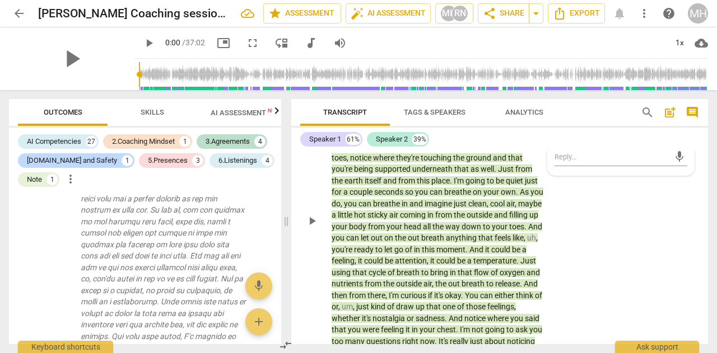
scroll to position [3902, 0]
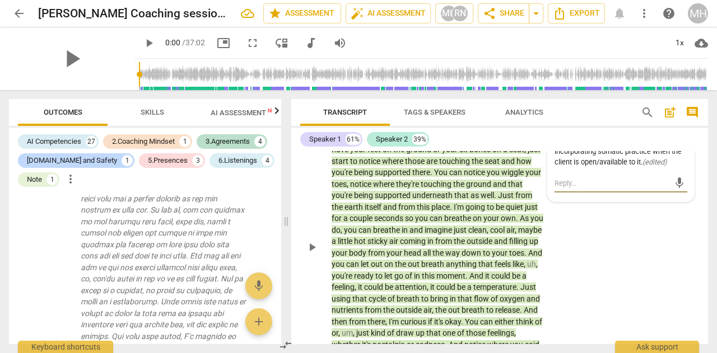
click at [610, 184] on textarea at bounding box center [611, 183] width 115 height 11
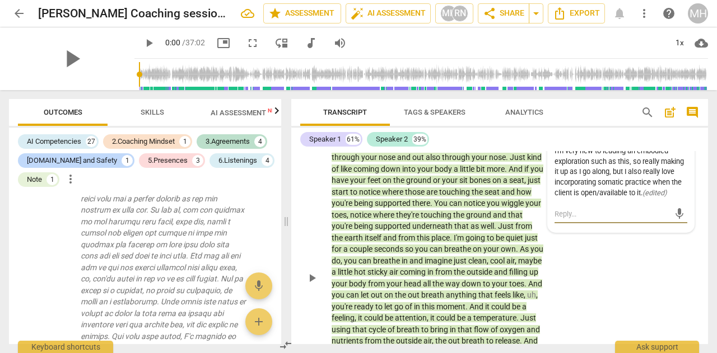
scroll to position [3846, 0]
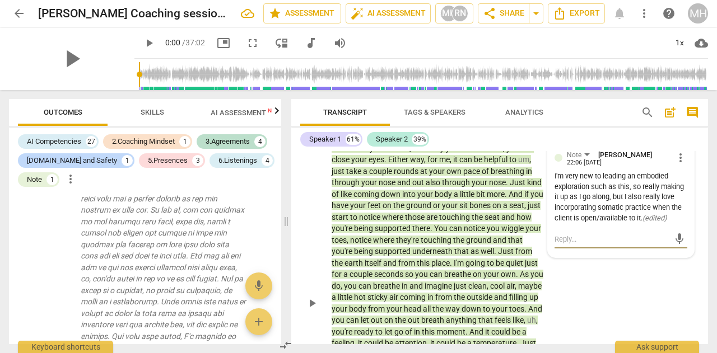
click at [674, 161] on span "more_vert" at bounding box center [680, 157] width 13 height 13
click at [679, 157] on li "Edit" at bounding box center [687, 157] width 39 height 21
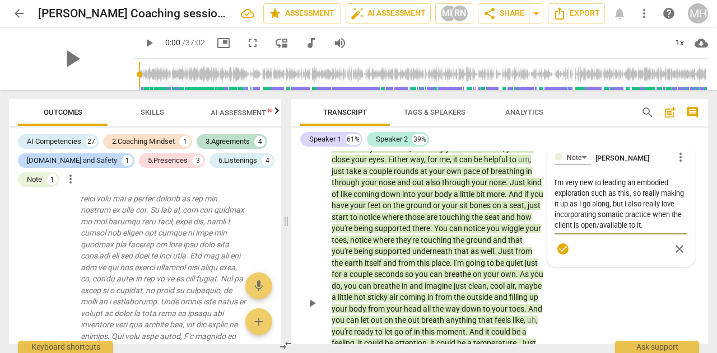
click at [642, 228] on textarea "I'm very new to leading an embodied exploration such as this, so really making …" at bounding box center [620, 203] width 133 height 53
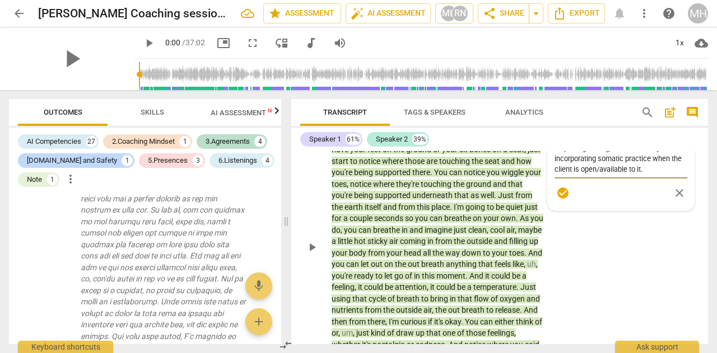
click at [644, 162] on textarea "I'm very new to leading an embodied exploration such as this, so really making …" at bounding box center [620, 147] width 133 height 53
click at [641, 170] on textarea "I'm very new to leading an embodied exploration such as this, so really making …" at bounding box center [620, 147] width 133 height 53
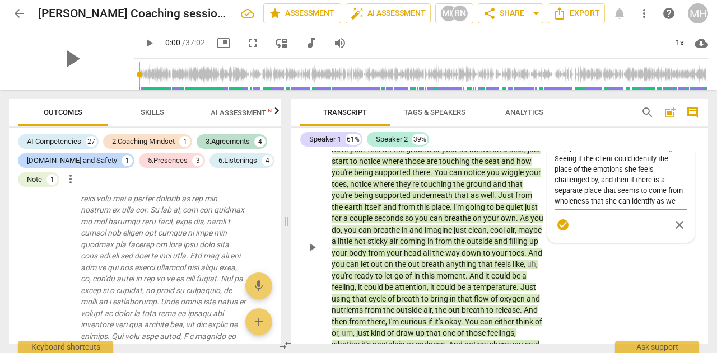
scroll to position [84, 0]
click at [562, 228] on span "check_circle" at bounding box center [562, 224] width 13 height 13
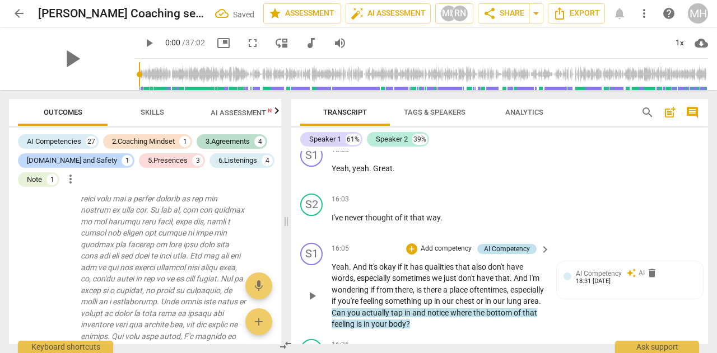
scroll to position [4238, 0]
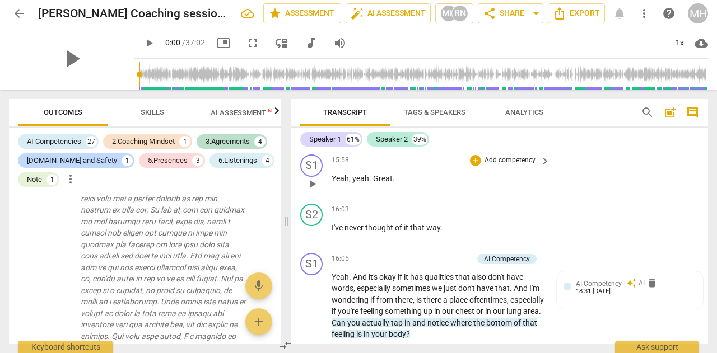
click at [507, 166] on p "Add competency" at bounding box center [509, 161] width 53 height 10
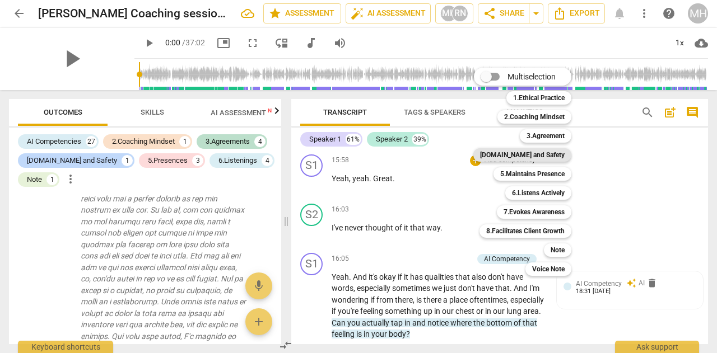
click at [520, 156] on b "[DOMAIN_NAME] and Safety" at bounding box center [522, 154] width 85 height 13
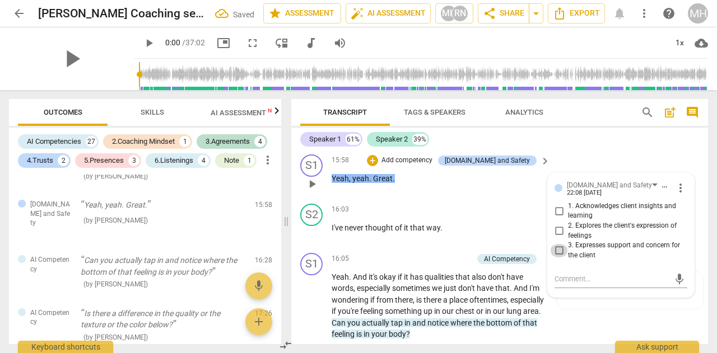
click at [557, 258] on input "3. Expresses support and concern for the client" at bounding box center [559, 250] width 18 height 13
click at [473, 304] on p "Yeah . And it's okay if it has qualities that also don't have words , especiall…" at bounding box center [437, 306] width 213 height 69
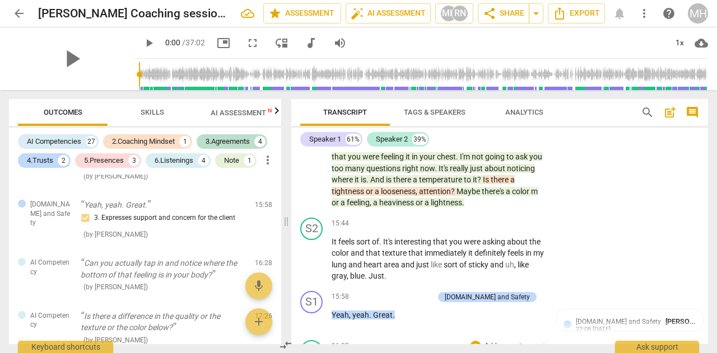
scroll to position [4070, 0]
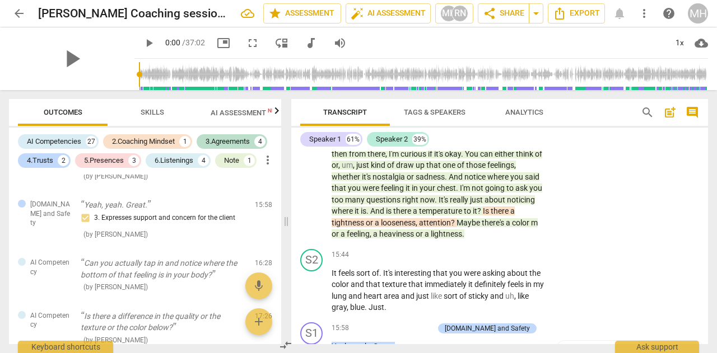
click at [419, 227] on span "attention" at bounding box center [435, 222] width 32 height 9
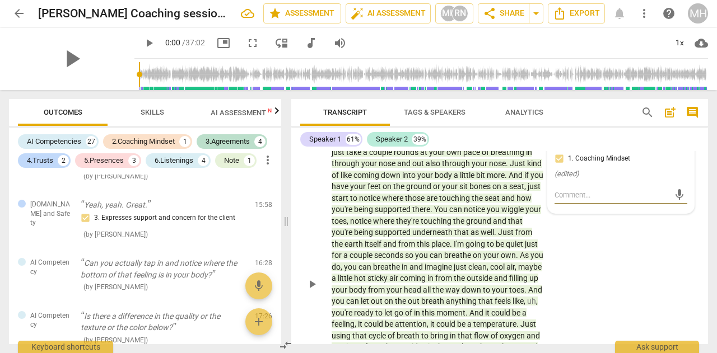
scroll to position [3786, 0]
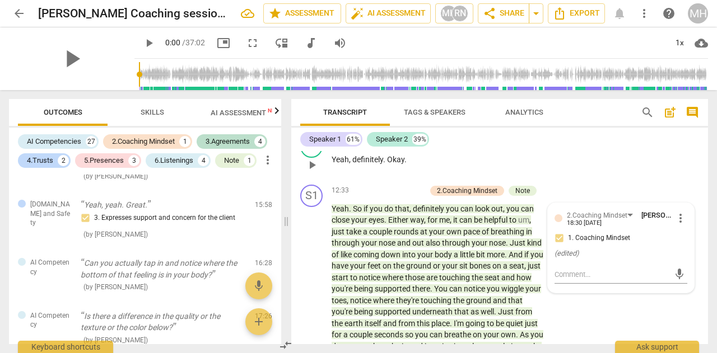
click at [588, 162] on div "S2 play_arrow pause 12:28 + Add competency keyboard_arrow_right Yeah , definite…" at bounding box center [499, 155] width 417 height 49
click at [607, 315] on div "S1 play_arrow pause 12:33 + Add competency 2.Coaching Mindset Note keyboard_arr…" at bounding box center [499, 354] width 417 height 349
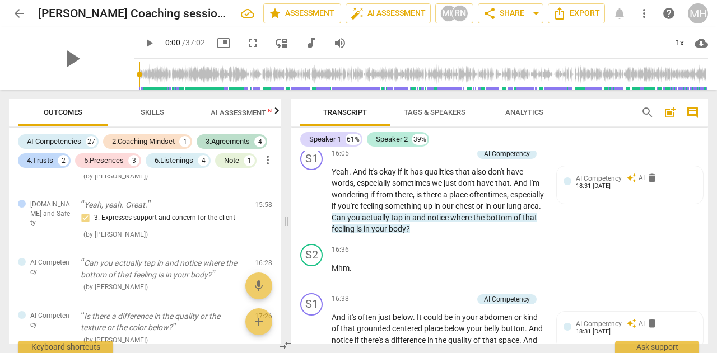
scroll to position [4346, 0]
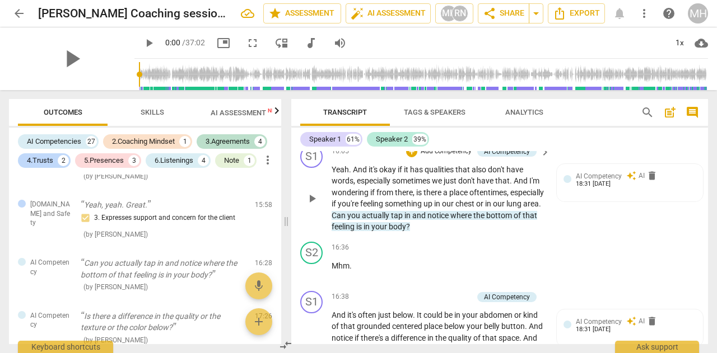
click at [434, 157] on p "Add competency" at bounding box center [445, 152] width 53 height 10
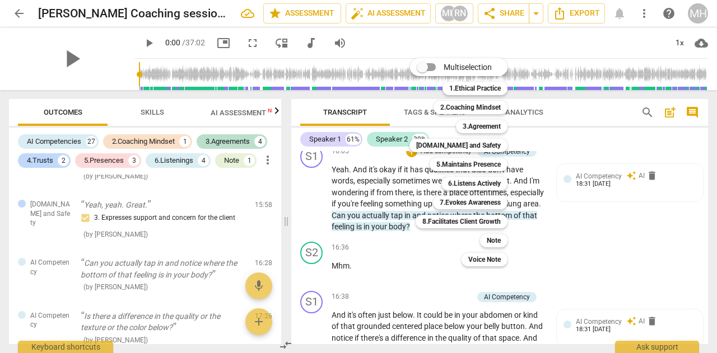
click at [573, 251] on div at bounding box center [358, 176] width 717 height 353
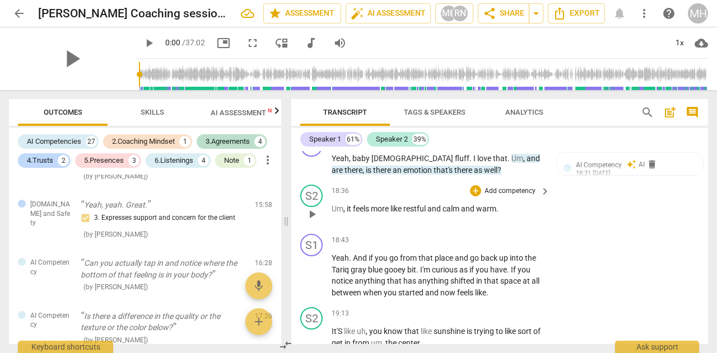
scroll to position [4962, 0]
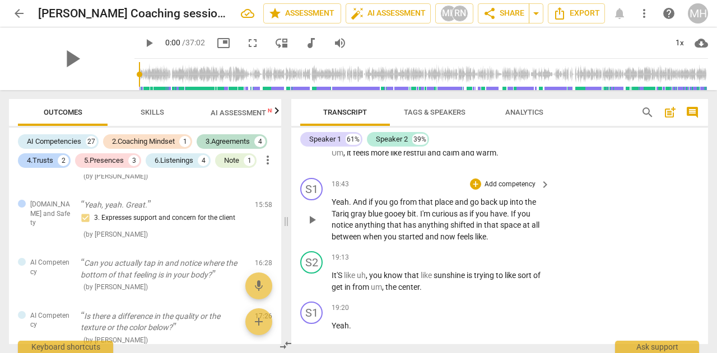
click at [495, 190] on p "Add competency" at bounding box center [509, 185] width 53 height 10
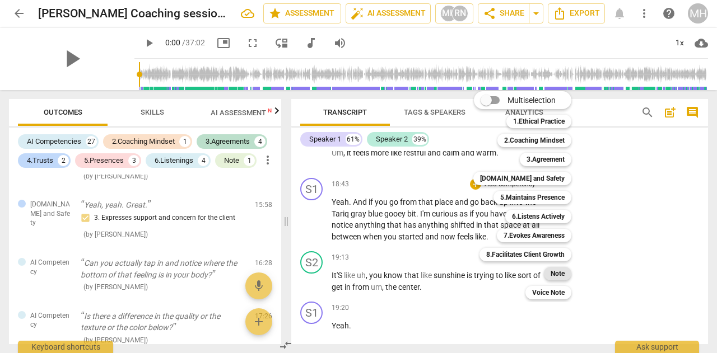
click at [550, 270] on b "Note" at bounding box center [557, 273] width 14 height 13
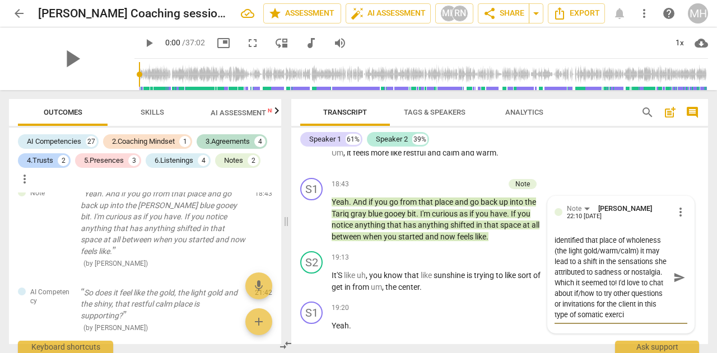
scroll to position [52, 0]
click at [673, 284] on span "send" at bounding box center [679, 278] width 12 height 12
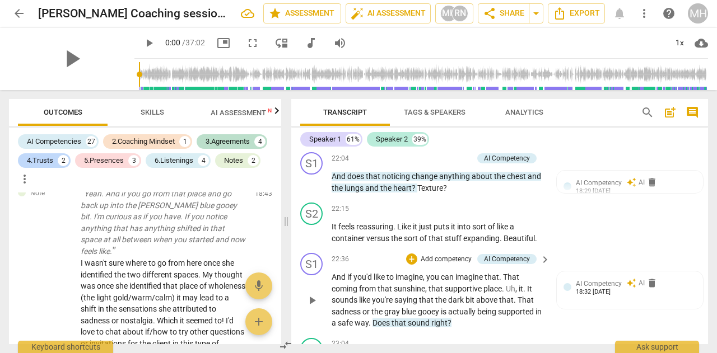
scroll to position [5745, 0]
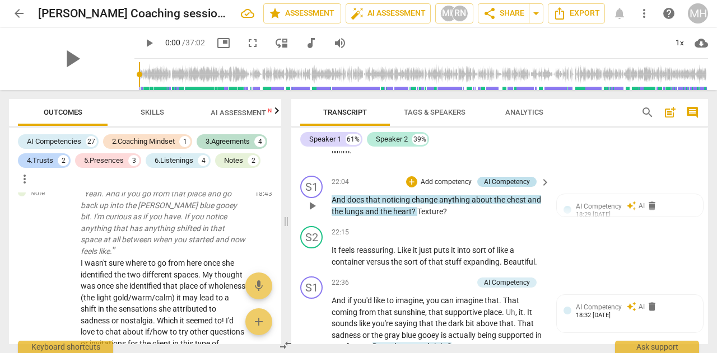
click at [528, 187] on div "AI Competency" at bounding box center [506, 182] width 59 height 10
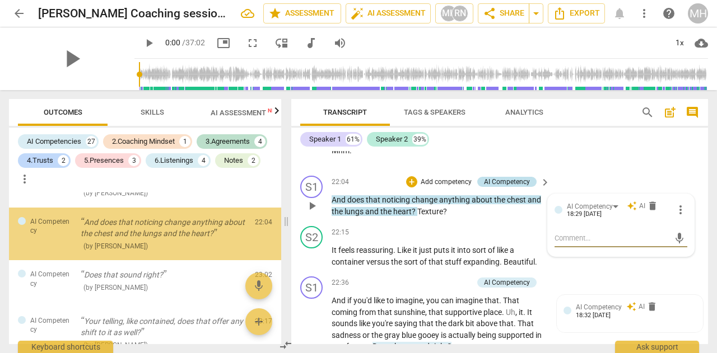
scroll to position [2297, 0]
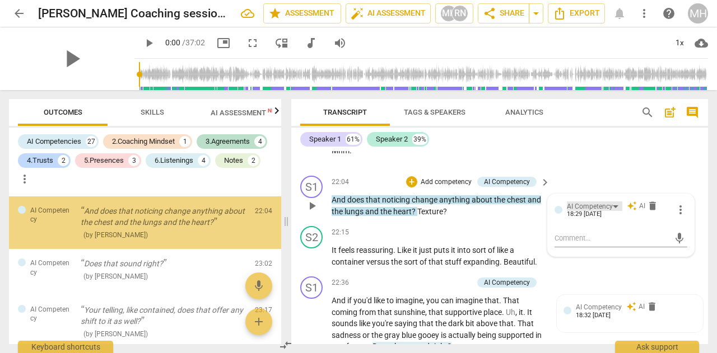
click at [604, 212] on div "AI Competency" at bounding box center [590, 207] width 46 height 11
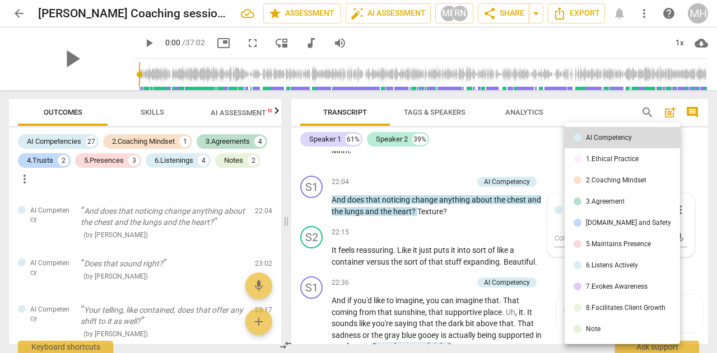
click at [597, 289] on div "7.Evokes Awareness" at bounding box center [617, 286] width 62 height 7
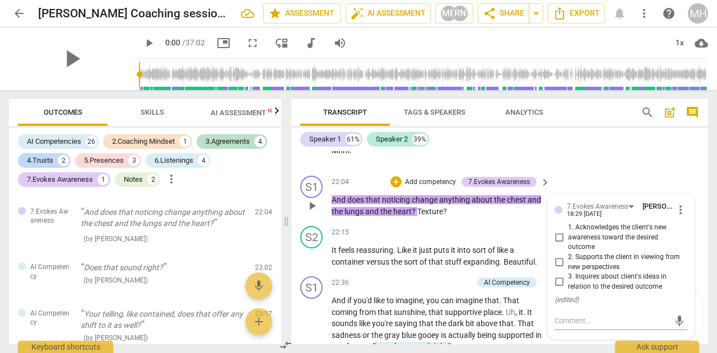
click at [554, 245] on input "1. Acknowledges the client's new awareness toward the desired outcome" at bounding box center [559, 237] width 18 height 13
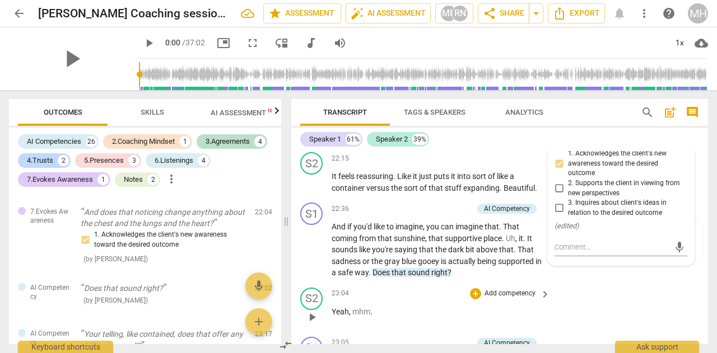
scroll to position [5801, 0]
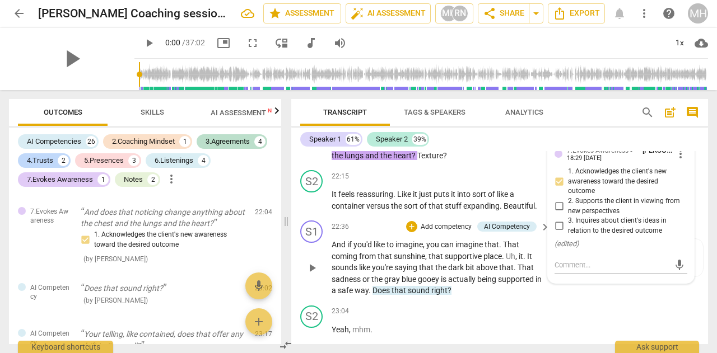
click at [458, 261] on span "supportive" at bounding box center [464, 256] width 39 height 9
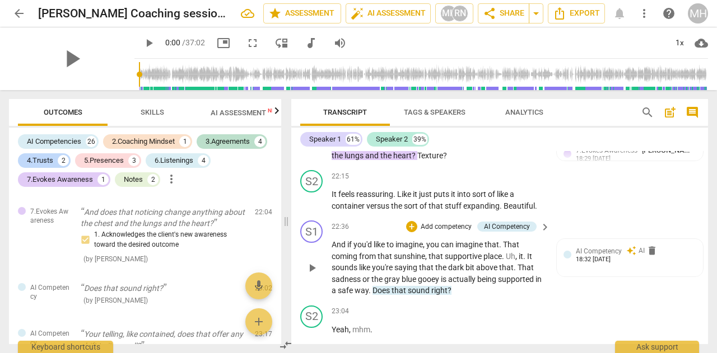
click at [454, 232] on p "Add competency" at bounding box center [445, 227] width 53 height 10
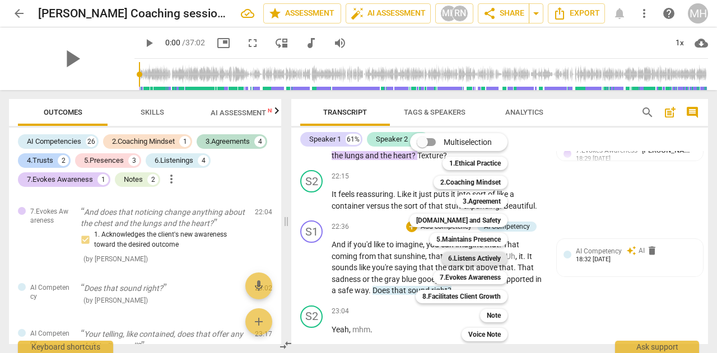
click at [454, 258] on b "6.Listens Actively" at bounding box center [474, 258] width 53 height 13
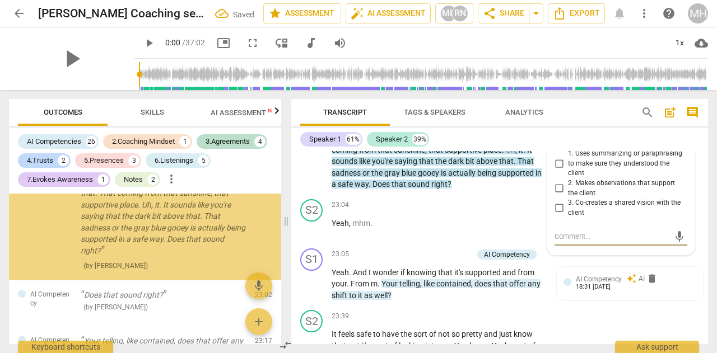
scroll to position [2404, 0]
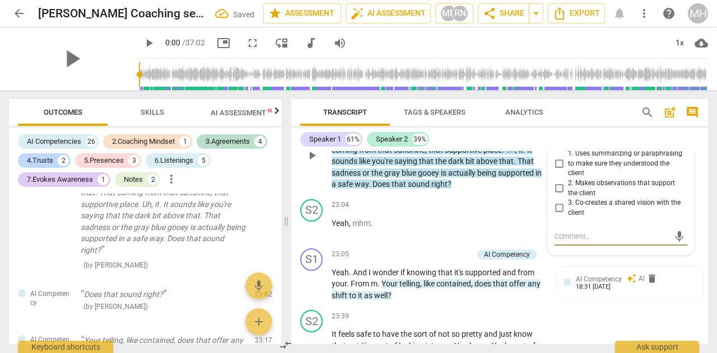
click at [557, 171] on input "1. Uses summarizing or paraphrasing to make sure they understood the client" at bounding box center [559, 163] width 18 height 13
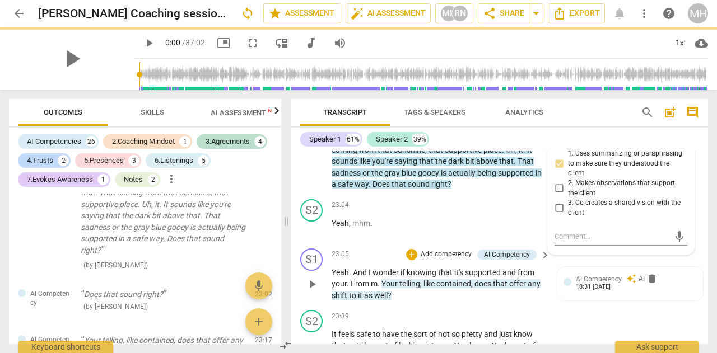
click at [481, 302] on p "Yeah . And I wonder if knowing that it's supported and from your . From m . You…" at bounding box center [437, 284] width 213 height 35
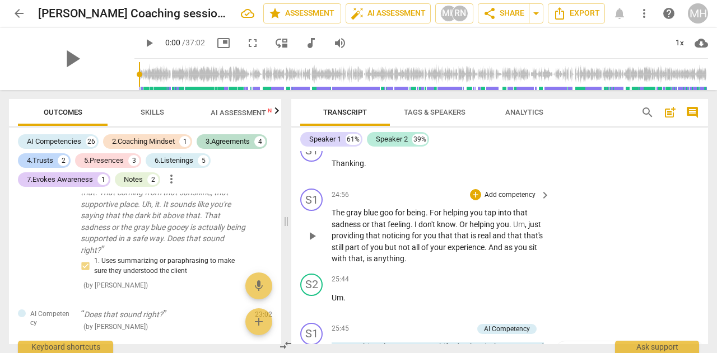
scroll to position [6312, 0]
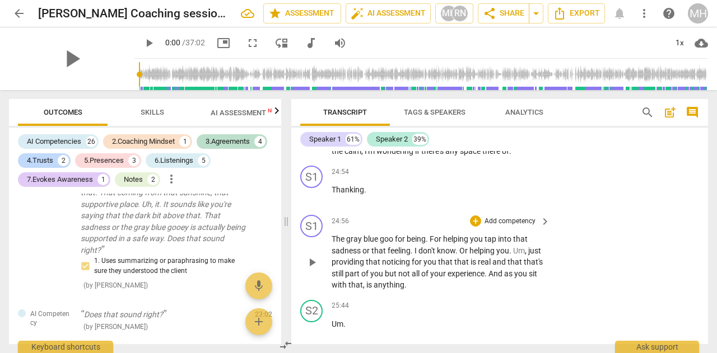
click at [417, 267] on p "The gray blue goo for being . For helping you tap into that sadness or that fee…" at bounding box center [437, 262] width 213 height 58
click at [495, 227] on p "Add competency" at bounding box center [509, 222] width 53 height 10
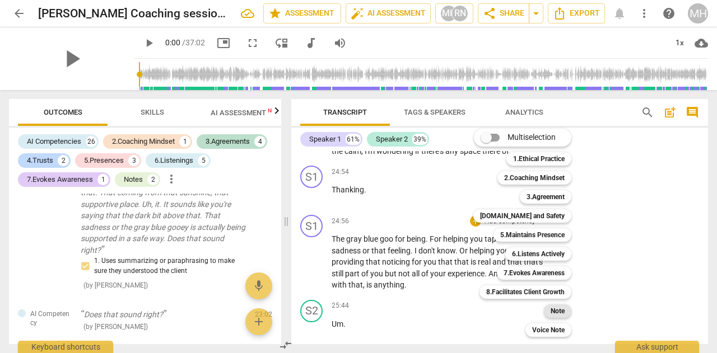
click at [555, 308] on b "Note" at bounding box center [557, 311] width 14 height 13
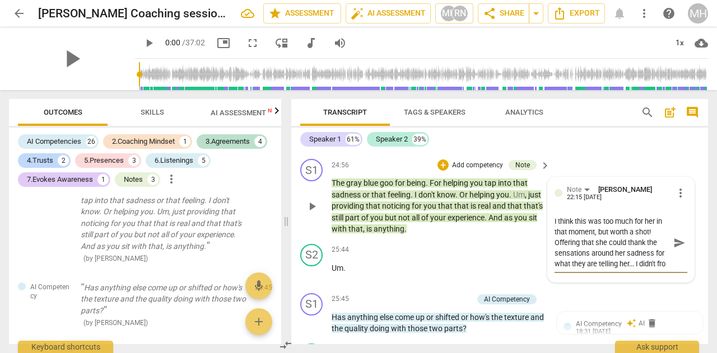
scroll to position [10, 0]
click at [684, 263] on div "Note [PERSON_NAME] 22:15 [DATE] more_vert I think this was too much for her in …" at bounding box center [621, 240] width 146 height 126
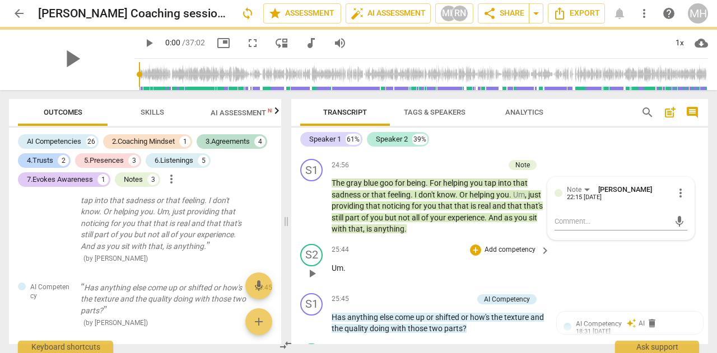
scroll to position [0, 0]
click at [676, 266] on div "S2 play_arrow pause 25:44 + Add competency keyboard_arrow_right Um ." at bounding box center [499, 264] width 417 height 49
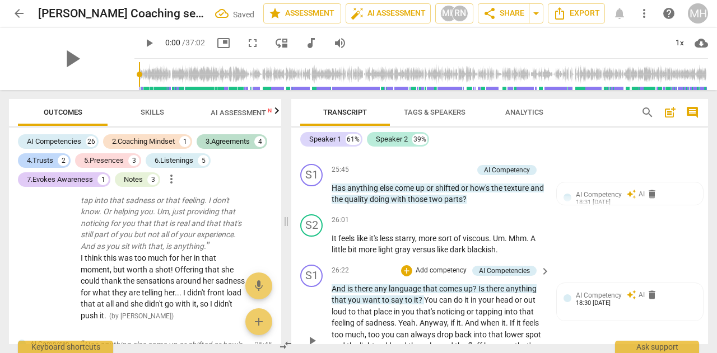
scroll to position [6480, 0]
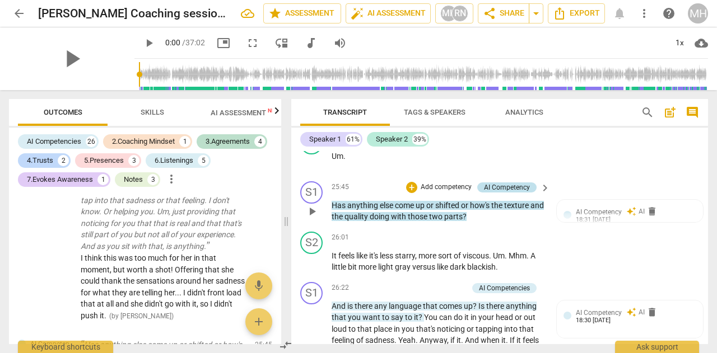
click at [522, 193] on div "AI Competency" at bounding box center [507, 188] width 46 height 10
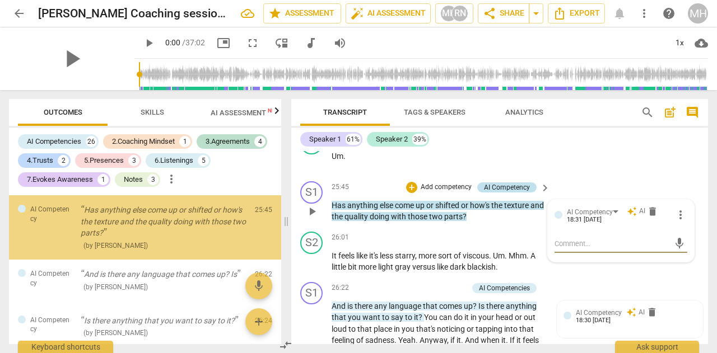
scroll to position [2814, 0]
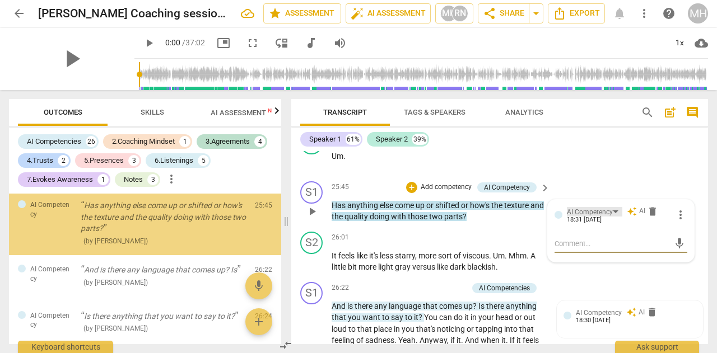
click at [598, 218] on div "AI Competency" at bounding box center [590, 212] width 46 height 11
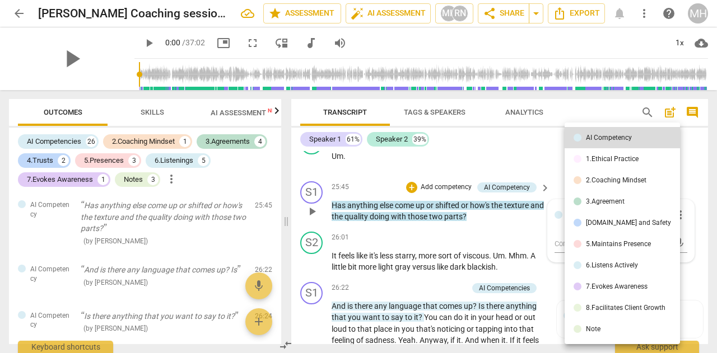
click at [598, 221] on div "[DOMAIN_NAME] and Safety" at bounding box center [628, 222] width 85 height 7
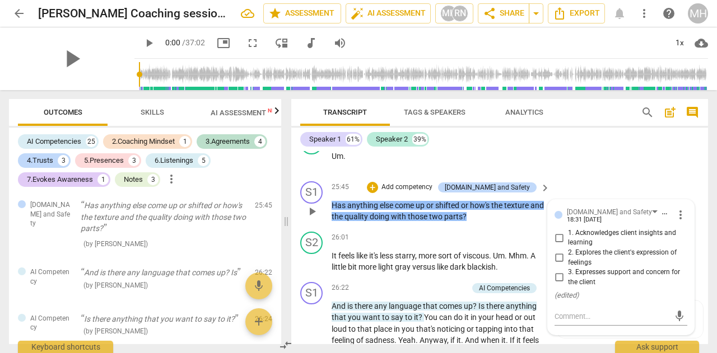
click at [558, 265] on input "2. Explores the client's expression of feelings" at bounding box center [559, 257] width 18 height 13
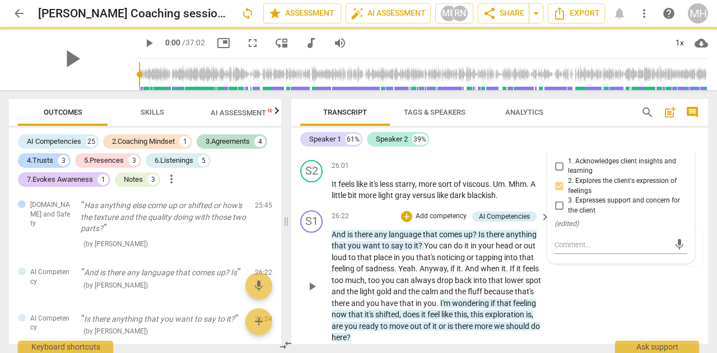
scroll to position [6592, 0]
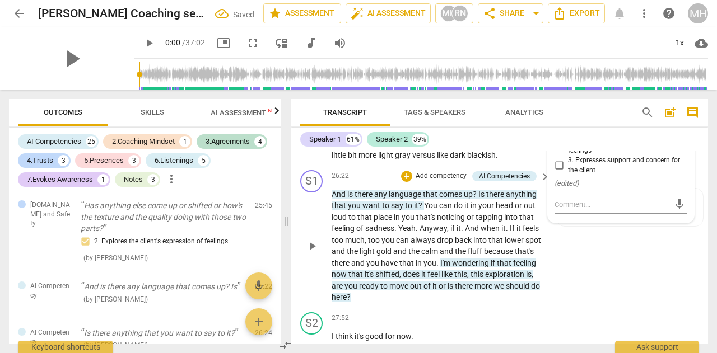
click at [477, 245] on p "And is there any language that comes up ? Is there anything that you want to sa…" at bounding box center [437, 246] width 213 height 115
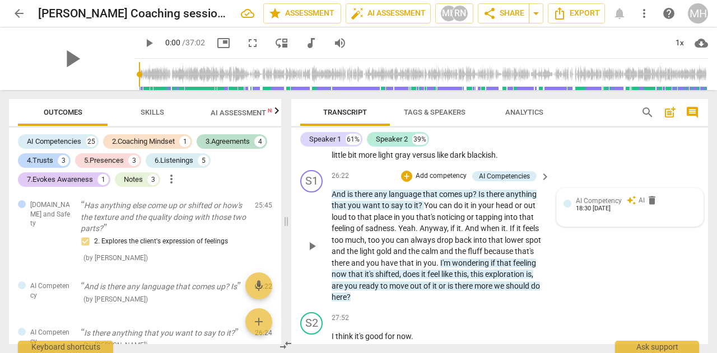
click at [597, 205] on span "AI Competency" at bounding box center [599, 201] width 46 height 8
click at [541, 184] on span "keyboard_arrow_right" at bounding box center [544, 176] width 13 height 13
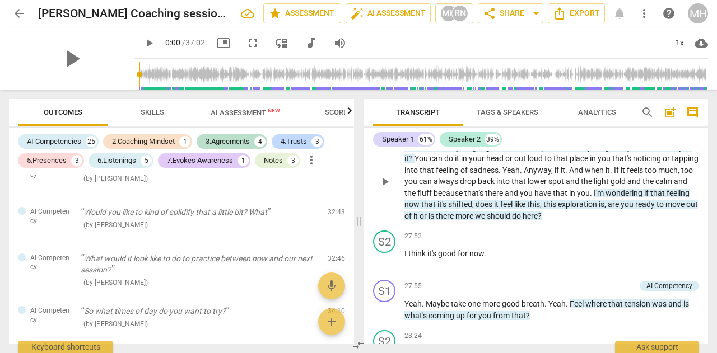
scroll to position [2318, 0]
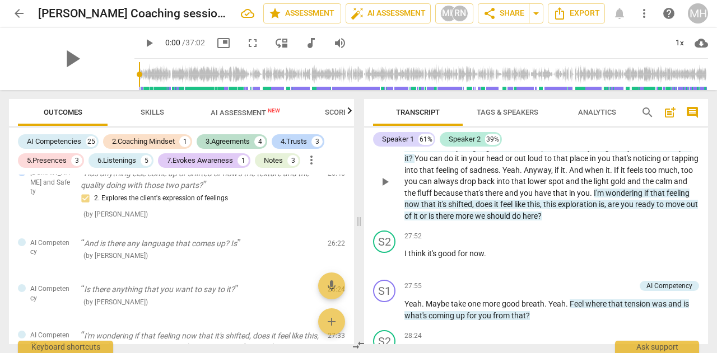
click at [565, 186] on span "spot" at bounding box center [556, 181] width 17 height 9
click at [602, 134] on p "Add competency" at bounding box center [603, 129] width 53 height 10
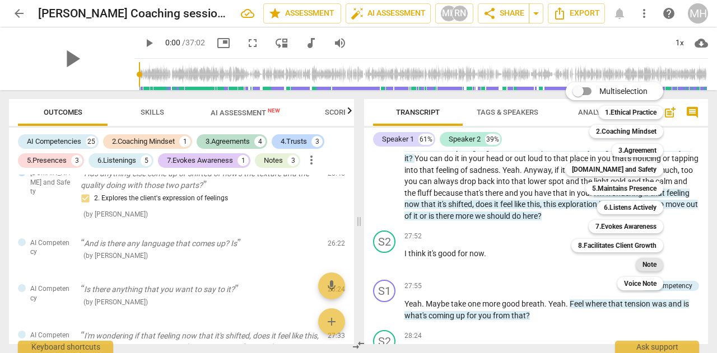
click at [647, 265] on b "Note" at bounding box center [649, 264] width 14 height 13
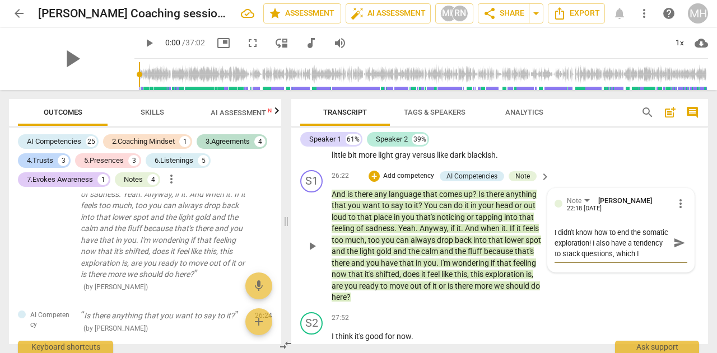
scroll to position [10, 0]
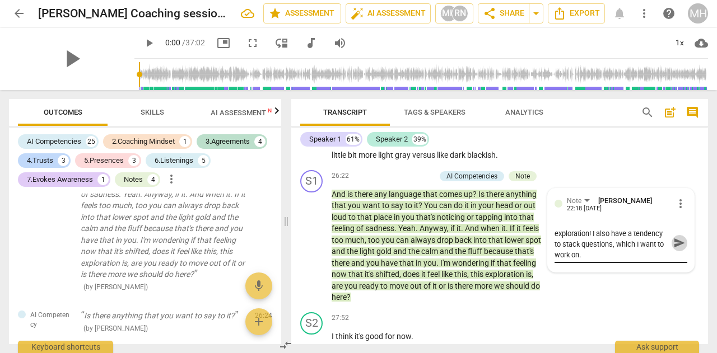
click at [673, 249] on span "send" at bounding box center [679, 243] width 12 height 12
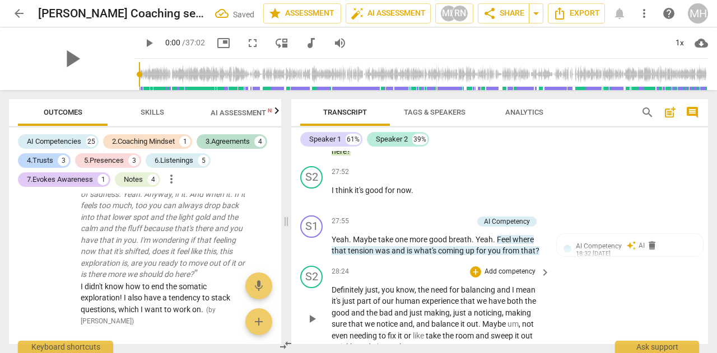
scroll to position [6816, 0]
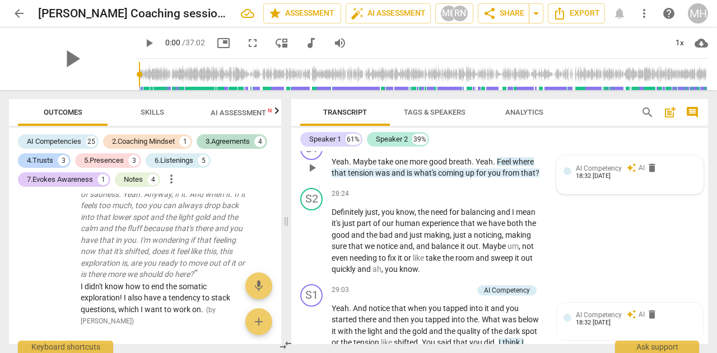
click at [598, 172] on span "AI Competency" at bounding box center [599, 169] width 46 height 8
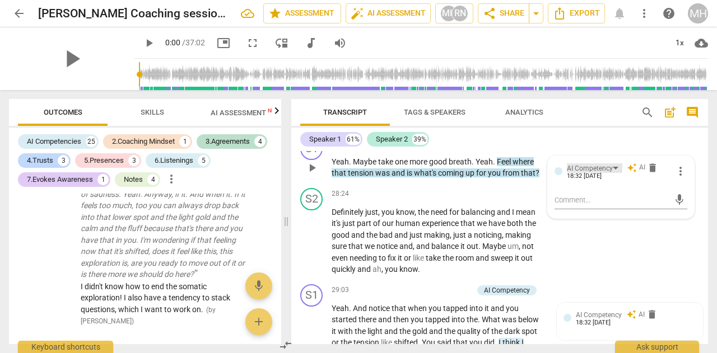
click at [608, 174] on div "AI Competency" at bounding box center [590, 168] width 46 height 11
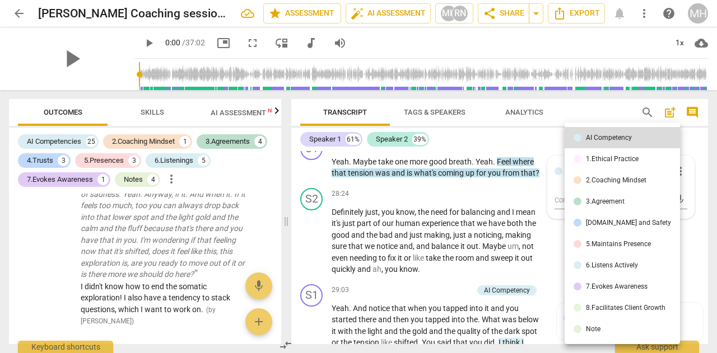
click at [604, 288] on div "7.Evokes Awareness" at bounding box center [617, 286] width 62 height 7
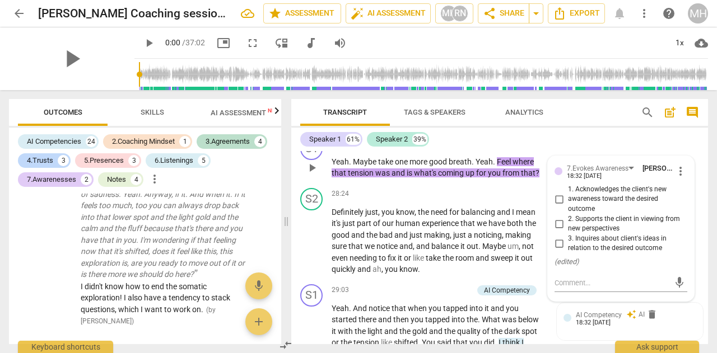
click at [555, 231] on input "2. Supports the client in viewing from new perspectives" at bounding box center [559, 223] width 18 height 13
click at [508, 251] on span "um" at bounding box center [512, 246] width 11 height 9
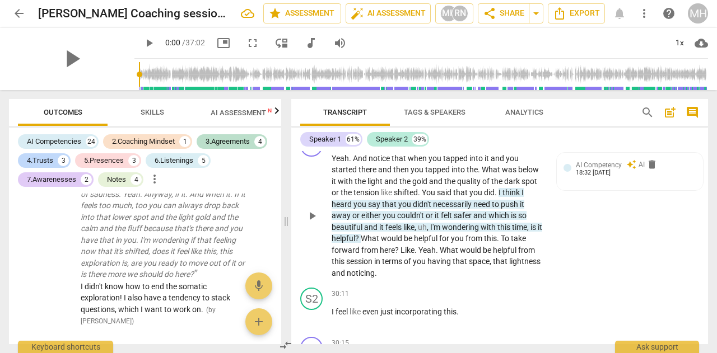
scroll to position [6984, 0]
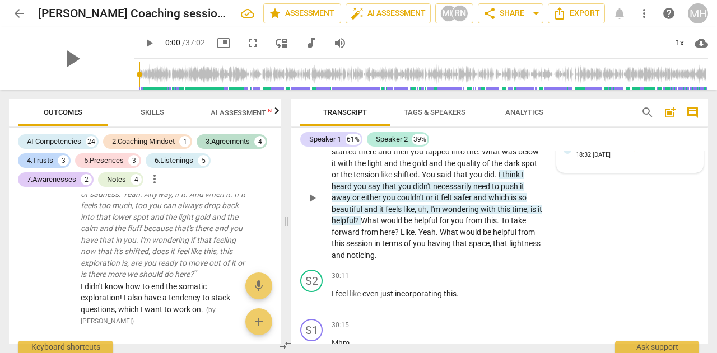
click at [586, 159] on div "18:32 [DATE]" at bounding box center [593, 155] width 35 height 7
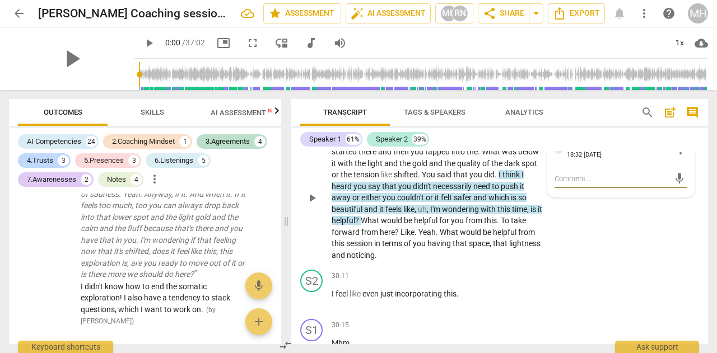
click at [586, 159] on div "18:32 [DATE]" at bounding box center [584, 155] width 35 height 7
click at [614, 152] on div "AI Competency" at bounding box center [594, 147] width 55 height 10
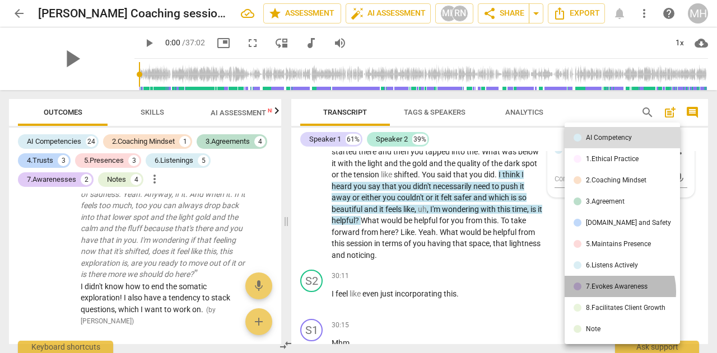
click at [608, 292] on li "7.Evokes Awareness" at bounding box center [621, 286] width 115 height 21
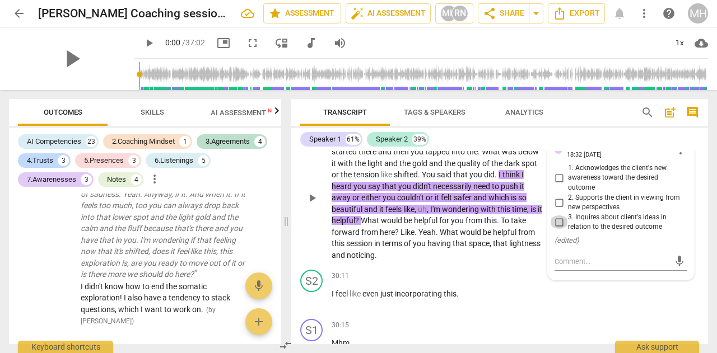
click at [562, 229] on input "3. Inquires about client's ideas in relation to the desired outcome" at bounding box center [559, 222] width 18 height 13
click at [617, 314] on div "S2 play_arrow pause 30:11 + Add competency keyboard_arrow_right I feel like eve…" at bounding box center [499, 289] width 417 height 49
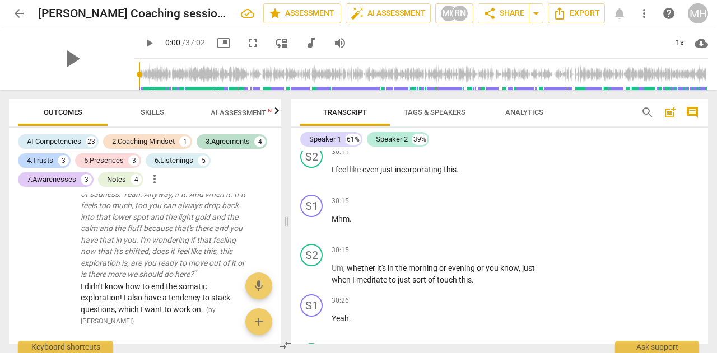
scroll to position [7040, 0]
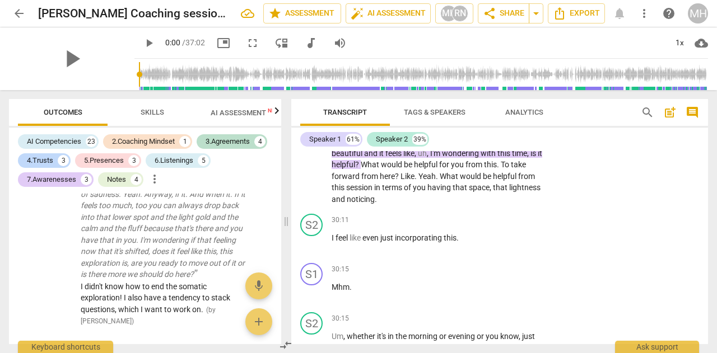
click at [474, 192] on span "space" at bounding box center [479, 187] width 21 height 9
click at [438, 181] on span "." at bounding box center [438, 176] width 4 height 9
click at [442, 181] on span "What" at bounding box center [449, 176] width 20 height 9
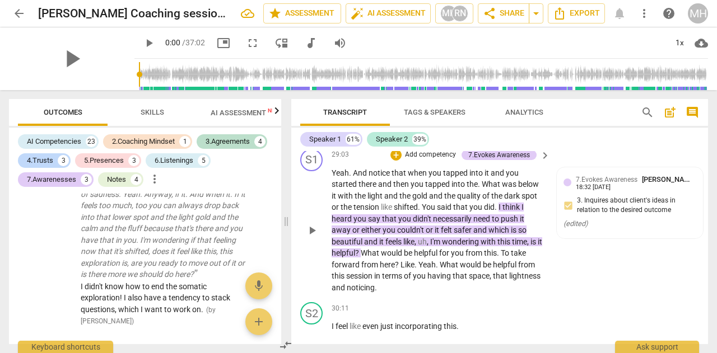
scroll to position [6928, 0]
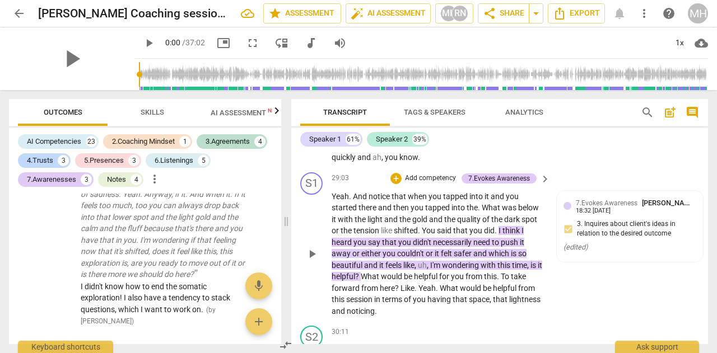
click at [424, 184] on p "Add competency" at bounding box center [430, 179] width 53 height 10
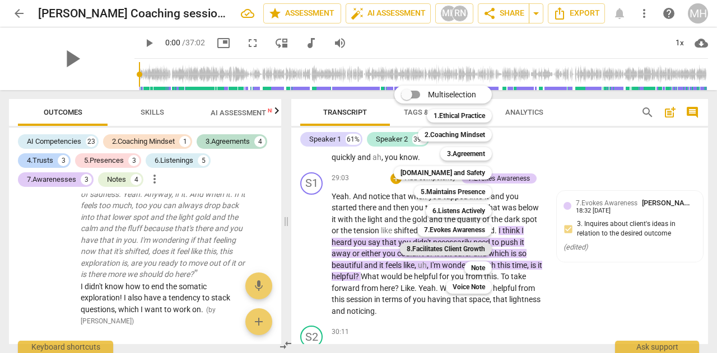
click at [453, 250] on b "8.Facilitates Client Growth" at bounding box center [445, 248] width 78 height 13
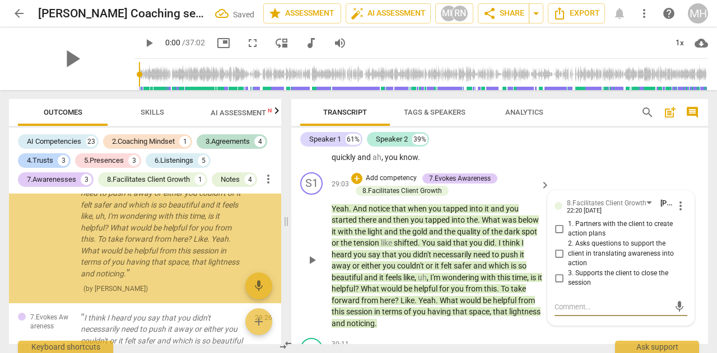
scroll to position [3426, 0]
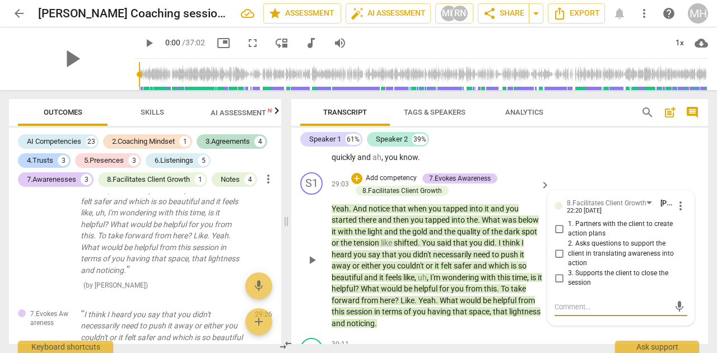
click at [557, 260] on input "2. Asks questions to support the client in translating awareness into action" at bounding box center [559, 253] width 18 height 13
click at [607, 186] on div "S1 play_arrow pause 29:03 + Add competency 7.Evokes Awareness 8.Facilitates Cli…" at bounding box center [499, 251] width 417 height 166
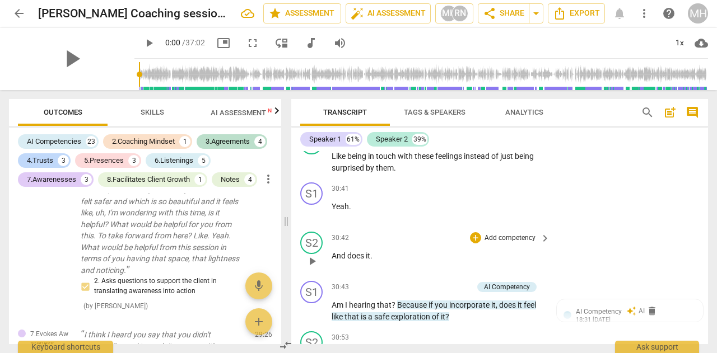
scroll to position [7488, 0]
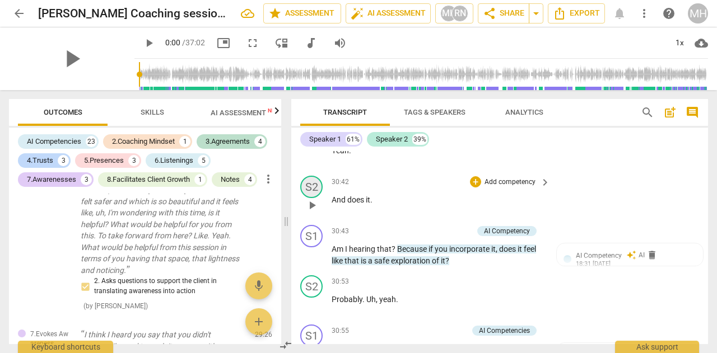
click at [313, 198] on div "S2" at bounding box center [311, 187] width 22 height 22
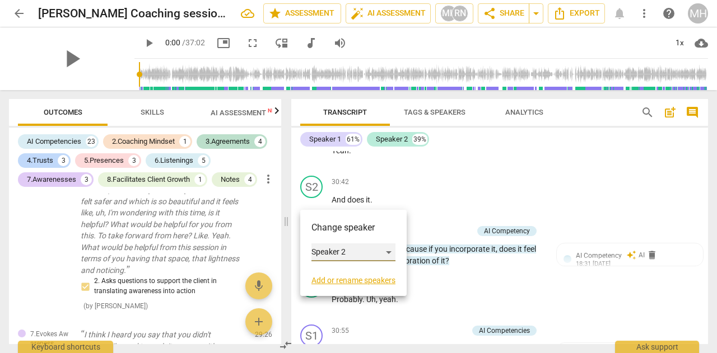
click at [331, 251] on div "Speaker 2" at bounding box center [353, 253] width 84 height 18
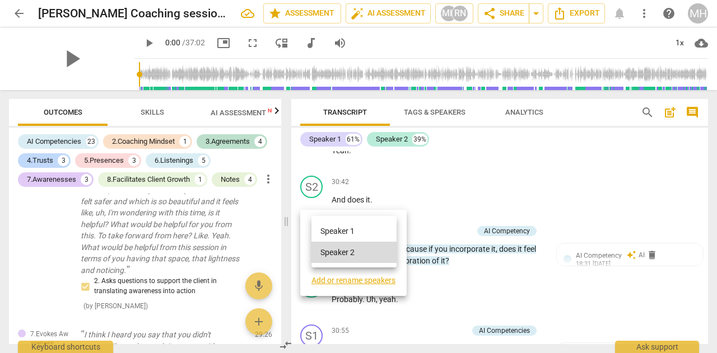
click at [334, 227] on li "Speaker 1" at bounding box center [353, 231] width 85 height 21
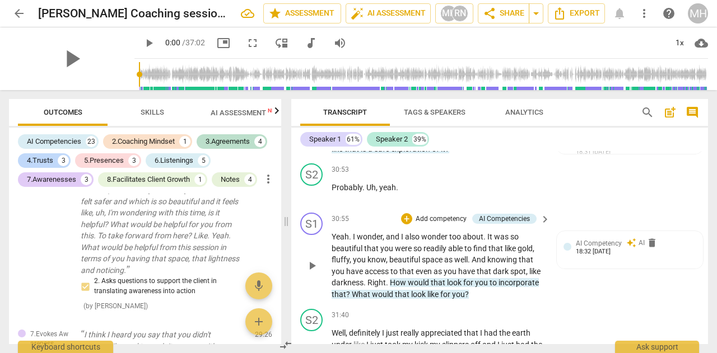
scroll to position [7656, 0]
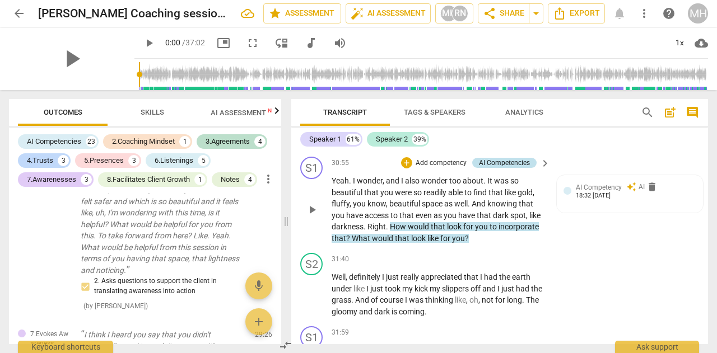
click at [489, 168] on div "AI Competencies" at bounding box center [504, 163] width 51 height 10
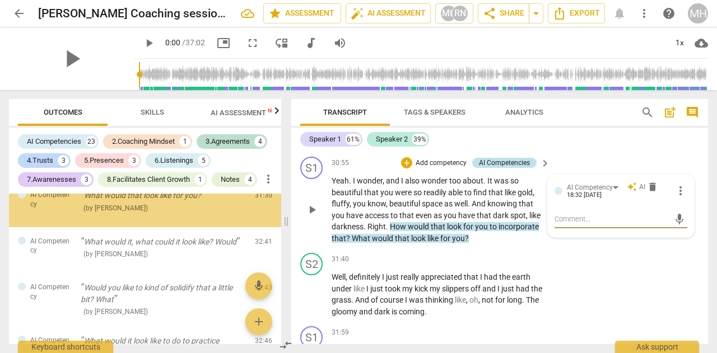
scroll to position [3783, 0]
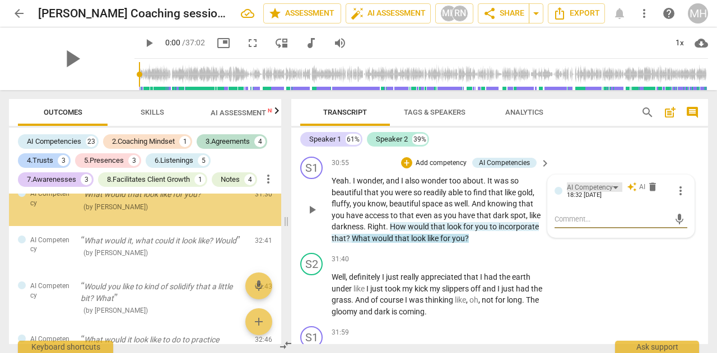
click at [568, 193] on div "AI Competency" at bounding box center [590, 188] width 46 height 11
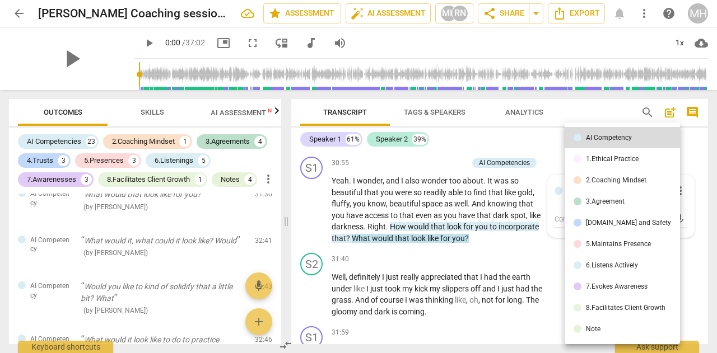
click at [601, 305] on div "8.Facilitates Client Growth" at bounding box center [626, 308] width 80 height 7
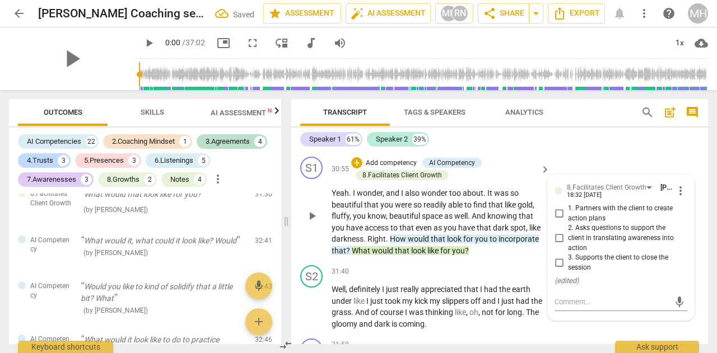
click at [559, 221] on input "1. Partners with the client to create action plans" at bounding box center [559, 213] width 18 height 13
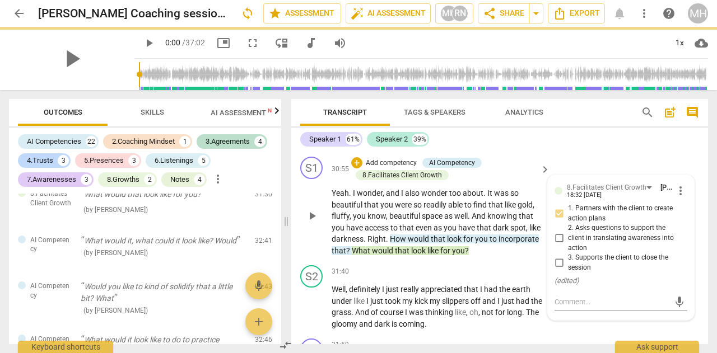
click at [558, 245] on input "2. Asks questions to support the client in translating awareness into action" at bounding box center [559, 238] width 18 height 13
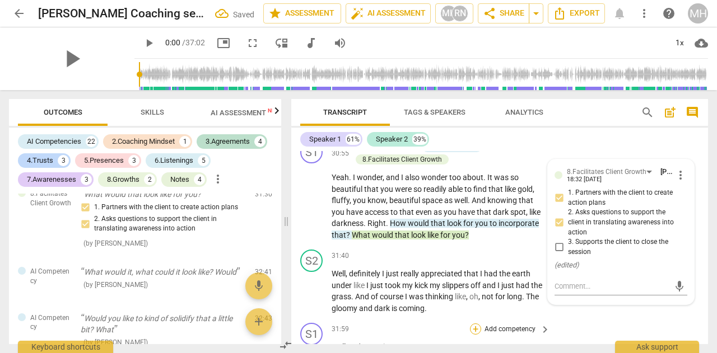
scroll to position [7712, 0]
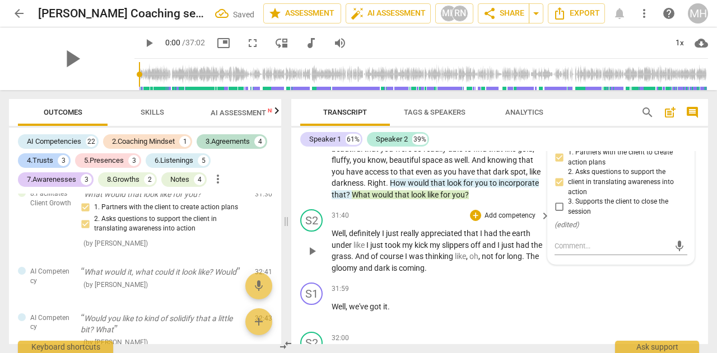
click at [424, 273] on span "coming" at bounding box center [412, 268] width 26 height 9
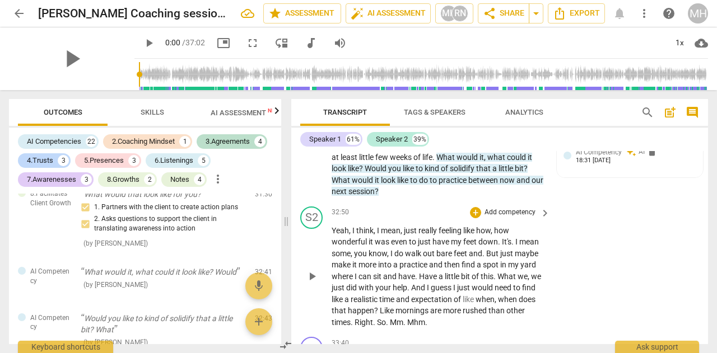
scroll to position [8159, 0]
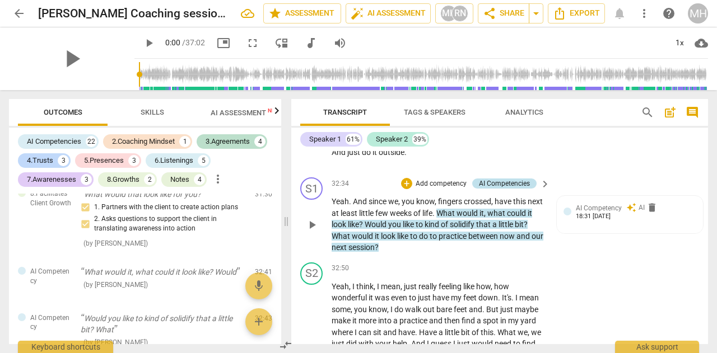
click at [502, 189] on div "AI Competencies" at bounding box center [504, 184] width 51 height 10
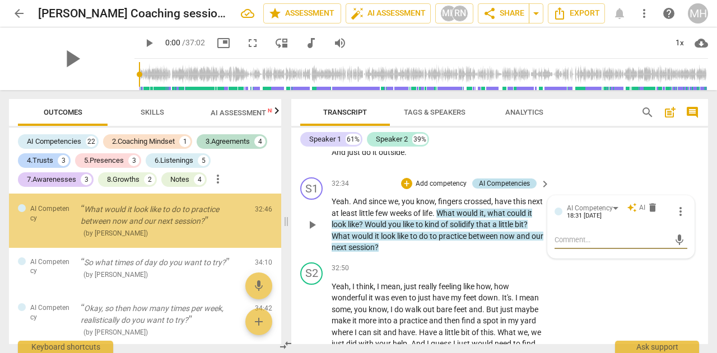
scroll to position [3954, 0]
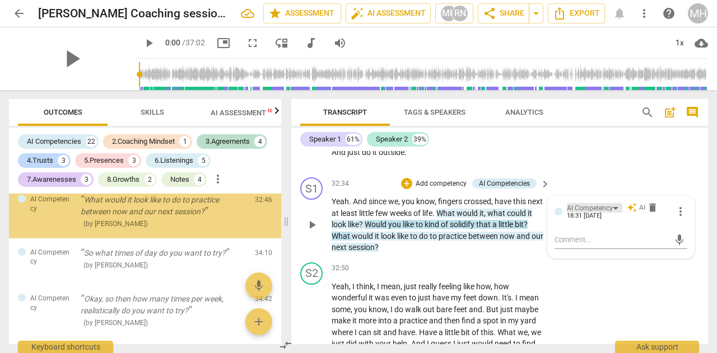
click at [587, 214] on div "AI Competency" at bounding box center [590, 208] width 46 height 11
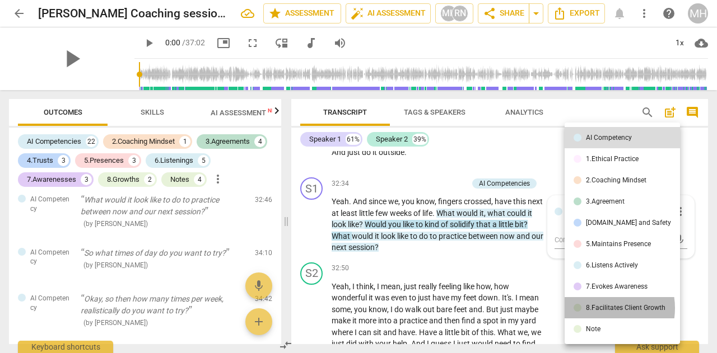
click at [600, 308] on div "8.Facilitates Client Growth" at bounding box center [626, 308] width 80 height 7
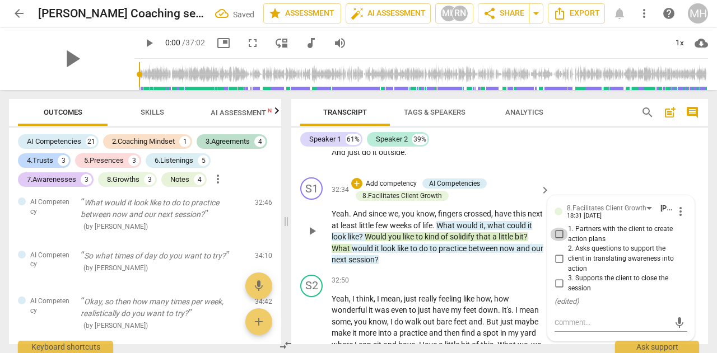
click at [559, 241] on input "1. Partners with the client to create action plans" at bounding box center [559, 234] width 18 height 13
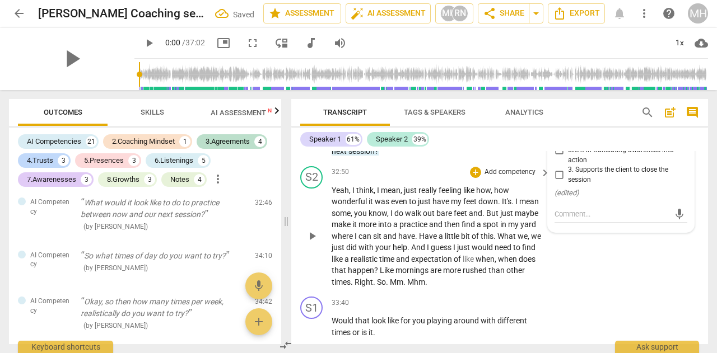
scroll to position [8271, 0]
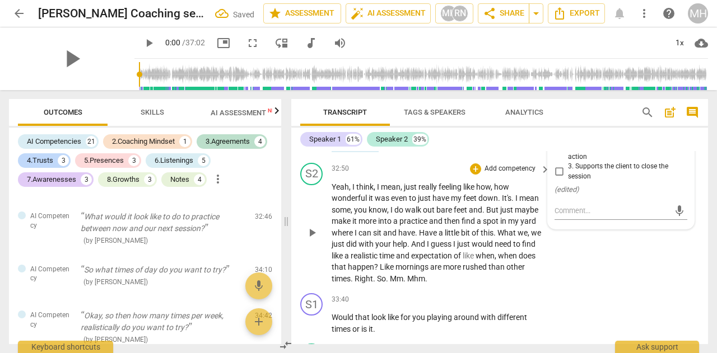
click at [485, 249] on span "would" at bounding box center [482, 244] width 23 height 9
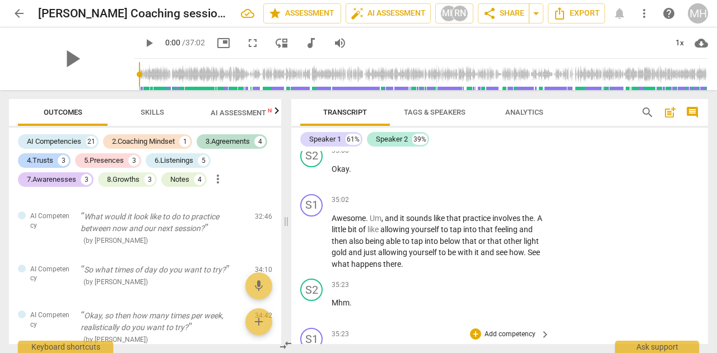
scroll to position [8887, 0]
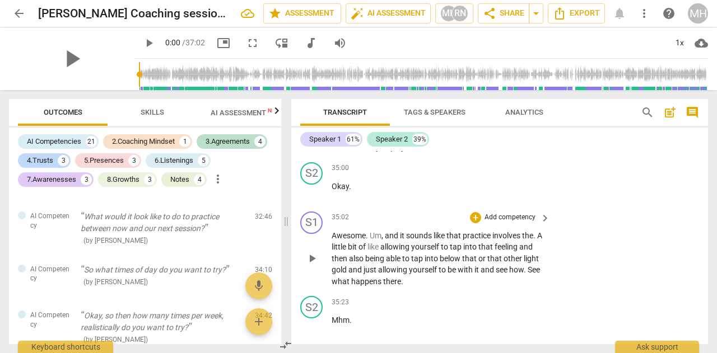
click at [450, 251] on span "to" at bounding box center [445, 246] width 9 height 9
click at [490, 223] on p "Add competency" at bounding box center [509, 218] width 53 height 10
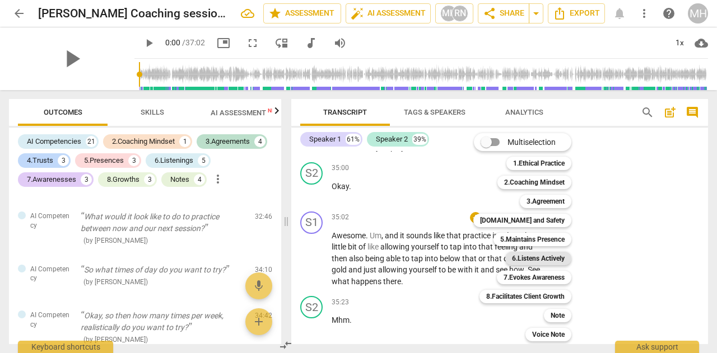
click at [519, 259] on b "6.Listens Actively" at bounding box center [538, 258] width 53 height 13
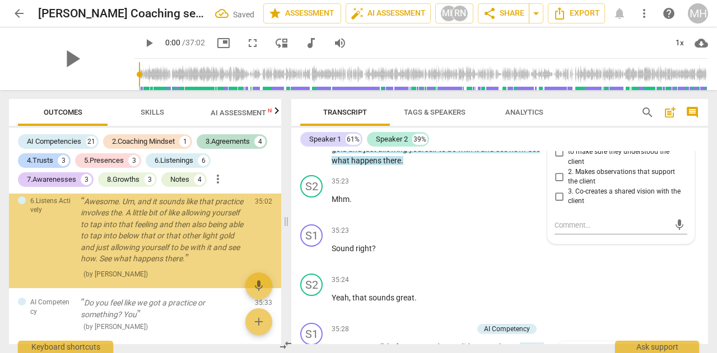
scroll to position [4153, 0]
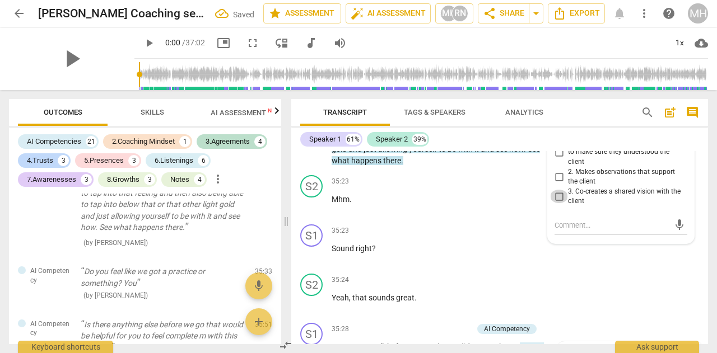
click at [553, 203] on input "3. Co-creates a shared vision with the client" at bounding box center [559, 196] width 18 height 13
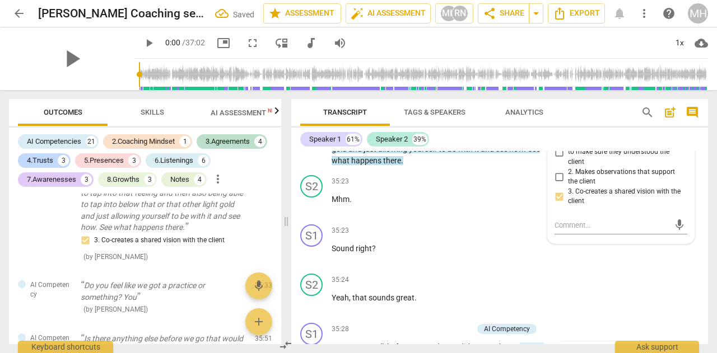
click at [557, 159] on input "1. Uses summarizing or paraphrasing to make sure they understood the client" at bounding box center [559, 152] width 18 height 13
click at [618, 300] on div "S2 play_arrow pause 35:24 + Add competency keyboard_arrow_right Yeah , that sou…" at bounding box center [499, 293] width 417 height 49
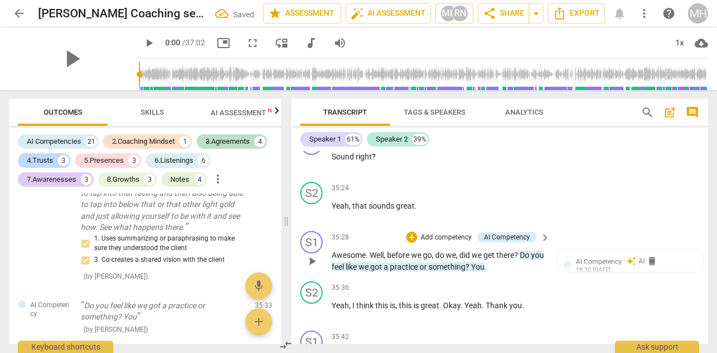
scroll to position [9176, 0]
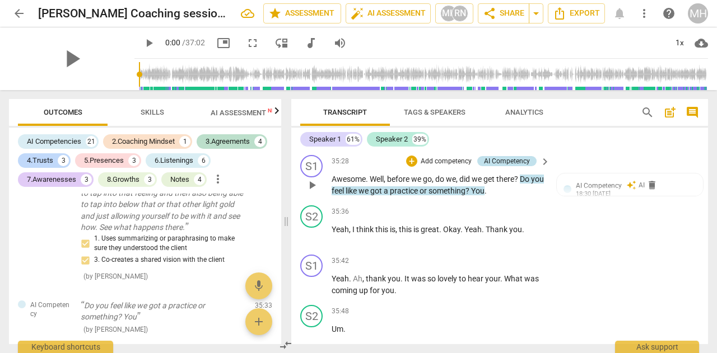
click at [513, 166] on div "AI Competency" at bounding box center [507, 161] width 46 height 10
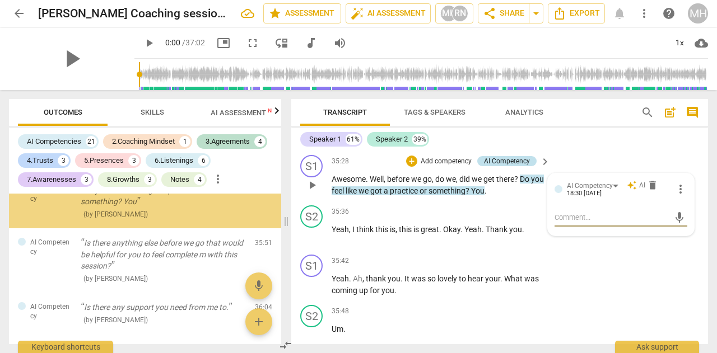
scroll to position [4270, 0]
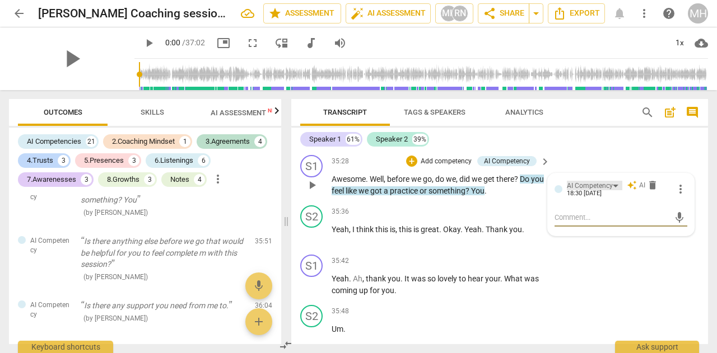
click at [569, 191] on div "AI Competency" at bounding box center [590, 186] width 46 height 11
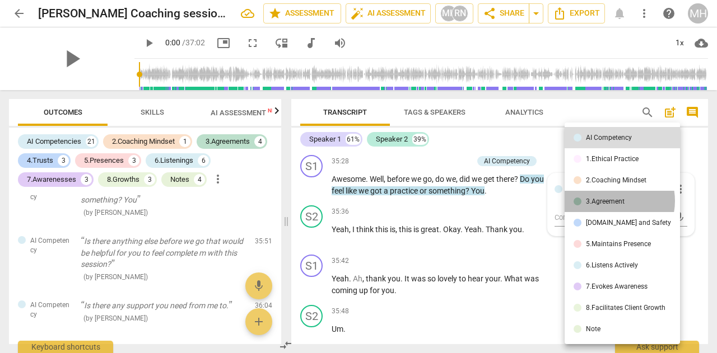
click at [610, 201] on div "3.Agreement" at bounding box center [605, 201] width 39 height 7
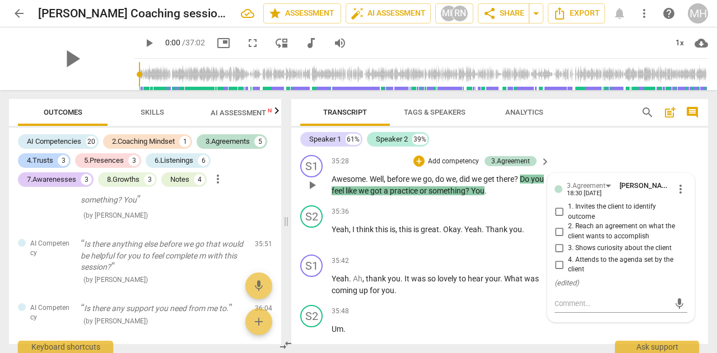
click at [559, 272] on input "4. Attends to the agenda set by the client" at bounding box center [559, 264] width 18 height 13
click at [611, 151] on div "S2 play_arrow pause 35:24 + Add competency keyboard_arrow_right Yeah , that sou…" at bounding box center [499, 125] width 417 height 49
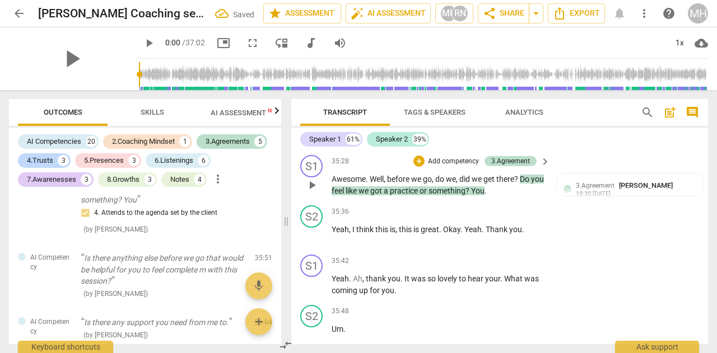
click at [449, 167] on p "Add competency" at bounding box center [453, 162] width 53 height 10
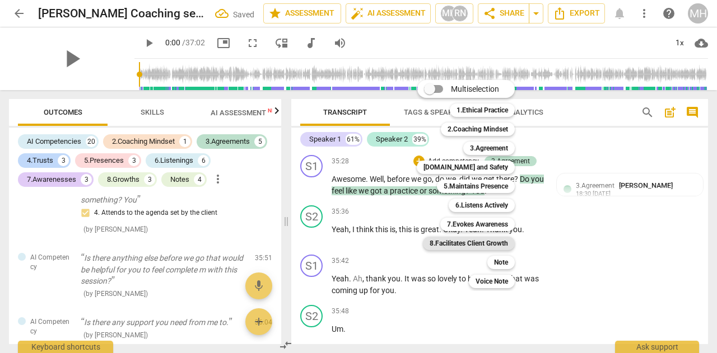
click at [476, 241] on b "8.Facilitates Client Growth" at bounding box center [468, 243] width 78 height 13
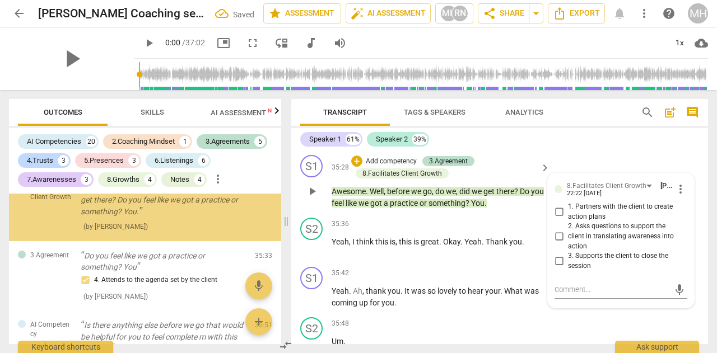
scroll to position [4277, 0]
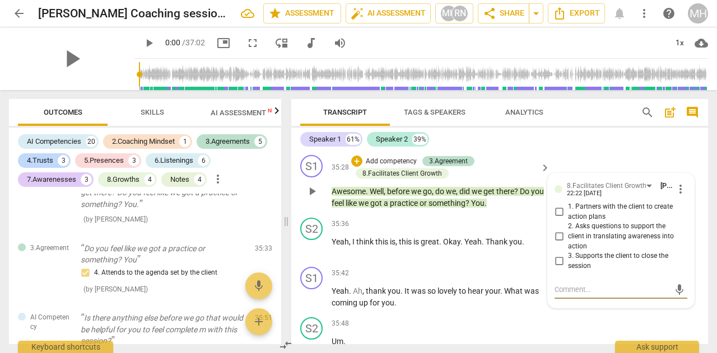
click at [560, 268] on input "3. Supports the client to close the session" at bounding box center [559, 261] width 18 height 13
click at [592, 177] on div "S1 play_arrow pause 35:28 + Add competency 3.Agreement 8.Facilitates Client Gro…" at bounding box center [499, 182] width 417 height 63
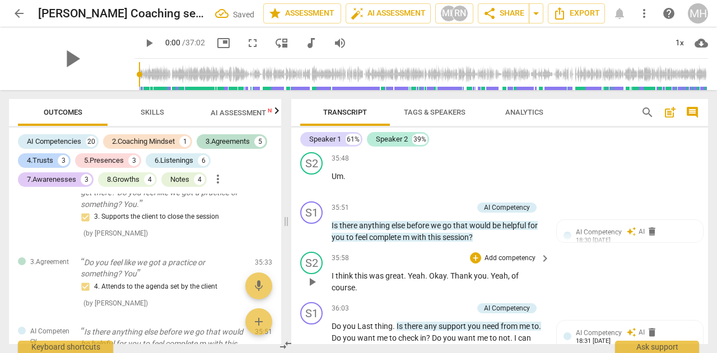
scroll to position [9344, 0]
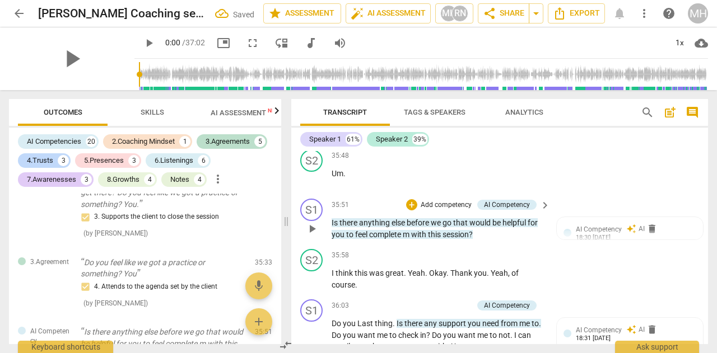
click at [520, 227] on span "helpful" at bounding box center [514, 222] width 25 height 9
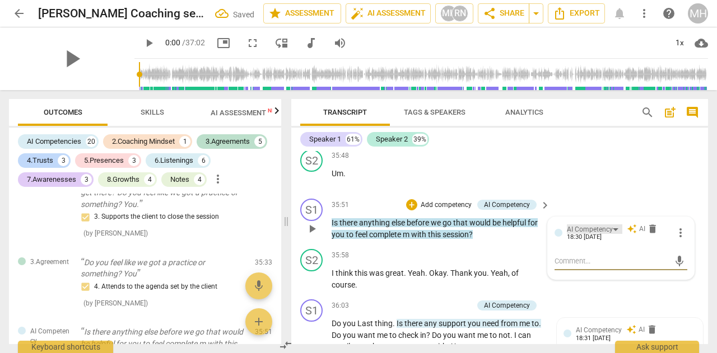
click at [591, 235] on div "AI Competency" at bounding box center [590, 230] width 46 height 11
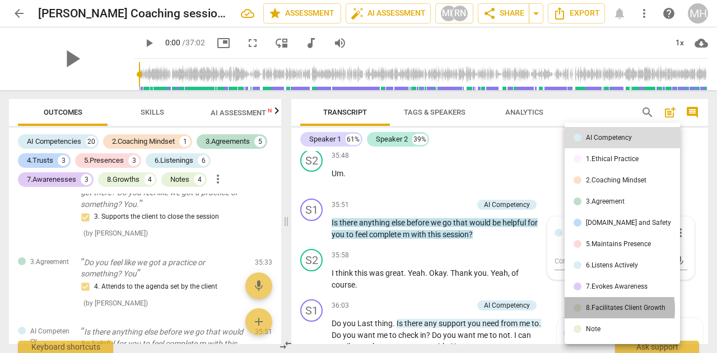
click at [587, 310] on div "8.Facilitates Client Growth" at bounding box center [626, 308] width 80 height 7
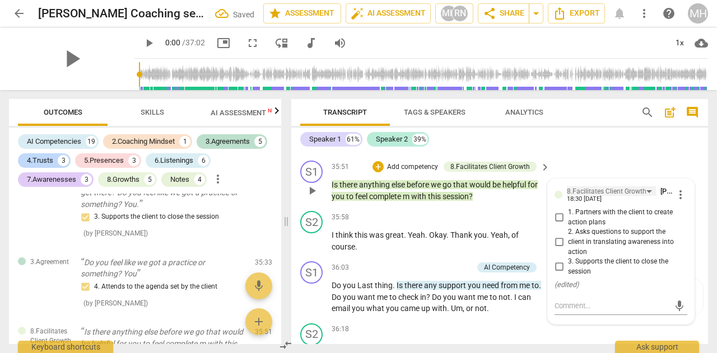
scroll to position [9400, 0]
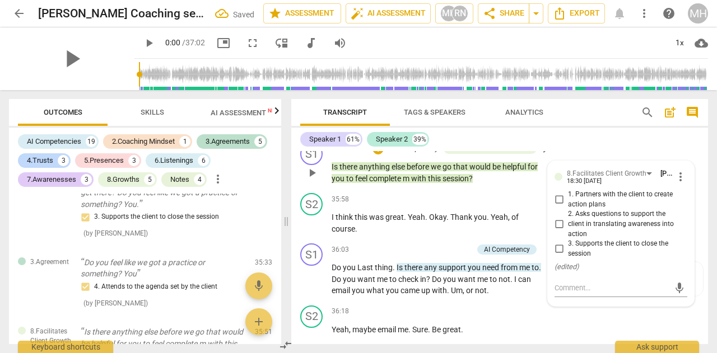
click at [556, 256] on input "3. Supports the client to close the session" at bounding box center [559, 248] width 18 height 13
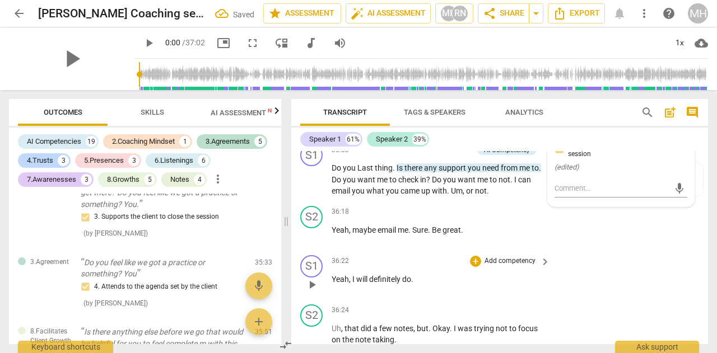
scroll to position [9512, 0]
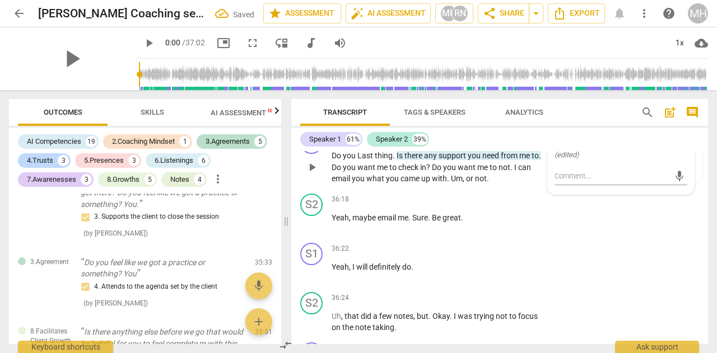
click at [484, 185] on p "Do you Last thing . Is there any support you need from me to . Do you want me t…" at bounding box center [437, 167] width 213 height 35
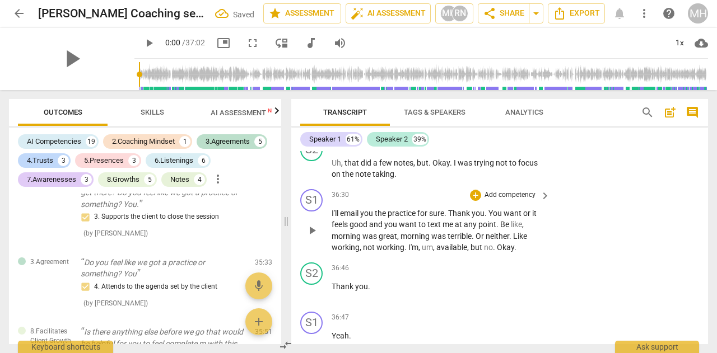
scroll to position [9680, 0]
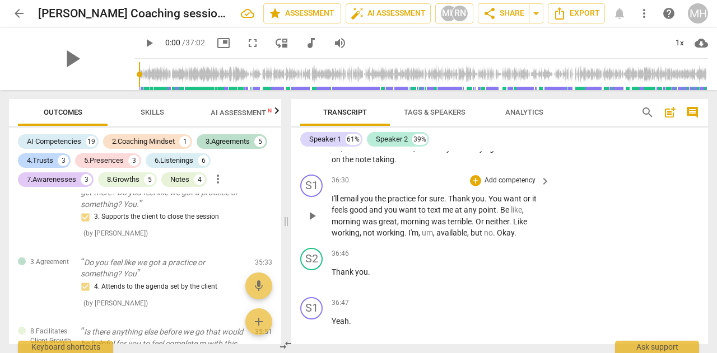
click at [509, 186] on p "Add competency" at bounding box center [509, 181] width 53 height 10
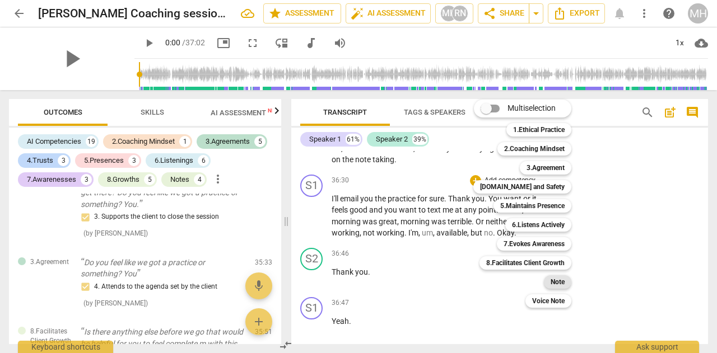
click at [549, 280] on div "Note" at bounding box center [557, 281] width 27 height 13
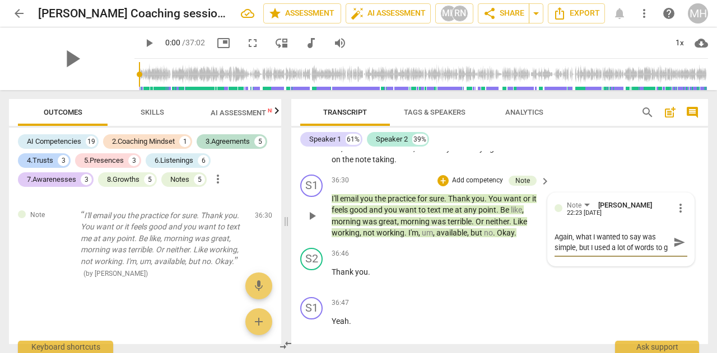
scroll to position [9, 0]
click at [676, 249] on span "send" at bounding box center [679, 242] width 12 height 12
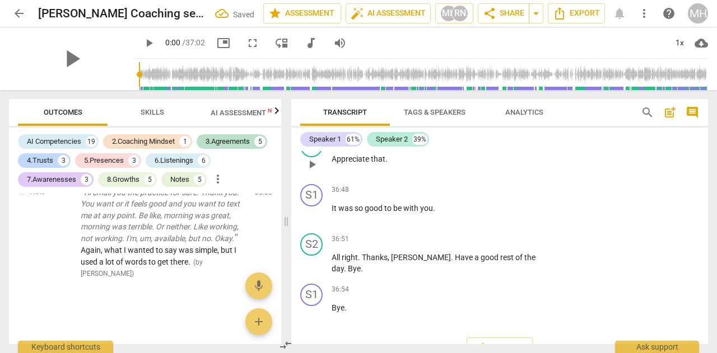
scroll to position [9938, 0]
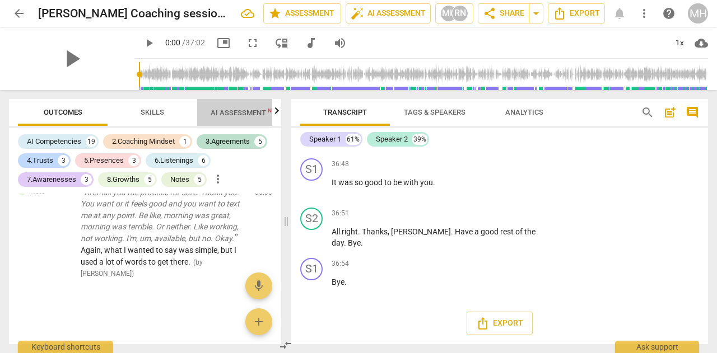
click at [235, 115] on span "AI Assessment New" at bounding box center [245, 113] width 69 height 8
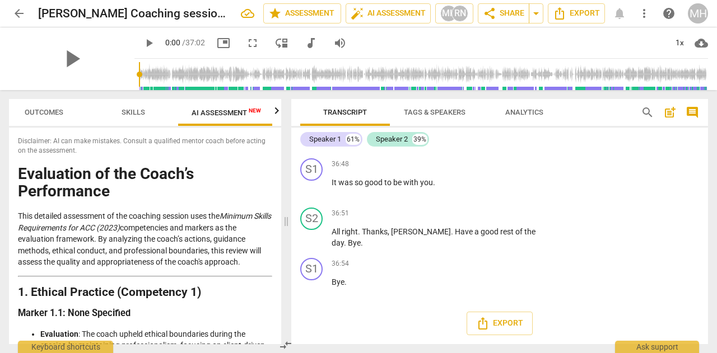
scroll to position [0, 21]
click at [277, 115] on icon "button" at bounding box center [276, 110] width 13 height 13
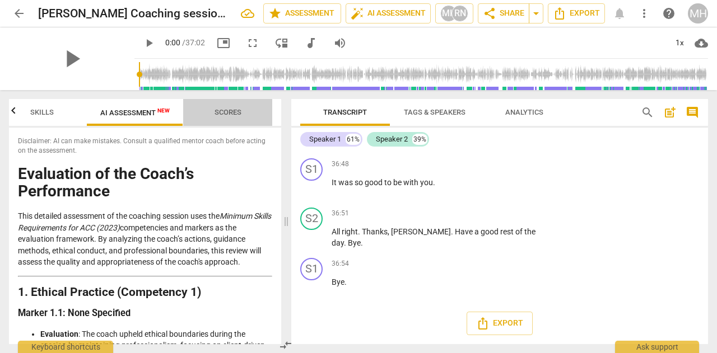
click at [223, 120] on button "Scores" at bounding box center [228, 112] width 90 height 27
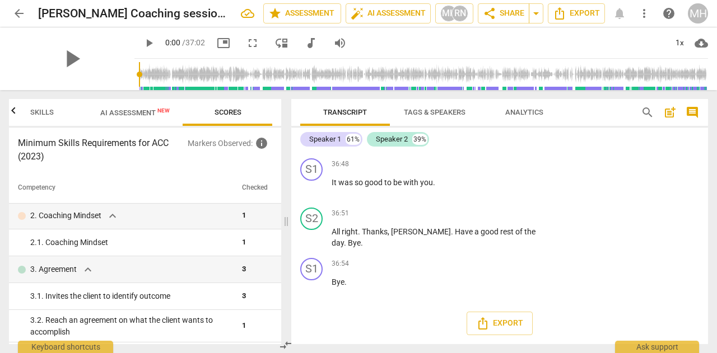
scroll to position [0, 0]
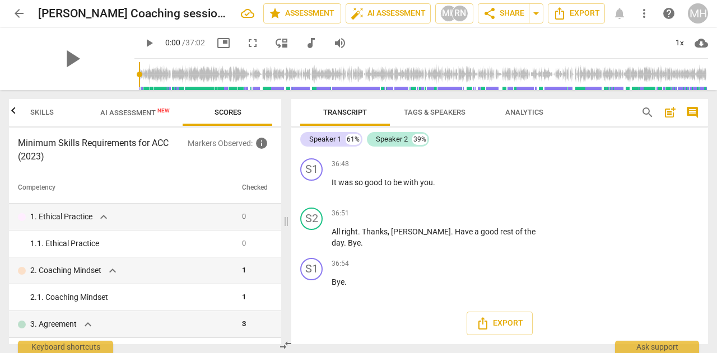
click at [206, 146] on p "Markers Observed : info" at bounding box center [230, 143] width 85 height 13
click at [226, 112] on span "Scores" at bounding box center [227, 112] width 27 height 8
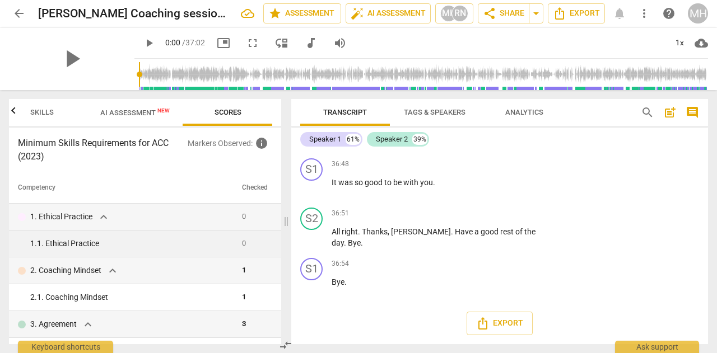
click at [103, 242] on div "1. 1. Ethical Practice" at bounding box center [131, 244] width 203 height 12
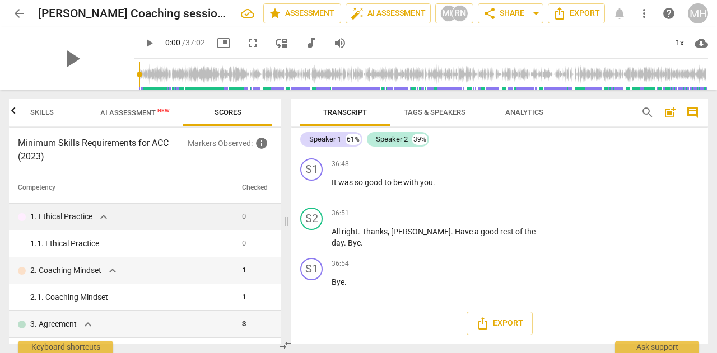
click at [99, 212] on span "expand_more" at bounding box center [103, 217] width 13 height 13
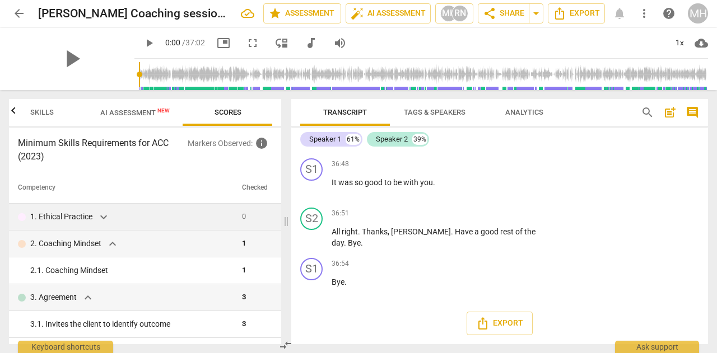
click at [99, 212] on span "expand_more" at bounding box center [103, 217] width 13 height 13
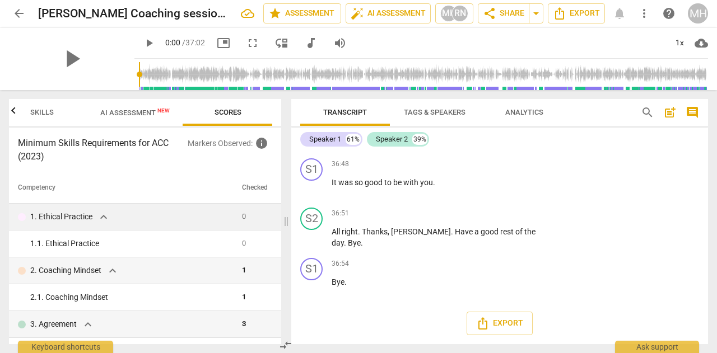
click at [38, 105] on span "Skills" at bounding box center [42, 112] width 50 height 15
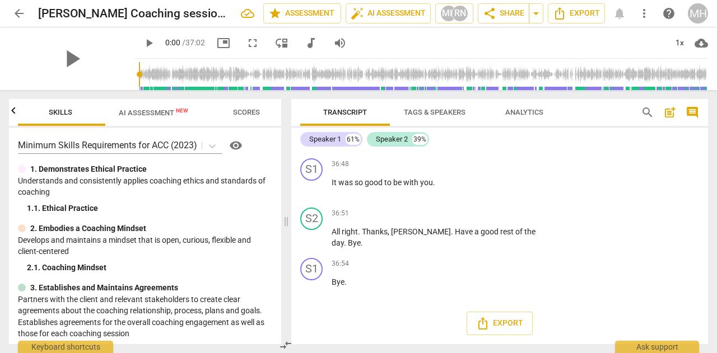
scroll to position [0, 90]
click at [125, 111] on span "AI Assessment New" at bounding box center [155, 113] width 69 height 8
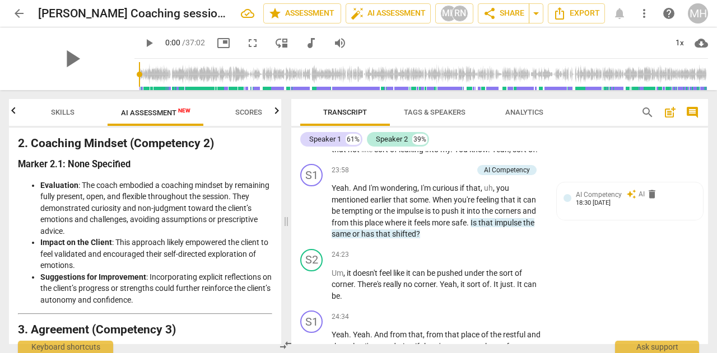
scroll to position [5963, 0]
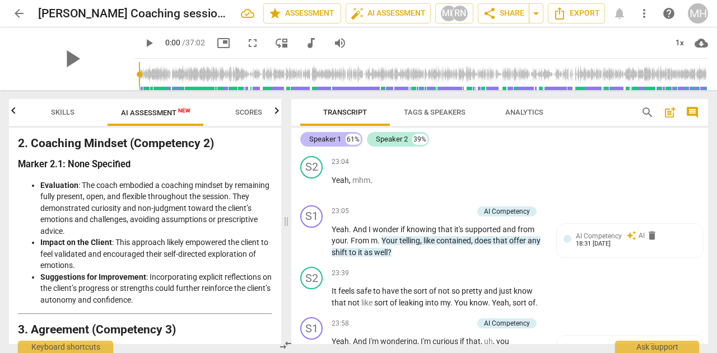
click at [325, 134] on div "Speaker 1" at bounding box center [325, 139] width 32 height 11
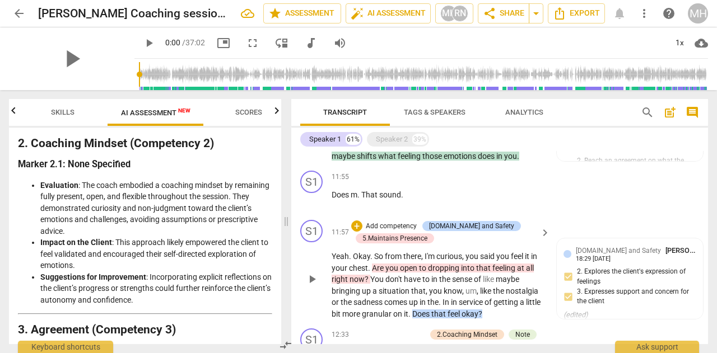
scroll to position [1696, 0]
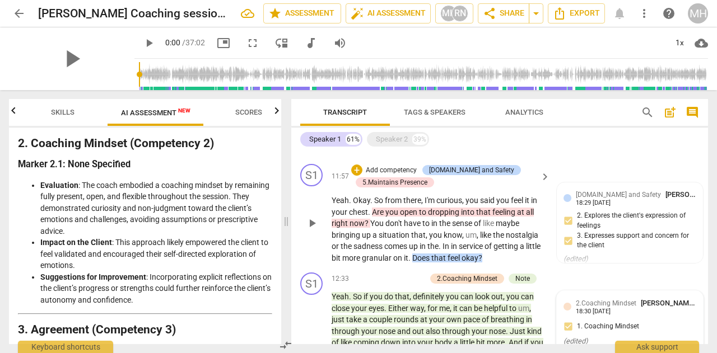
click at [389, 175] on div "+ Add competency [DOMAIN_NAME] and Safety 5.Maintains Presence" at bounding box center [443, 176] width 185 height 25
click at [390, 176] on p "Add competency" at bounding box center [390, 171] width 53 height 10
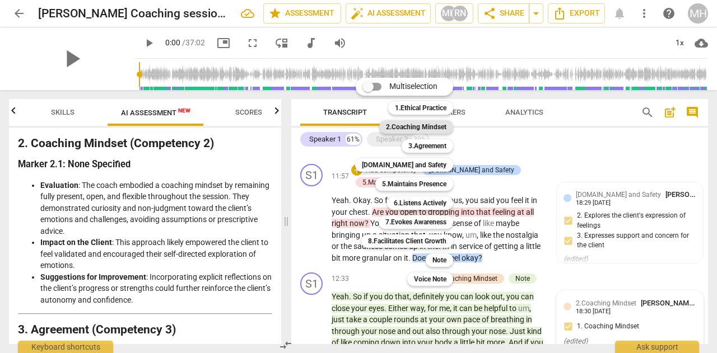
click at [416, 124] on b "2.Coaching Mindset" at bounding box center [416, 126] width 60 height 13
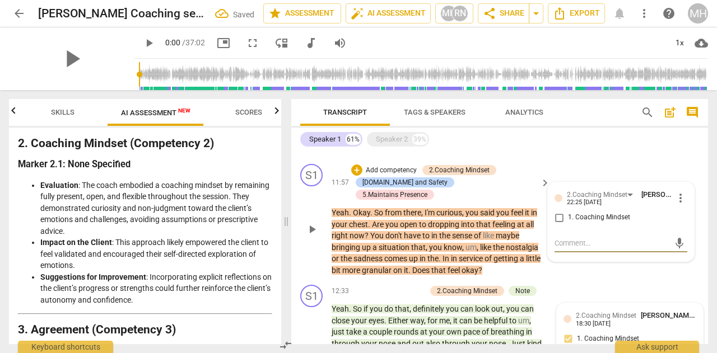
click at [557, 225] on input "1. Coaching Mindset" at bounding box center [559, 217] width 18 height 13
click at [619, 160] on div "S1 play_arrow pause 11:55 + Add competency keyboard_arrow_right Does m . That s…" at bounding box center [499, 134] width 417 height 49
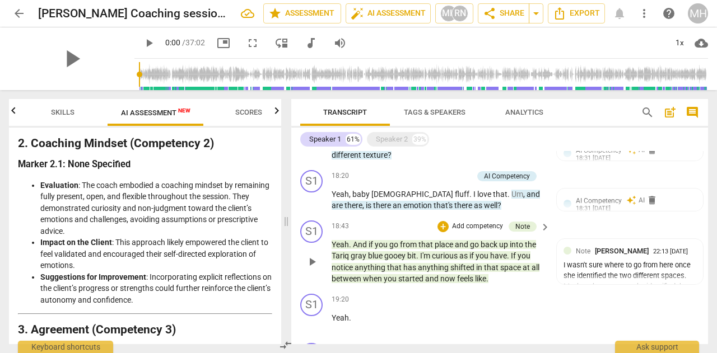
scroll to position [2592, 0]
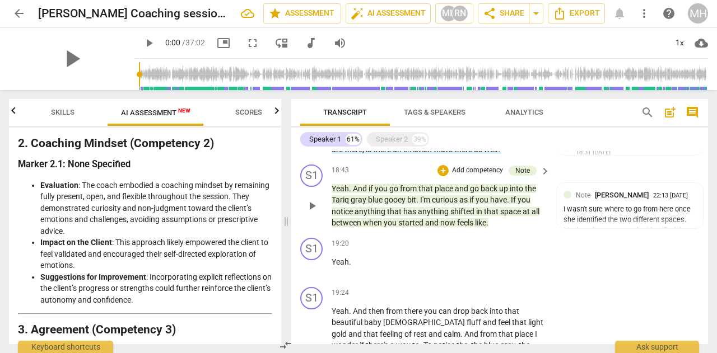
click at [435, 216] on span "anything" at bounding box center [434, 211] width 32 height 9
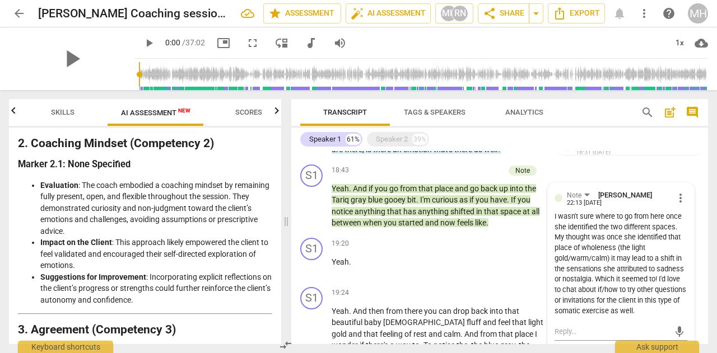
click at [464, 160] on div "S1 play_arrow pause 18:20 + Add competency AI Competency keyboard_arrow_right Y…" at bounding box center [499, 135] width 417 height 50
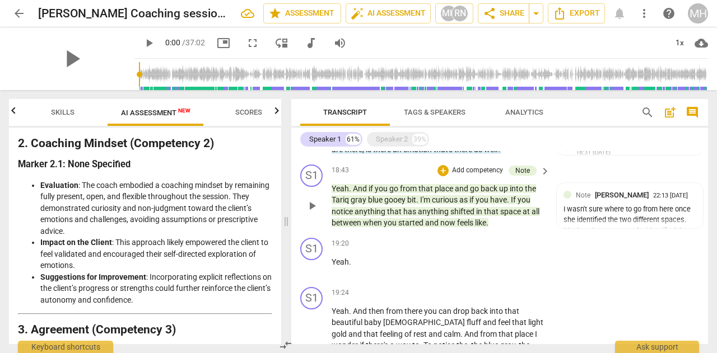
click at [459, 176] on p "Add competency" at bounding box center [477, 171] width 53 height 10
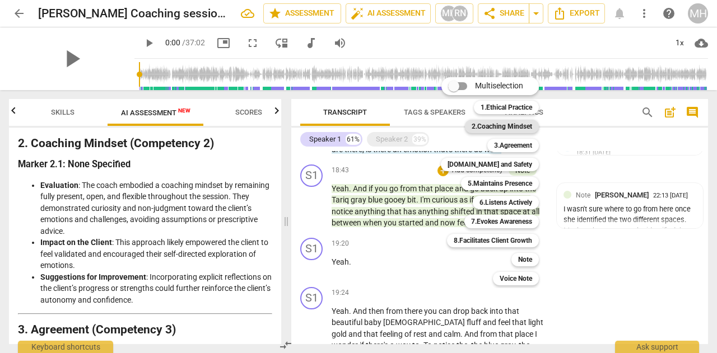
click at [497, 129] on b "2.Coaching Mindset" at bounding box center [501, 126] width 60 height 13
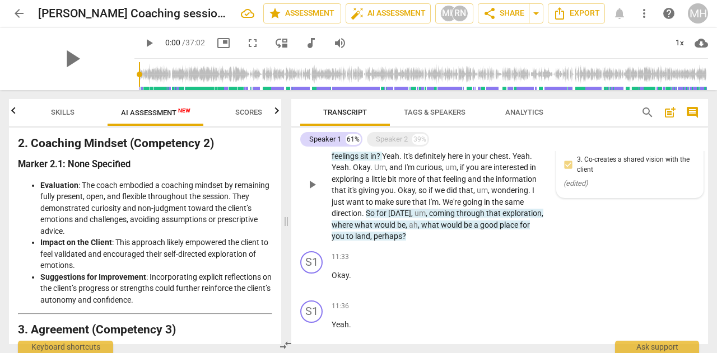
scroll to position [1288, 0]
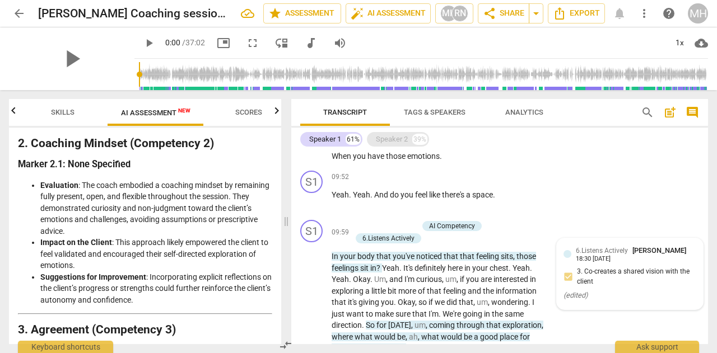
click at [410, 144] on div "Speaker 2 39%" at bounding box center [398, 139] width 62 height 15
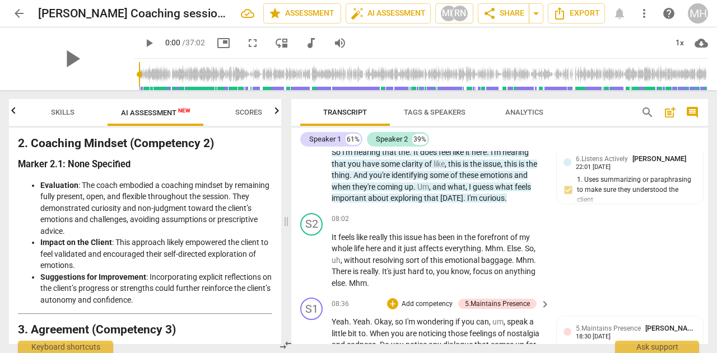
scroll to position [2743, 0]
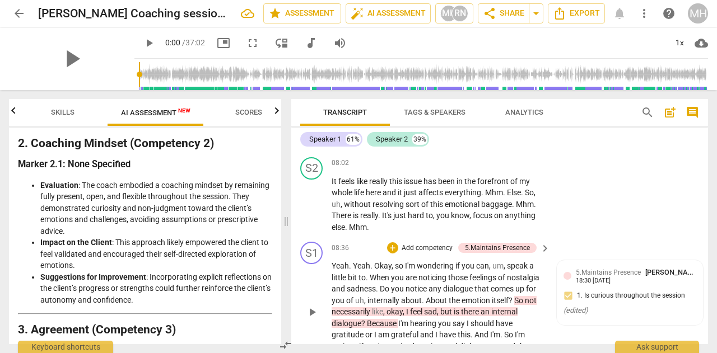
click at [416, 273] on span "are" at bounding box center [411, 277] width 13 height 9
click at [415, 244] on p "Add competency" at bounding box center [426, 249] width 53 height 10
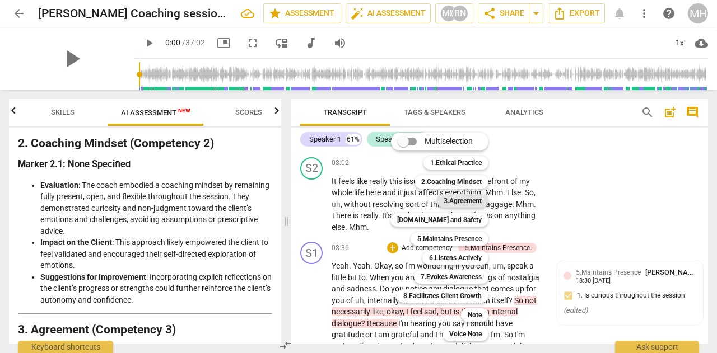
click at [452, 201] on b "3.Agreement" at bounding box center [462, 200] width 38 height 13
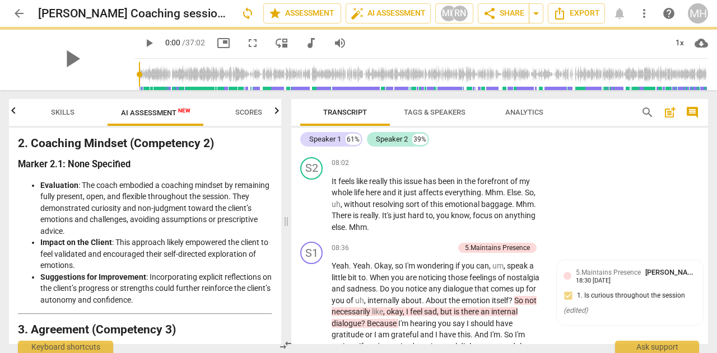
scroll to position [2786, 0]
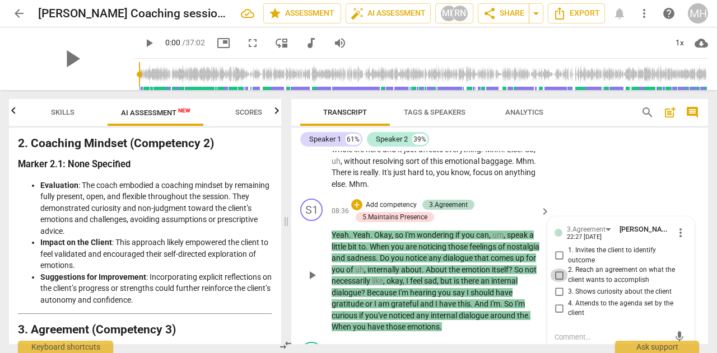
click at [557, 269] on input "2. Reach an agreement on what the client wants to accomplish" at bounding box center [559, 275] width 18 height 13
click at [564, 332] on textarea at bounding box center [611, 337] width 115 height 11
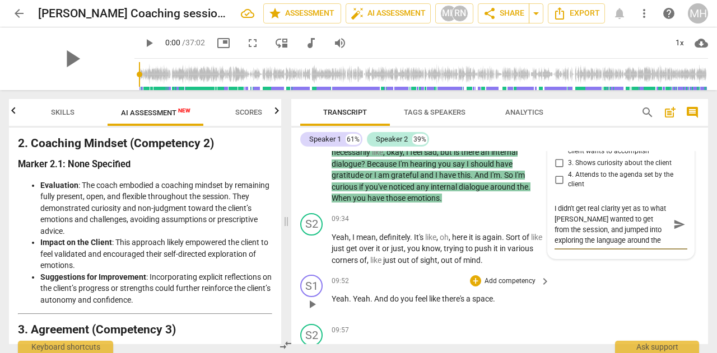
scroll to position [10, 0]
click at [675, 218] on span "send" at bounding box center [679, 224] width 12 height 12
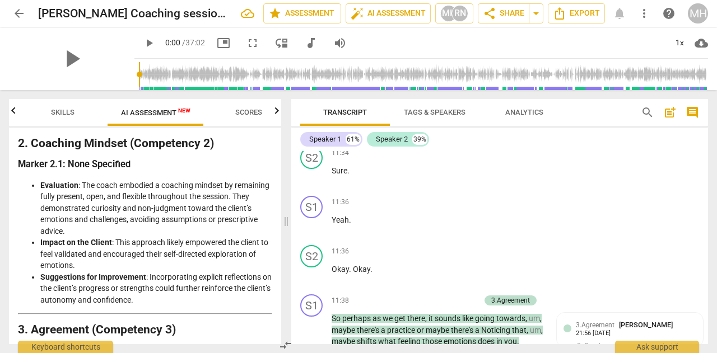
scroll to position [3475, 0]
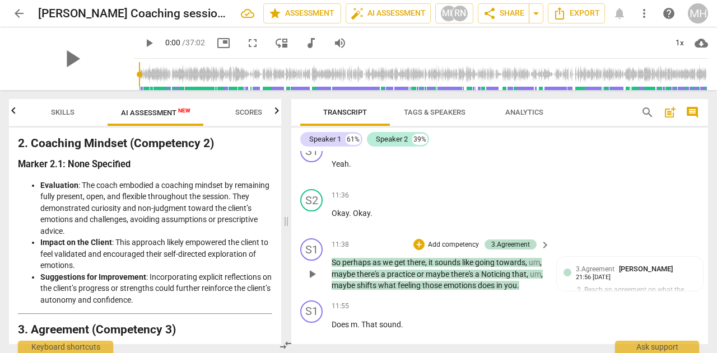
click at [458, 240] on p "Add competency" at bounding box center [453, 245] width 53 height 10
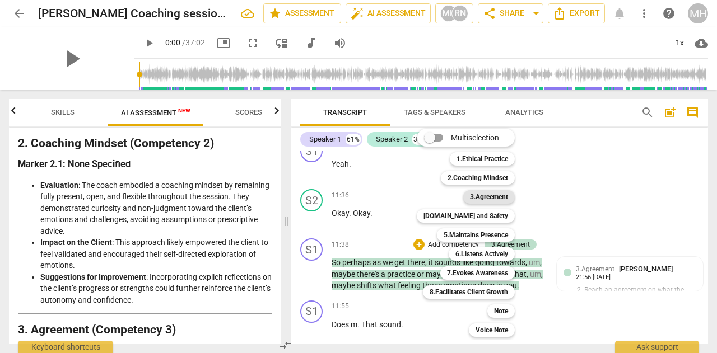
click at [479, 195] on b "3.Agreement" at bounding box center [489, 196] width 38 height 13
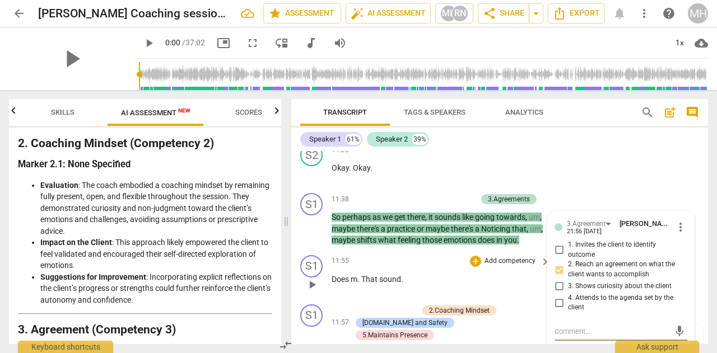
scroll to position [3536, 0]
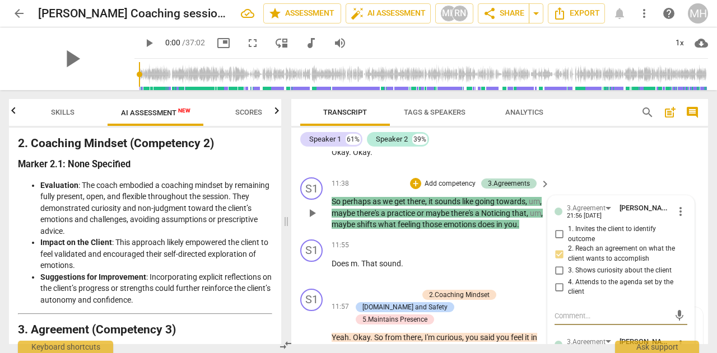
click at [554, 228] on input "1. Invites the client to identify outcome" at bounding box center [559, 234] width 18 height 13
click at [571, 311] on textarea at bounding box center [611, 316] width 115 height 11
click at [673, 310] on span "send" at bounding box center [679, 316] width 12 height 12
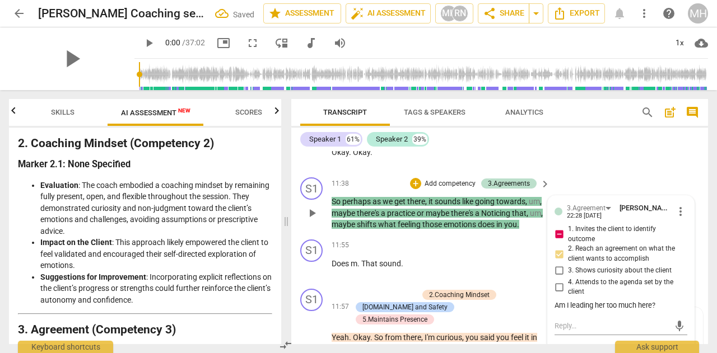
click at [593, 173] on div "S1 play_arrow pause 11:38 + Add competency 3.Agreements keyboard_arrow_right So…" at bounding box center [499, 204] width 417 height 62
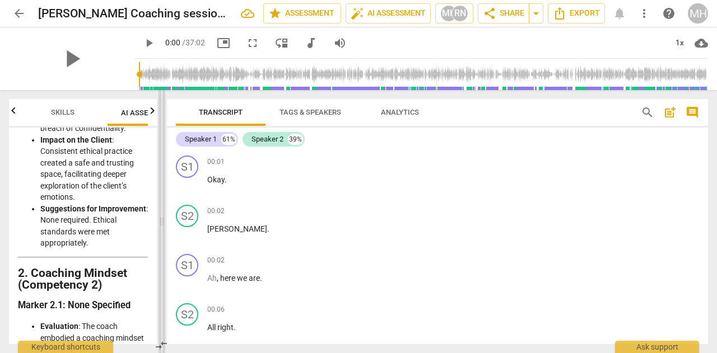
scroll to position [569, 0]
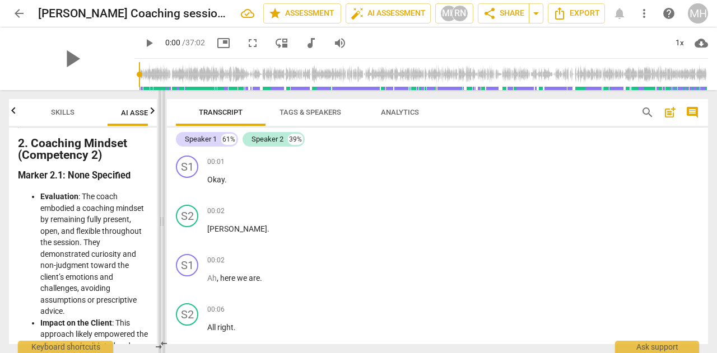
drag, startPoint x: 288, startPoint y: 222, endPoint x: 163, endPoint y: 195, distance: 127.2
click at [163, 195] on span at bounding box center [161, 221] width 7 height 263
click at [12, 112] on icon "button" at bounding box center [13, 110] width 4 height 7
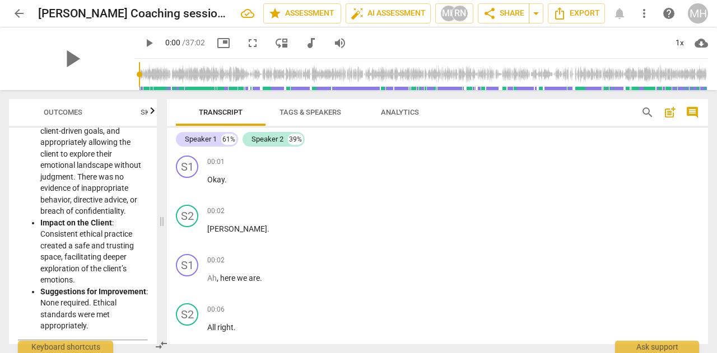
scroll to position [345, 0]
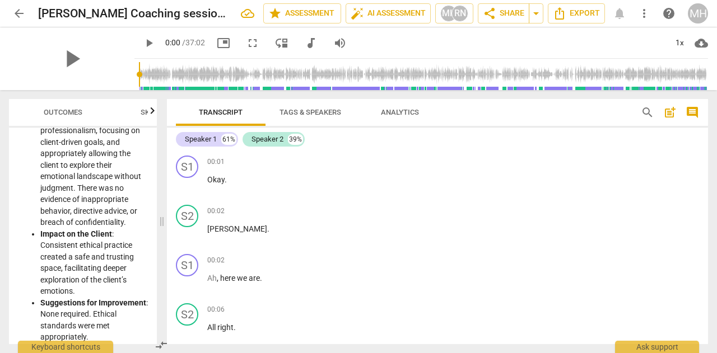
click at [691, 113] on span "comment" at bounding box center [691, 112] width 13 height 13
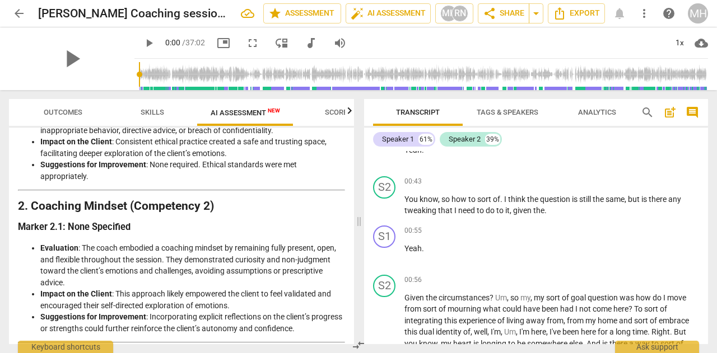
scroll to position [112, 0]
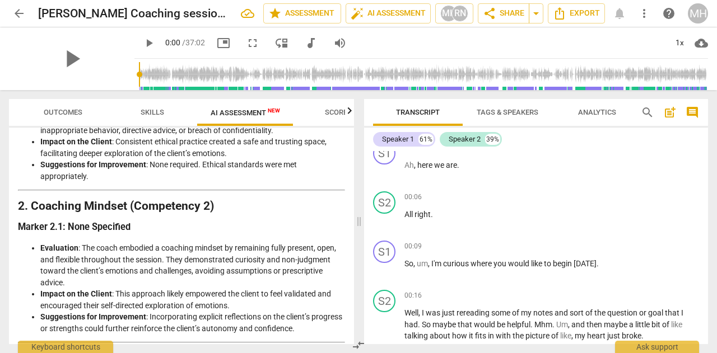
click at [693, 115] on span "comment" at bounding box center [691, 112] width 13 height 13
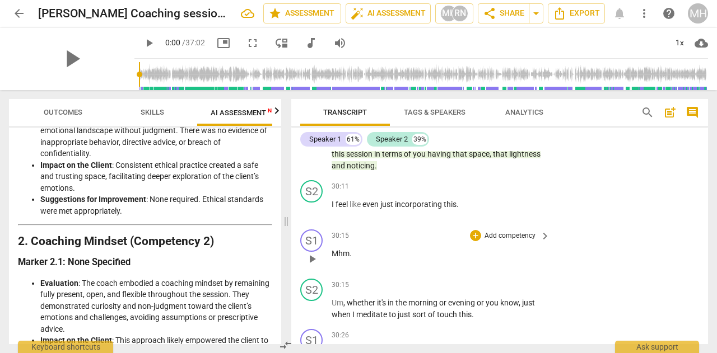
scroll to position [6718, 0]
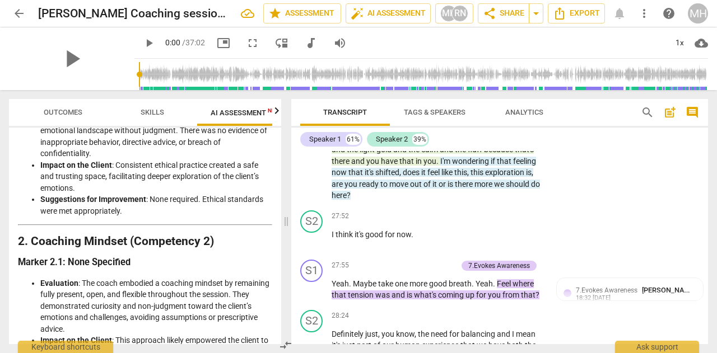
click at [19, 7] on span "arrow_back" at bounding box center [18, 13] width 13 height 13
